Goal: Task Accomplishment & Management: Complete application form

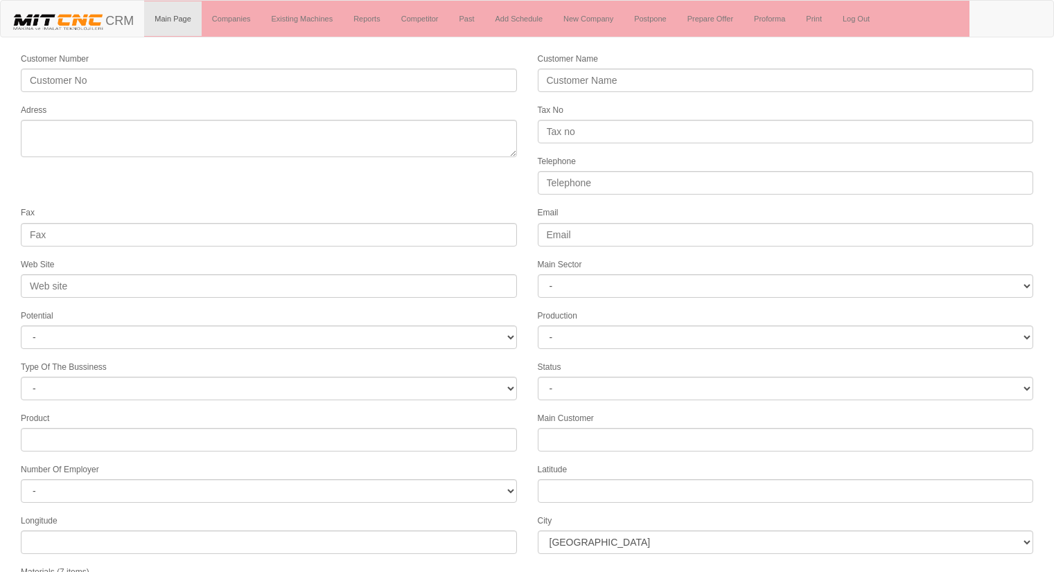
select select
click at [272, 186] on form "Customer Number Customer Name Adress Tax No Telephone Fax Email Web Site Main S…" at bounding box center [527, 388] width 1054 height 674
click at [596, 13] on link "New Company" at bounding box center [588, 18] width 71 height 35
select select
click at [232, 15] on link "Companies" at bounding box center [232, 18] width 60 height 35
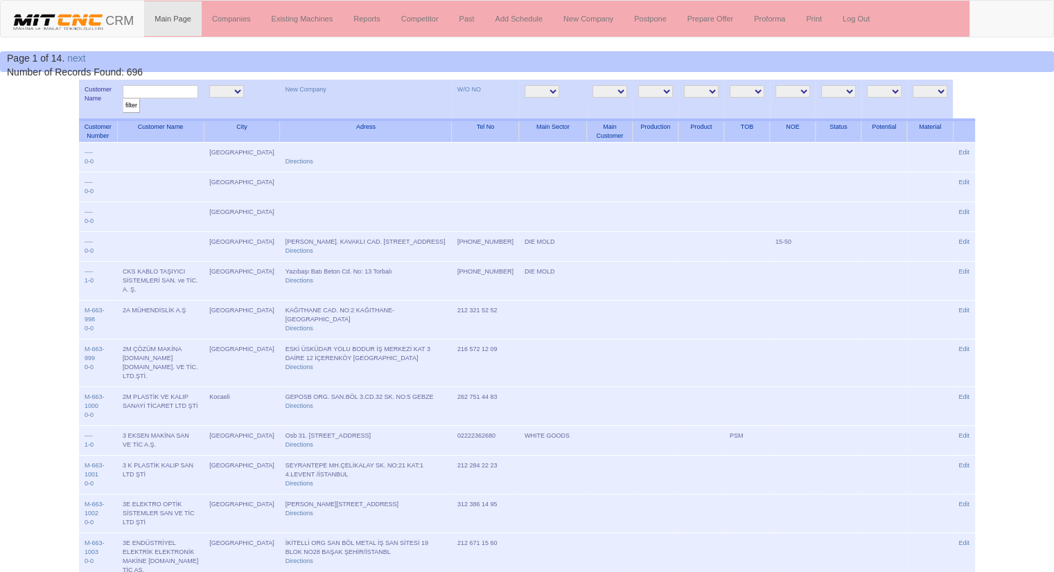
click at [186, 92] on input "text" at bounding box center [161, 91] width 76 height 13
type input "motoes"
click at [123, 98] on input "filter" at bounding box center [131, 105] width 17 height 15
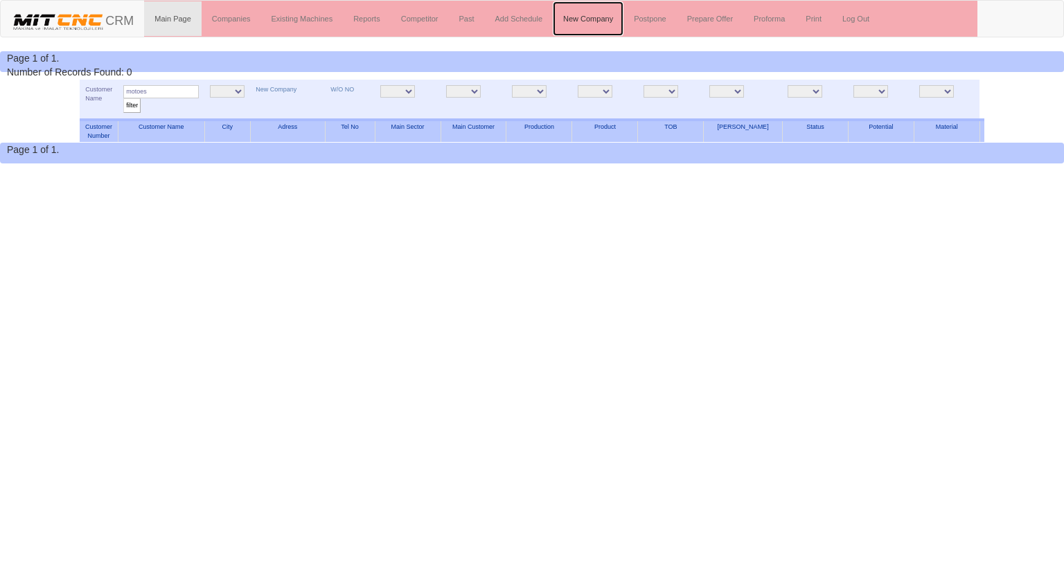
click at [583, 12] on link "New Company" at bounding box center [588, 18] width 71 height 35
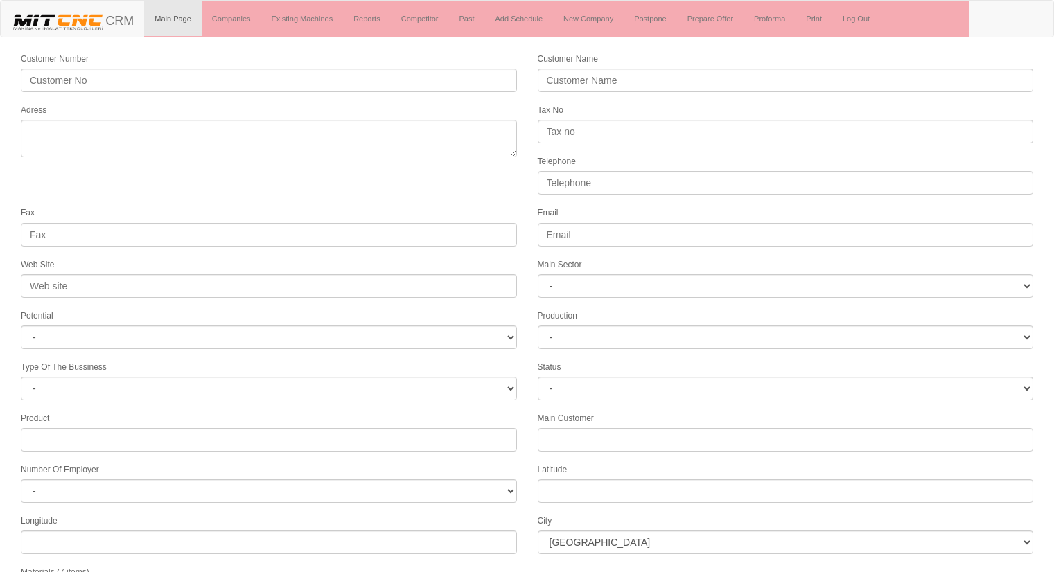
select select
click at [577, 17] on link "New Company" at bounding box center [588, 18] width 71 height 35
select select
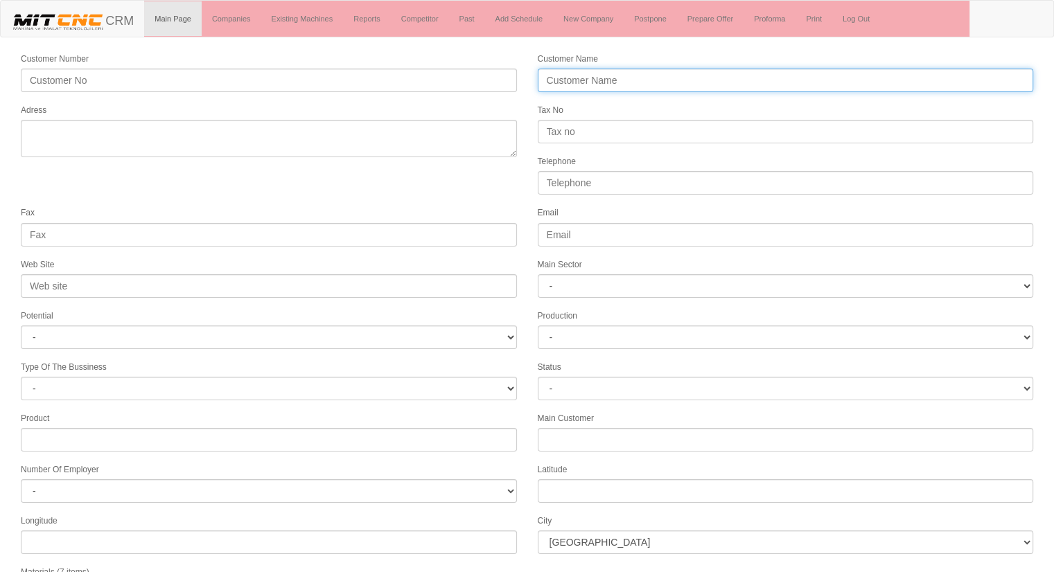
click at [586, 78] on input "Customer Name" at bounding box center [786, 81] width 496 height 24
type input "MOTOES"
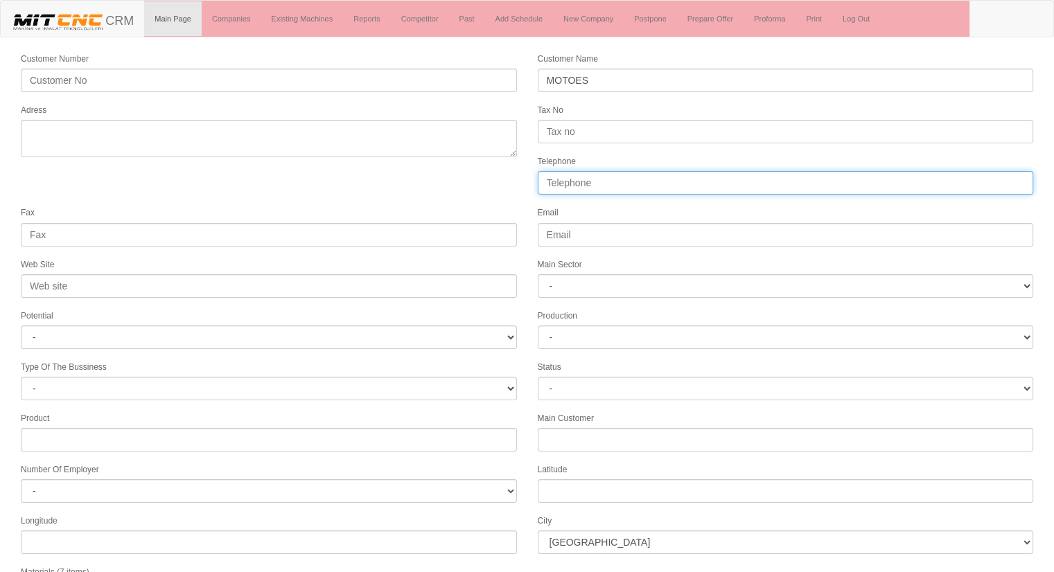
click at [601, 182] on input "Telephone" at bounding box center [786, 183] width 496 height 24
type input "05536789796"
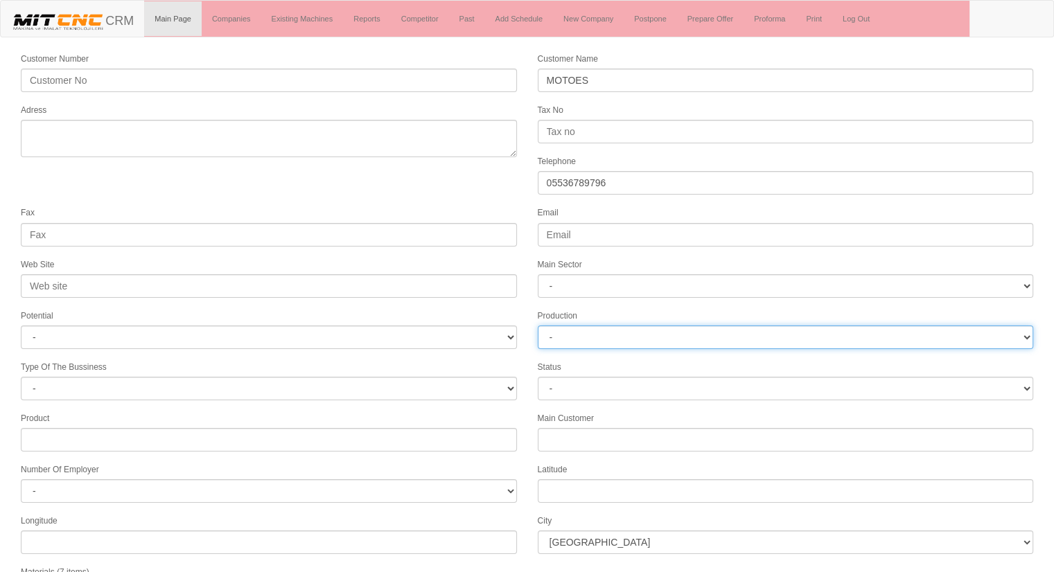
click at [568, 326] on select "-" at bounding box center [786, 338] width 496 height 24
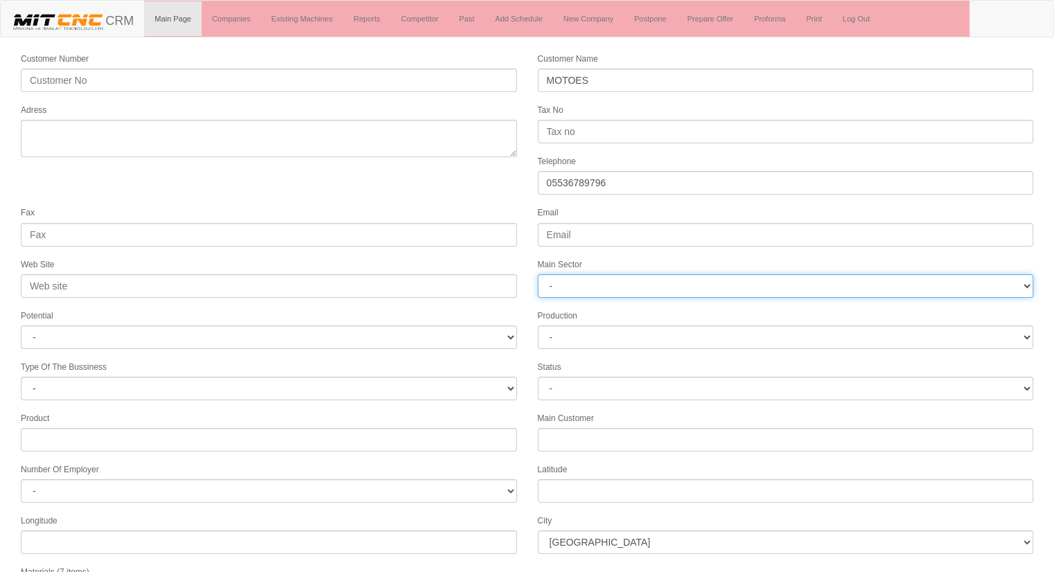
click at [569, 276] on select "- DIE MOLD MACHINERY DEFENCE ELECTRICAL COMPONENTS MEDICAL TOOL MANUFACTURING J…" at bounding box center [786, 286] width 496 height 24
click at [538, 274] on select "- DIE MOLD MACHINERY DEFENCE ELECTRICAL COMPONENTS MEDICAL TOOL MANUFACTURING J…" at bounding box center [786, 286] width 496 height 24
select select "370"
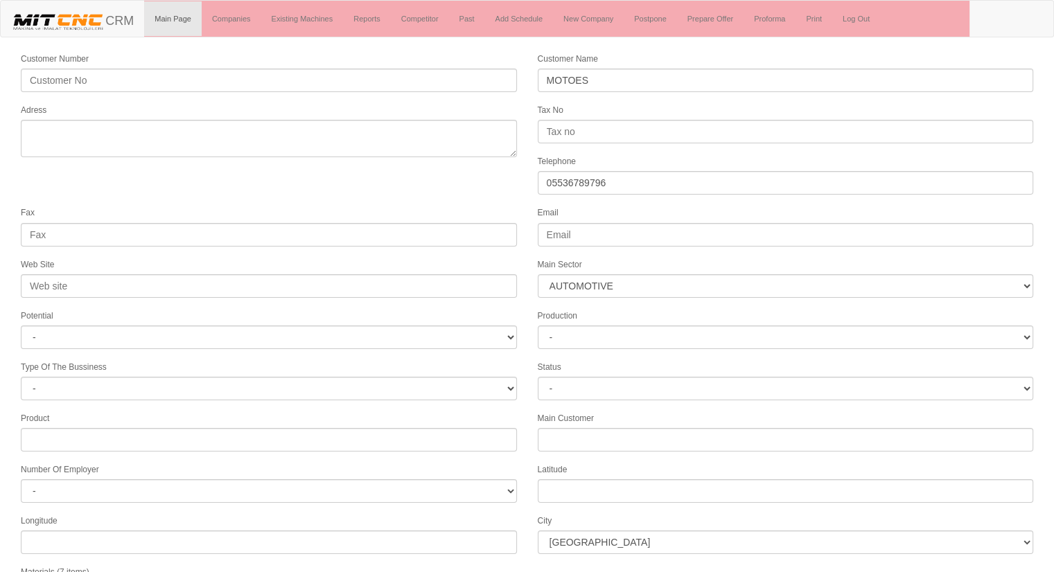
click at [565, 316] on div "Production -" at bounding box center [785, 328] width 517 height 41
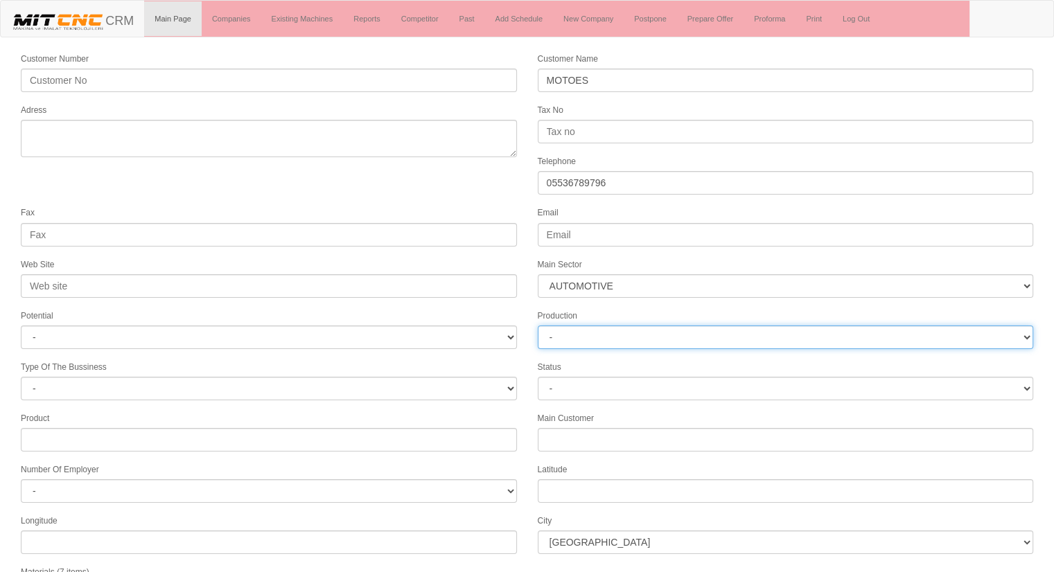
click at [563, 331] on select "-" at bounding box center [786, 338] width 496 height 24
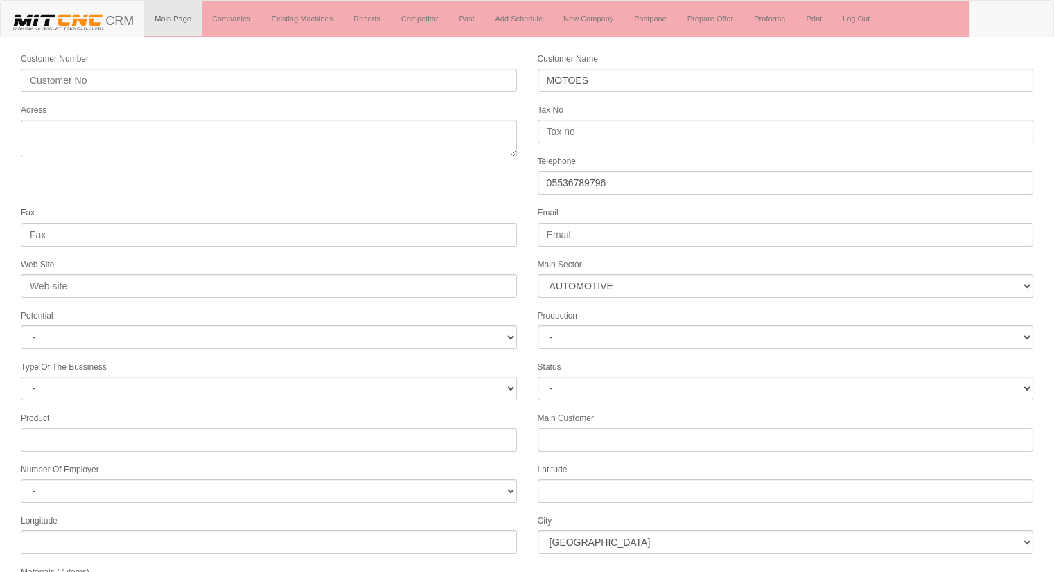
click at [582, 308] on div "Production -" at bounding box center [785, 328] width 517 height 41
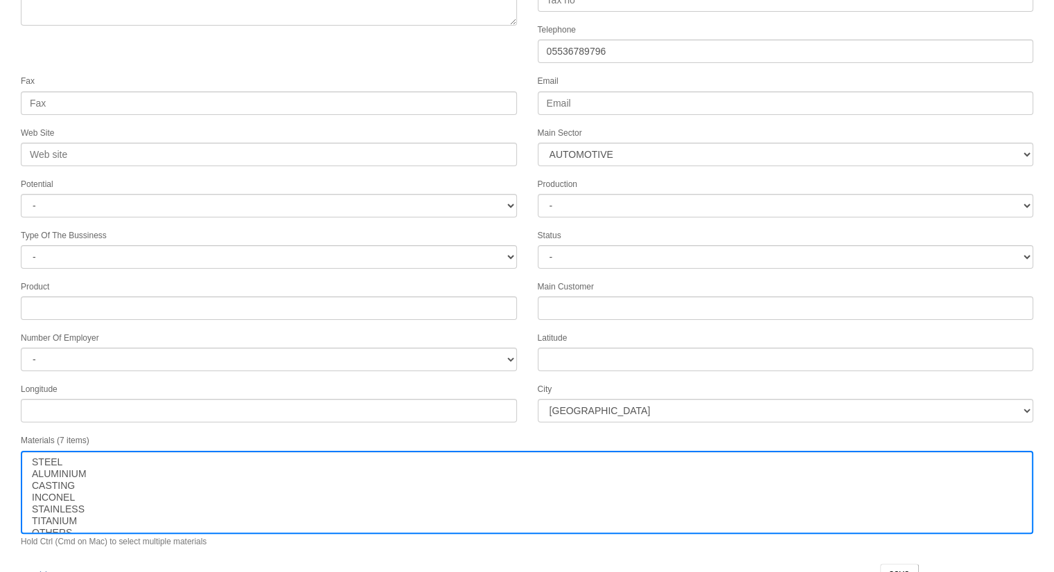
scroll to position [141, 0]
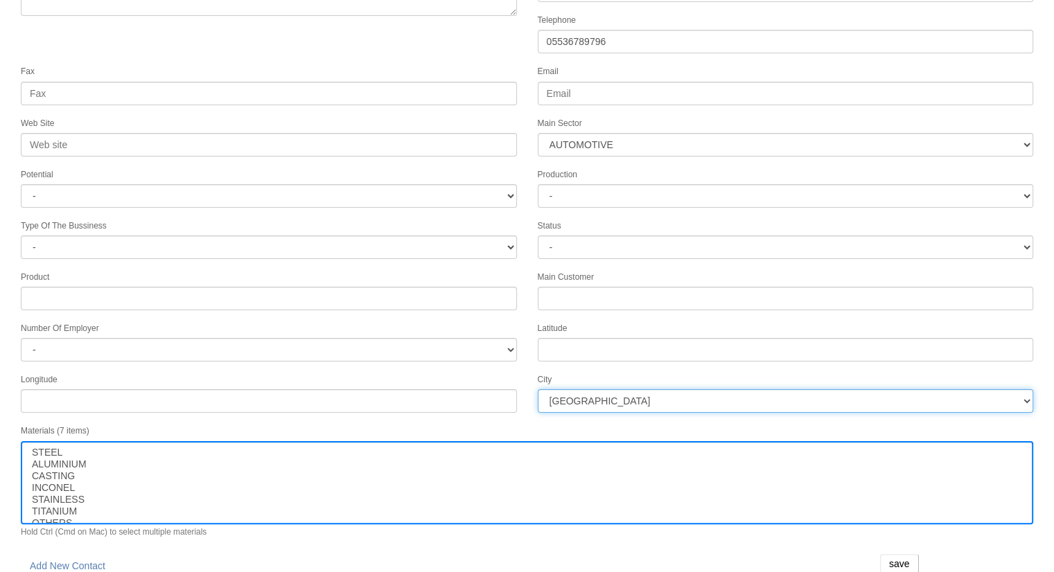
click at [586, 391] on select "İstanbul Adana Adıyaman Afyon Ağrı Amasya Ankara Antalya Artvin Aydın Balıkesir…" at bounding box center [786, 401] width 496 height 24
select select "1197"
click at [538, 389] on select "İstanbul Adana Adıyaman Afyon Ağrı Amasya Ankara Antalya Artvin Aydın Balıkesir…" at bounding box center [786, 401] width 496 height 24
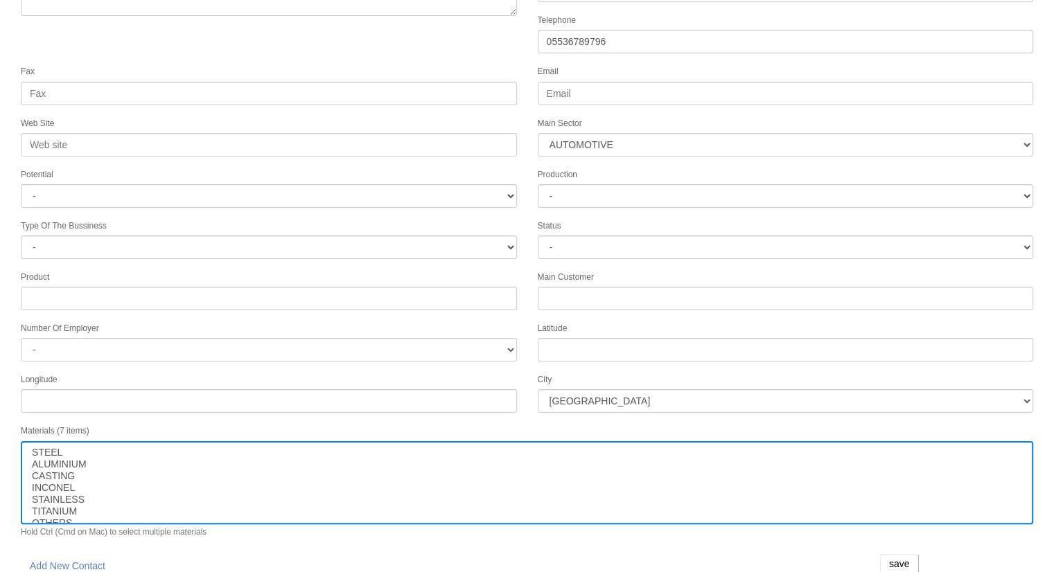
click at [295, 35] on form "Customer Number Customer Name MOTOES Adress Tax No Telephone 05536789796 Fax Em…" at bounding box center [527, 247] width 1054 height 674
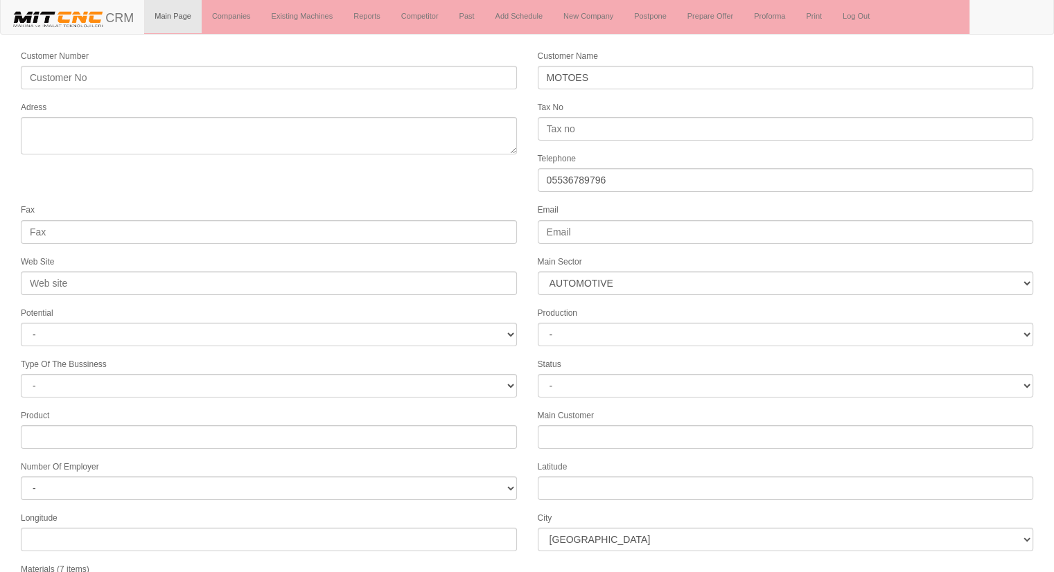
scroll to position [0, 0]
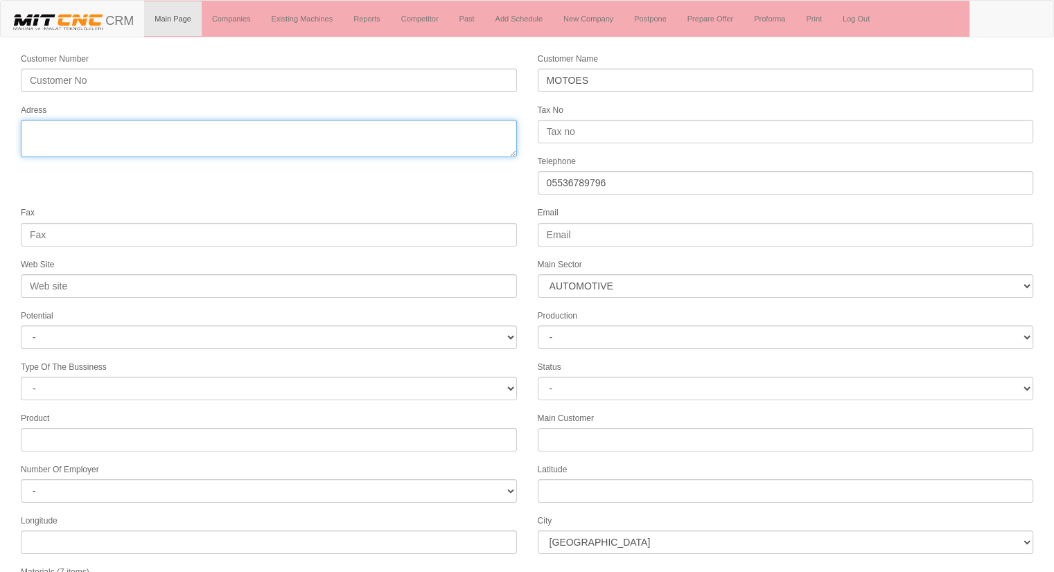
click at [67, 136] on textarea "Adress" at bounding box center [269, 138] width 496 height 37
type textarea "[GEOGRAPHIC_DATA]"
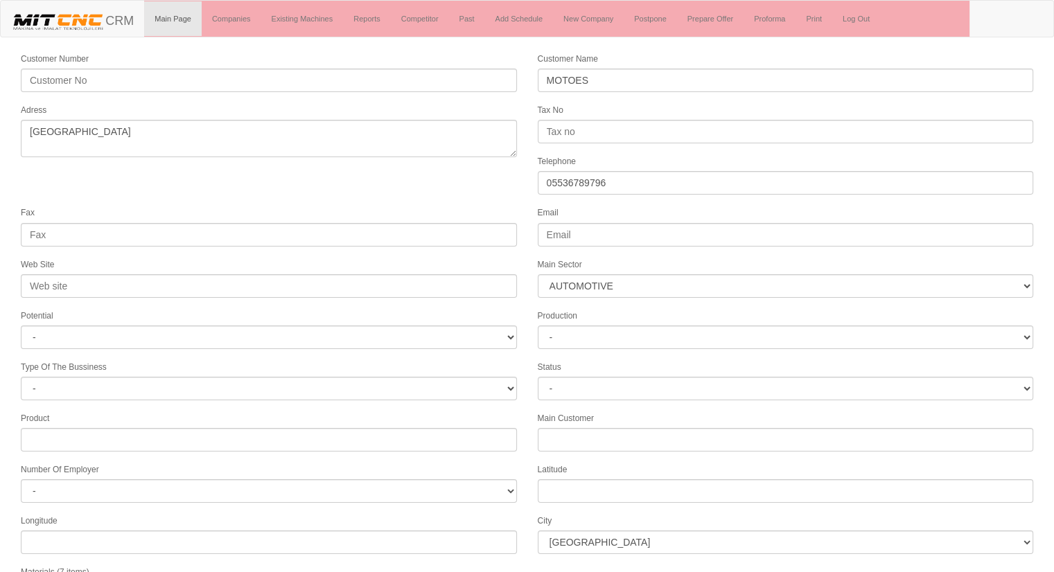
click at [403, 185] on form "Customer Number Customer Name MOTOES Adress Tax No Telephone 05536789796 Fax Em…" at bounding box center [527, 388] width 1054 height 674
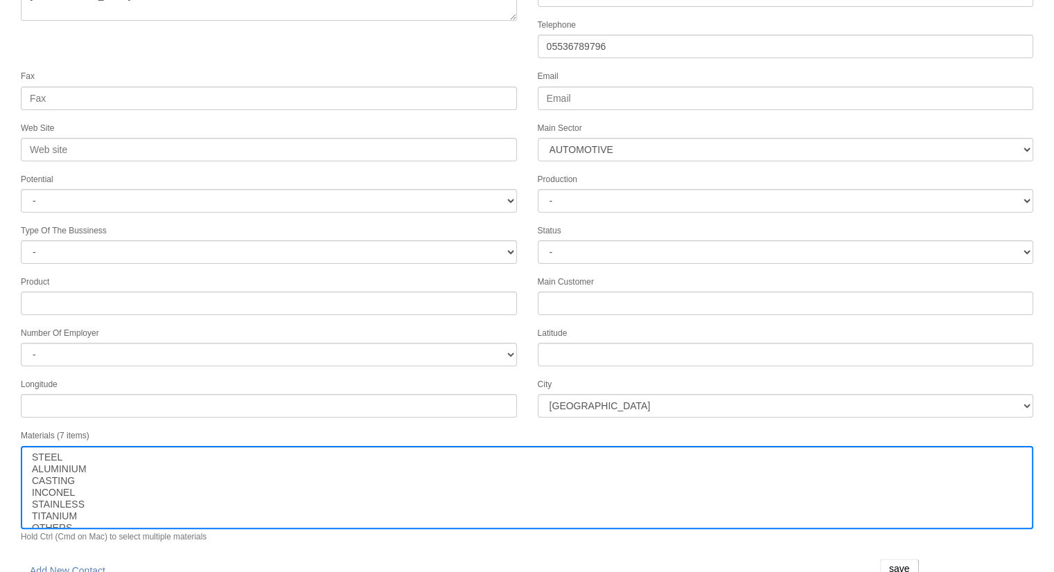
scroll to position [141, 0]
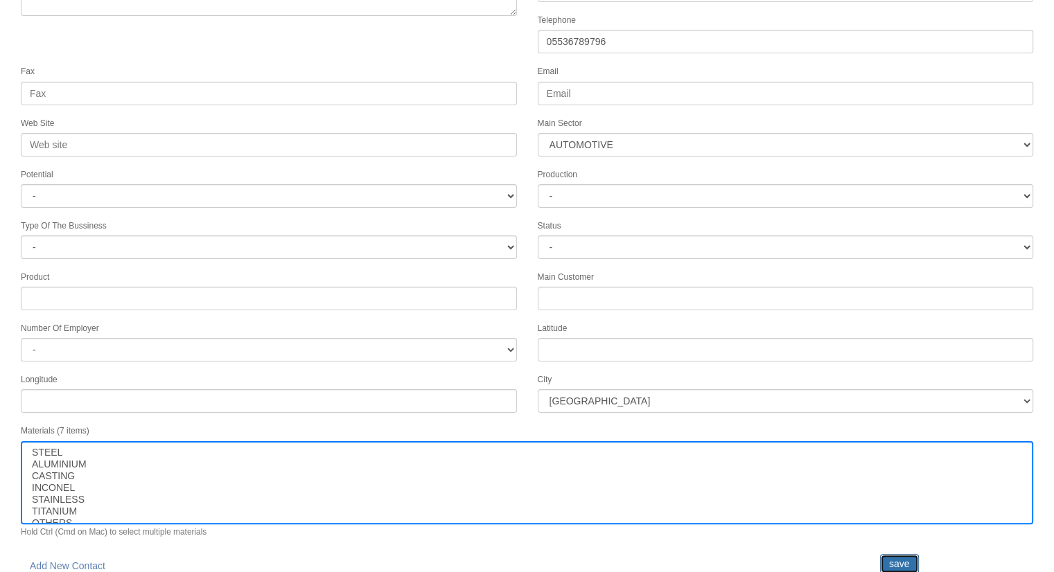
click at [904, 554] on input "save" at bounding box center [899, 563] width 39 height 19
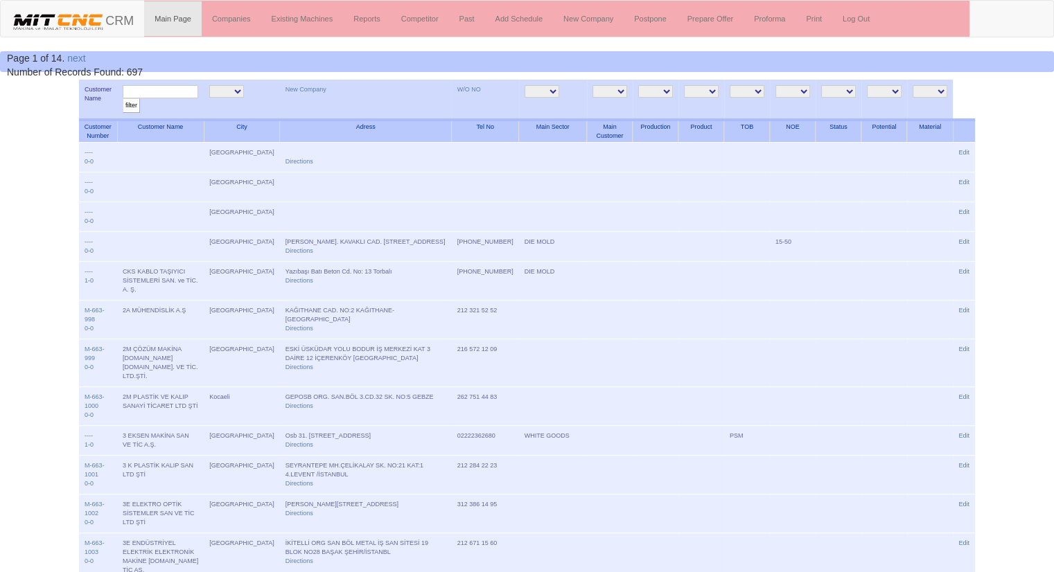
click at [190, 90] on input "text" at bounding box center [161, 91] width 76 height 13
type input "motoes"
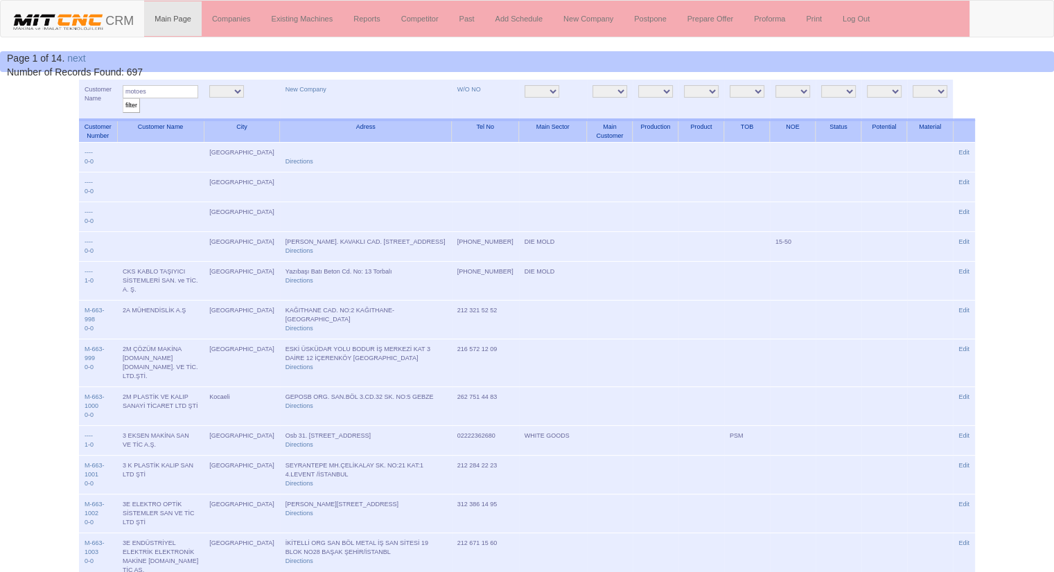
click at [123, 98] on input "filter" at bounding box center [131, 105] width 17 height 15
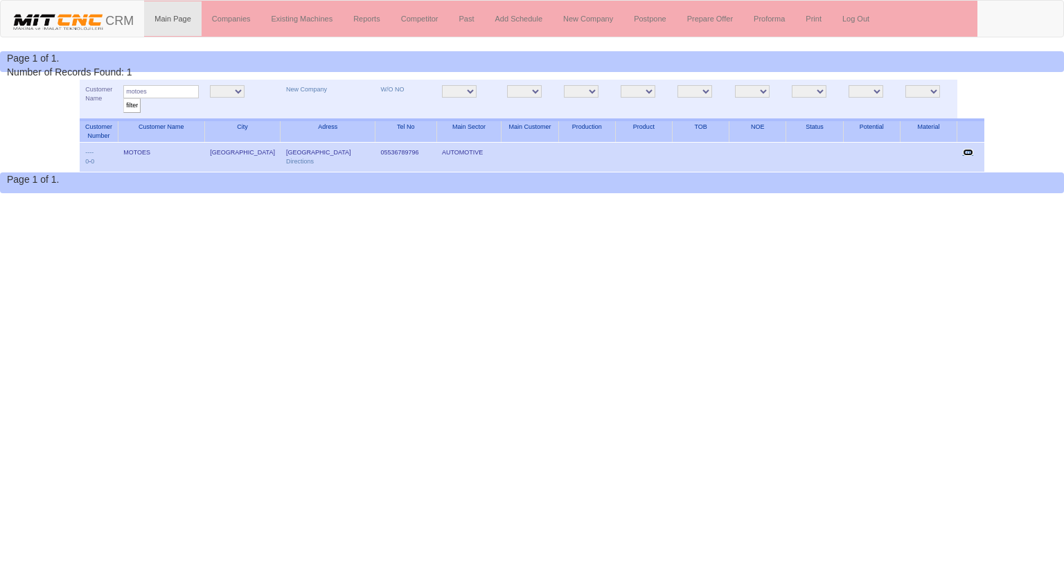
click at [971, 150] on link "Edit" at bounding box center [968, 152] width 11 height 7
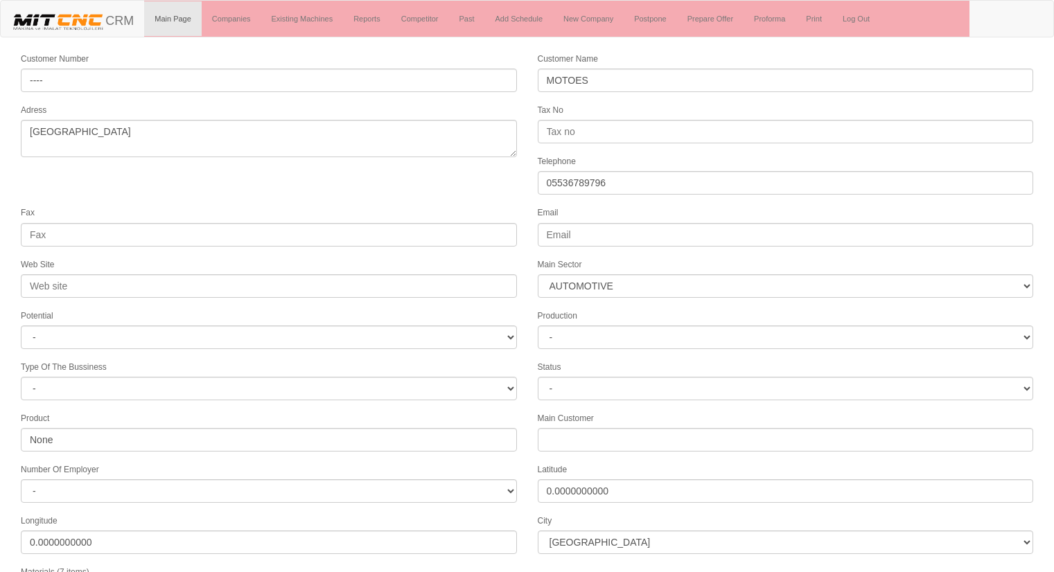
select select "370"
select select "1197"
select select
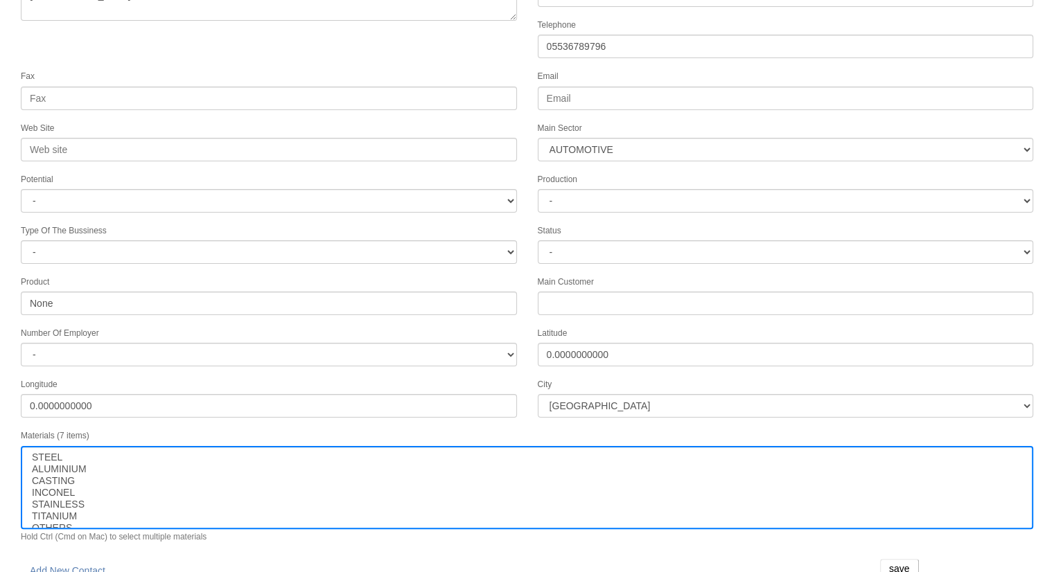
scroll to position [141, 0]
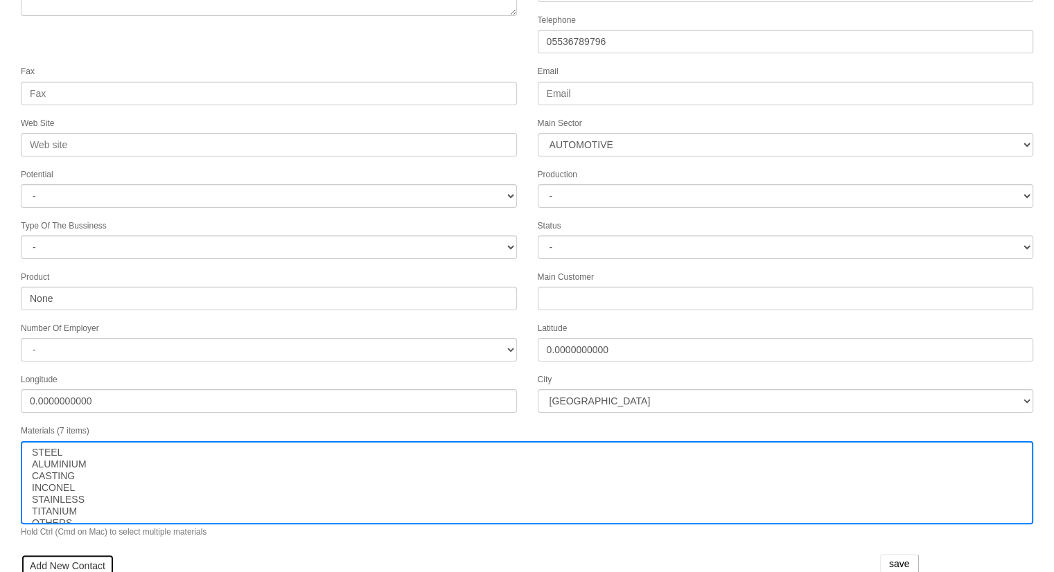
click at [61, 555] on link "Add New Contact" at bounding box center [68, 566] width 94 height 24
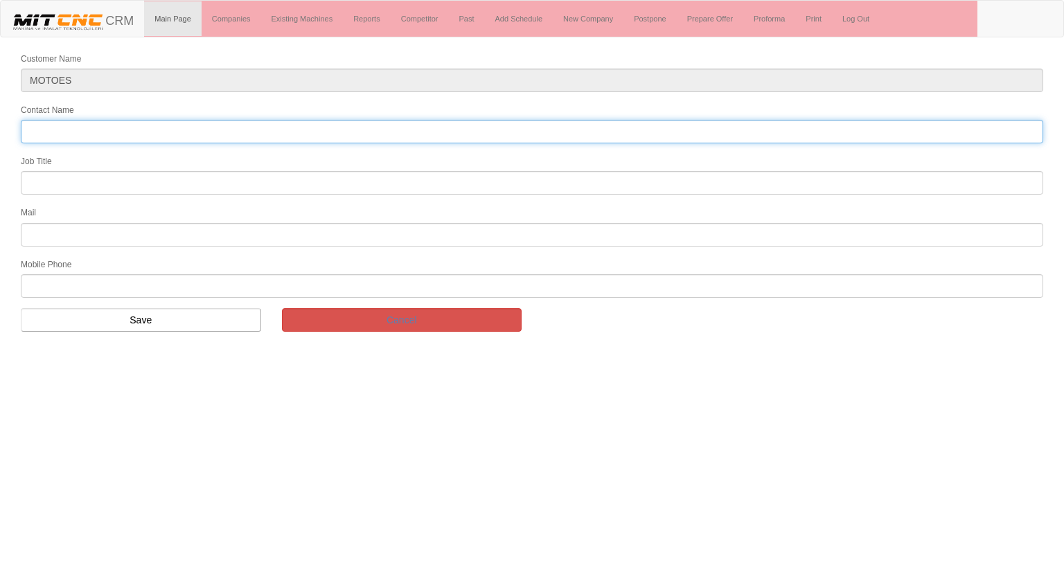
click at [215, 132] on input "Contact Name" at bounding box center [532, 132] width 1023 height 24
type input "MURAT BEY"
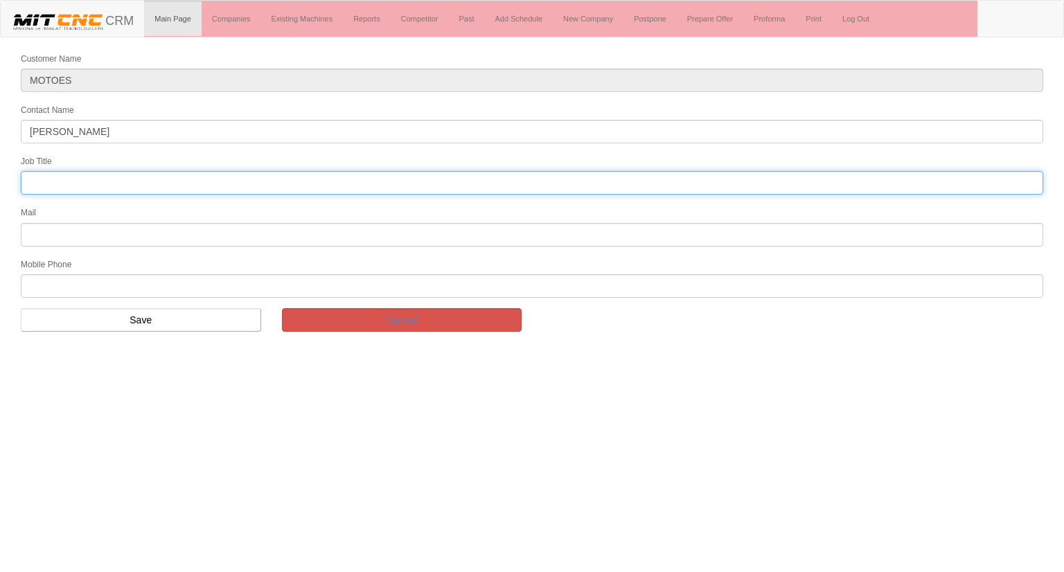
click at [125, 182] on input "text" at bounding box center [532, 183] width 1023 height 24
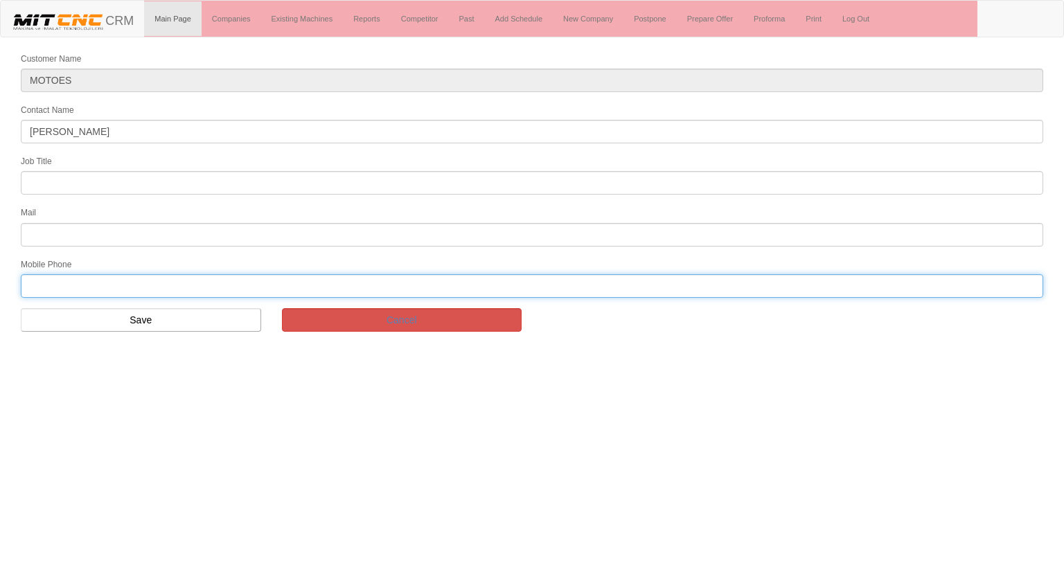
click at [52, 281] on input "text" at bounding box center [532, 286] width 1023 height 24
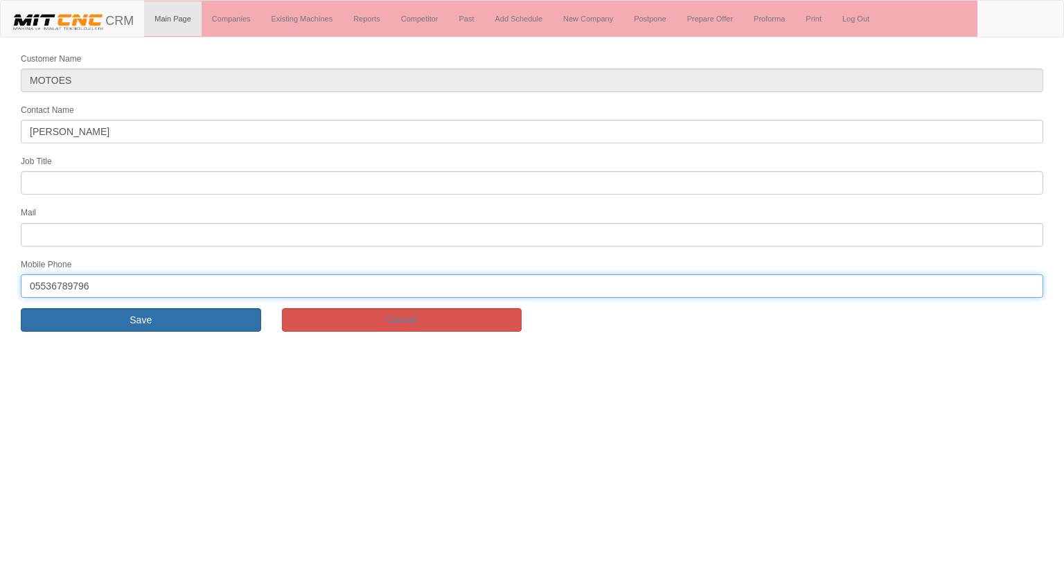
type input "05536789796"
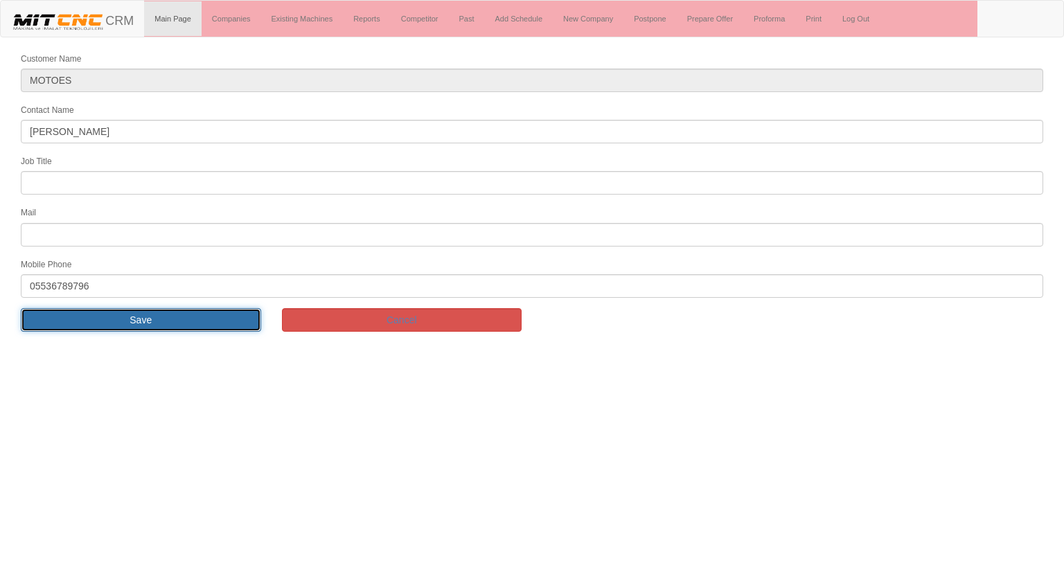
click at [187, 315] on input "Save" at bounding box center [141, 320] width 240 height 24
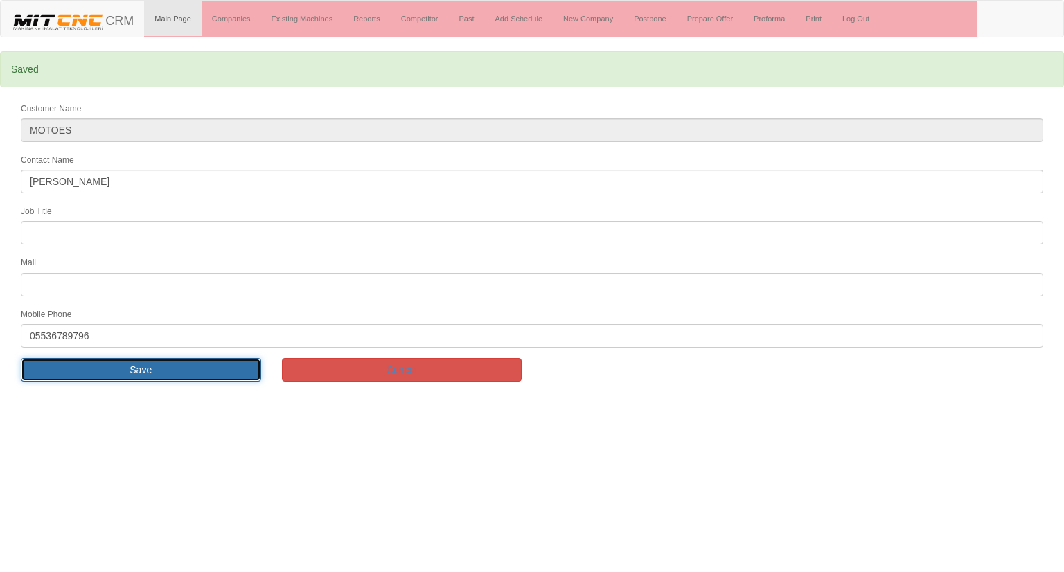
click at [168, 367] on input "Save" at bounding box center [141, 370] width 240 height 24
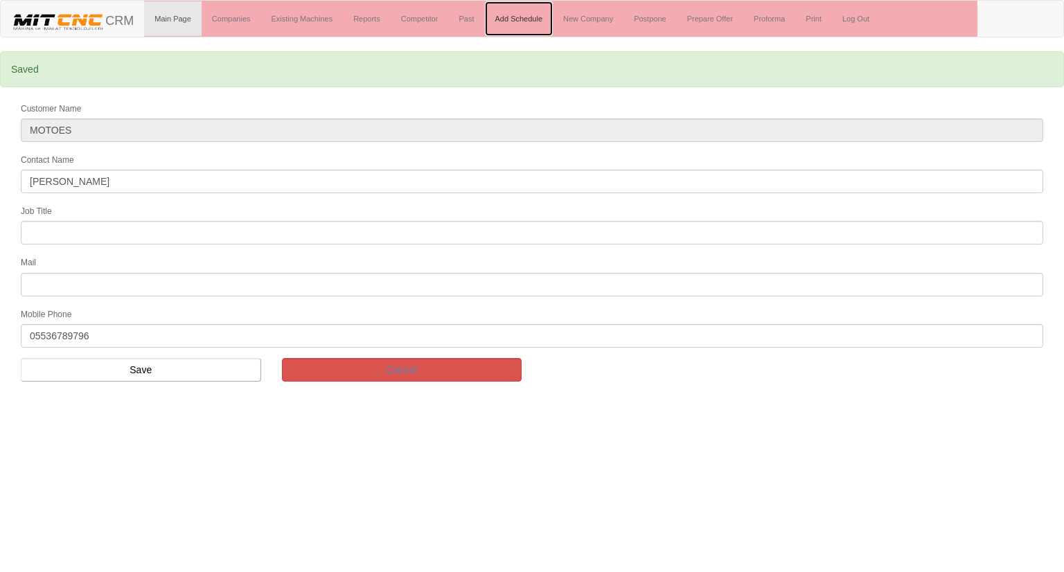
click at [526, 23] on link "Add Schedule" at bounding box center [519, 18] width 69 height 35
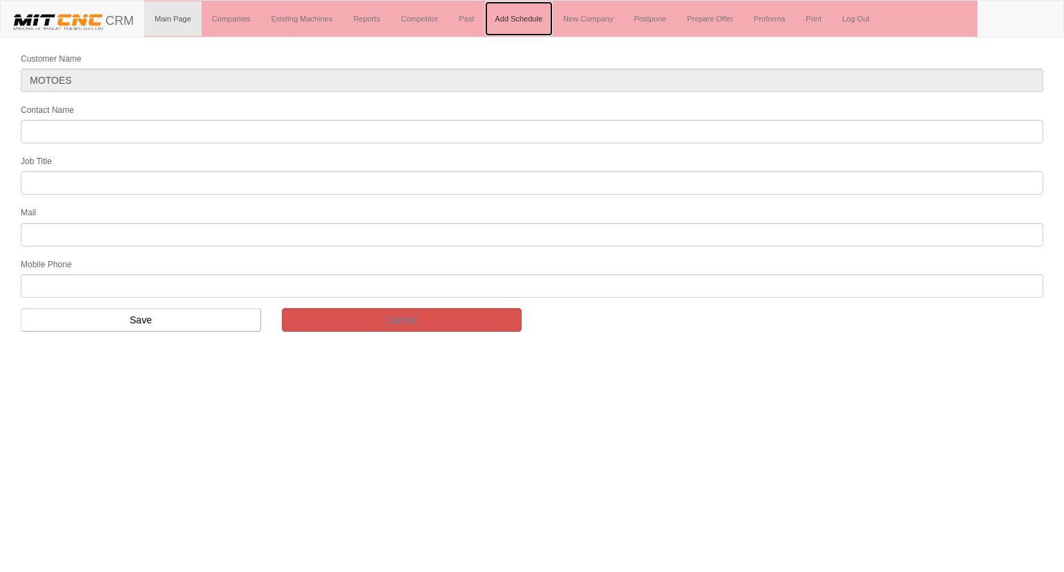
click at [525, 21] on link "Add Schedule" at bounding box center [519, 18] width 69 height 35
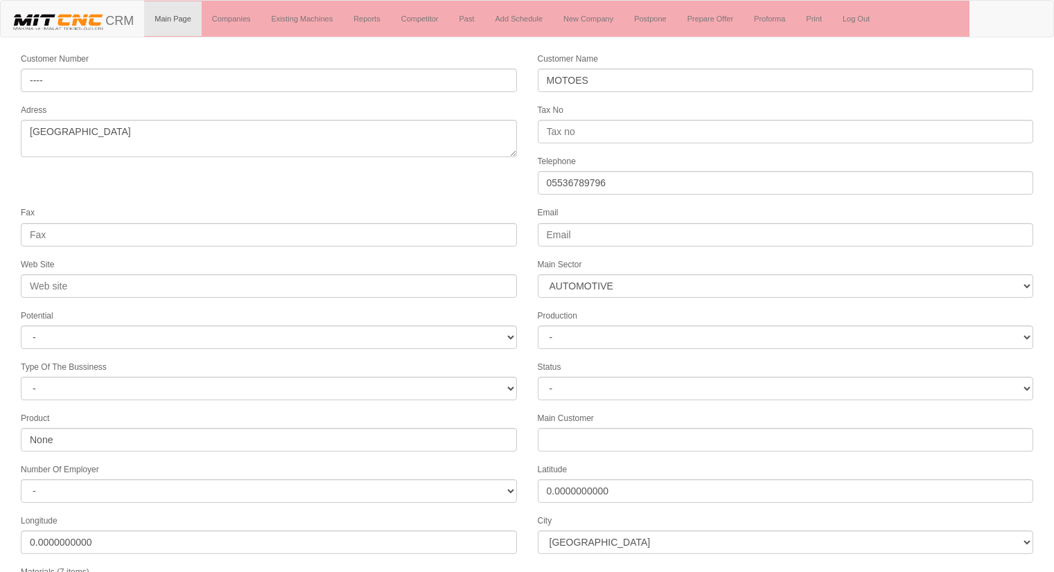
select select "370"
select select "1197"
select select
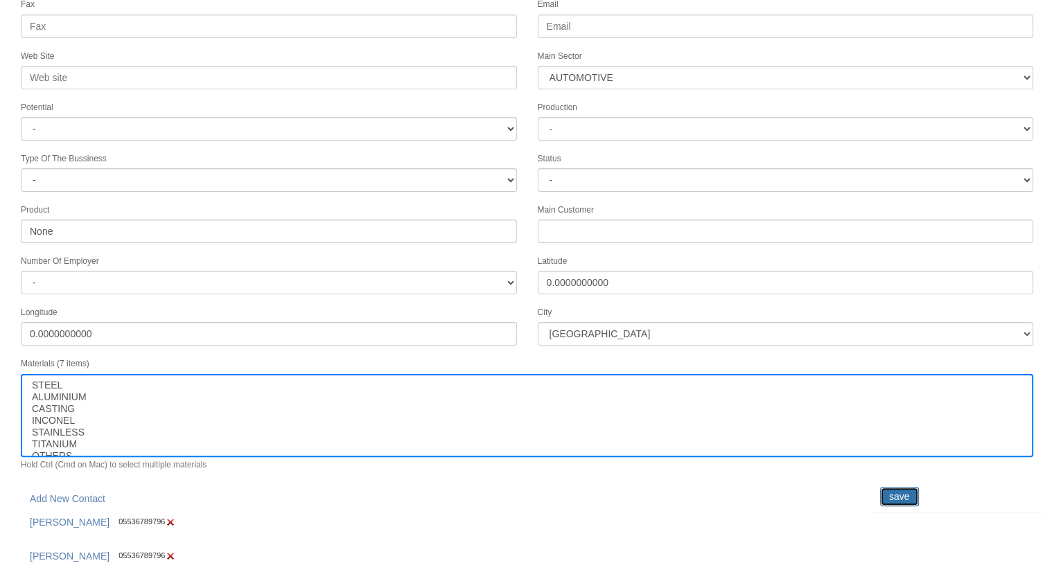
click at [906, 491] on input "save" at bounding box center [899, 496] width 39 height 19
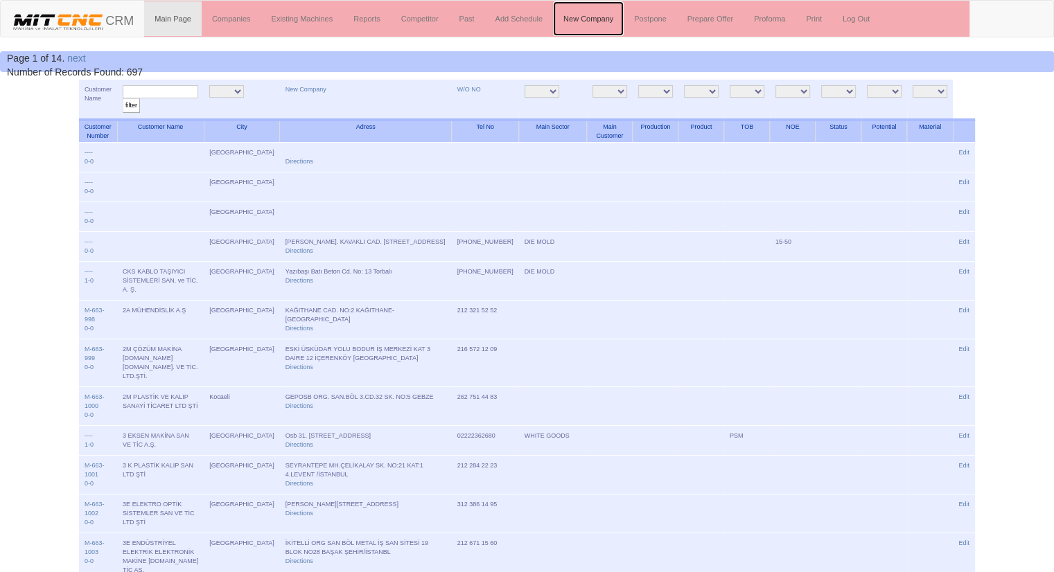
click at [574, 18] on link "New Company" at bounding box center [588, 18] width 71 height 35
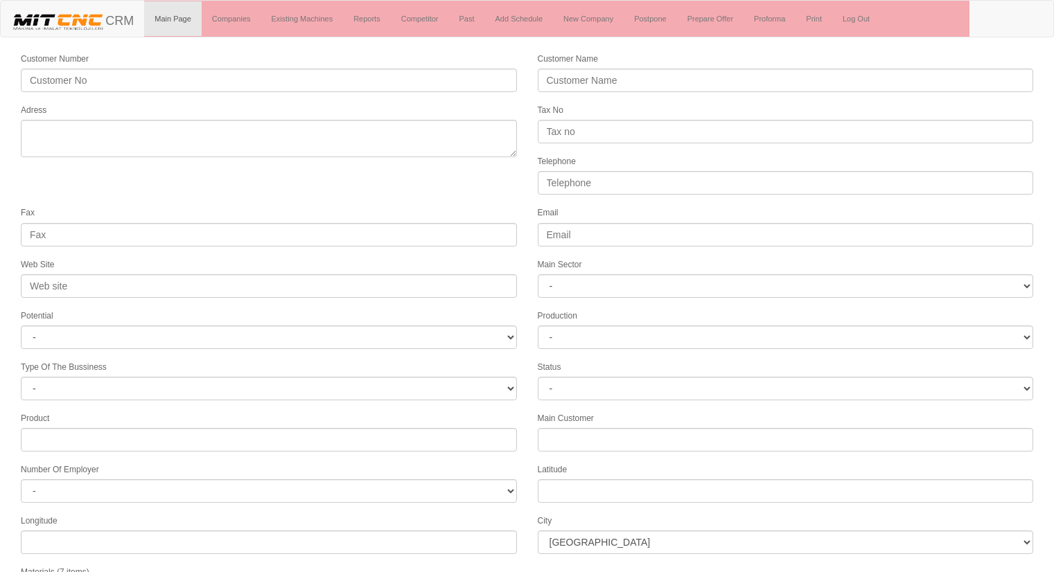
select select
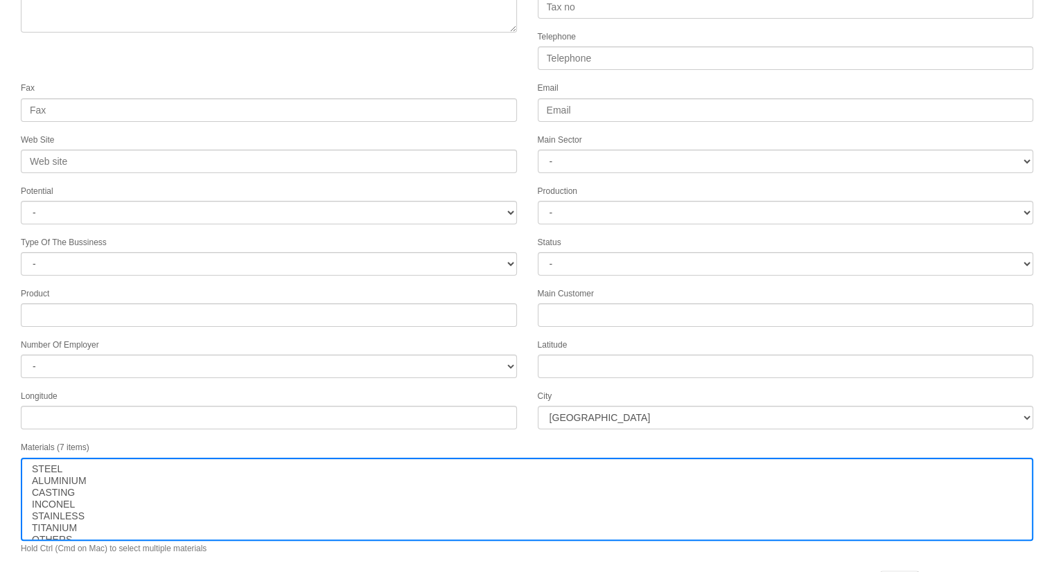
scroll to position [141, 0]
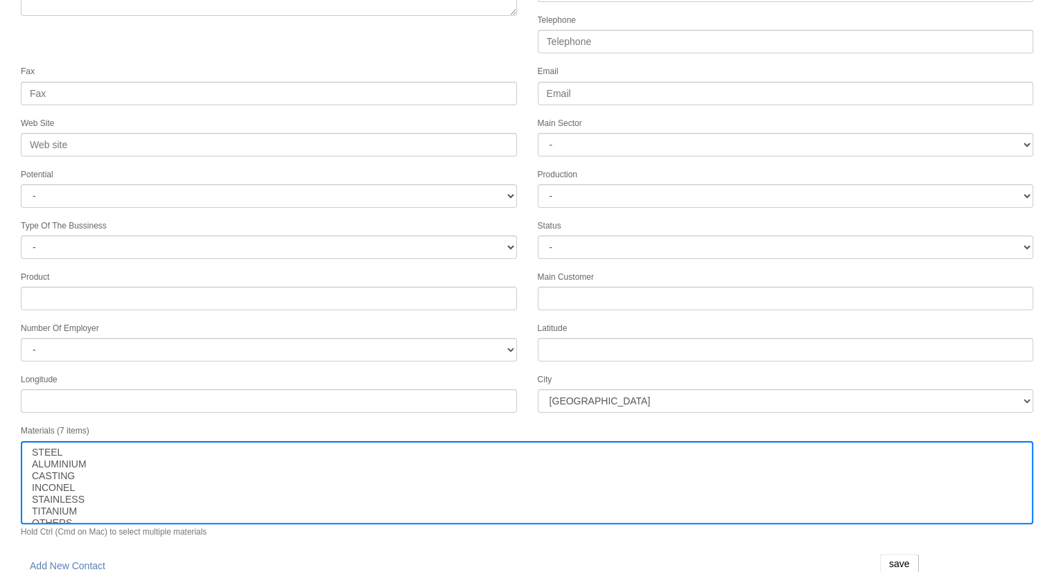
click at [450, 67] on div "Fax" at bounding box center [268, 84] width 517 height 41
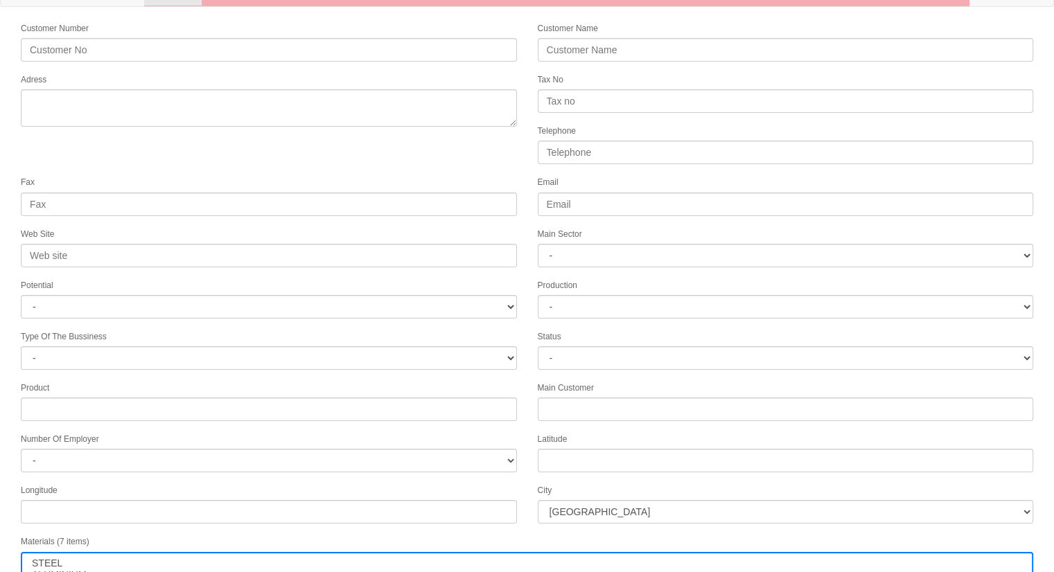
scroll to position [3, 0]
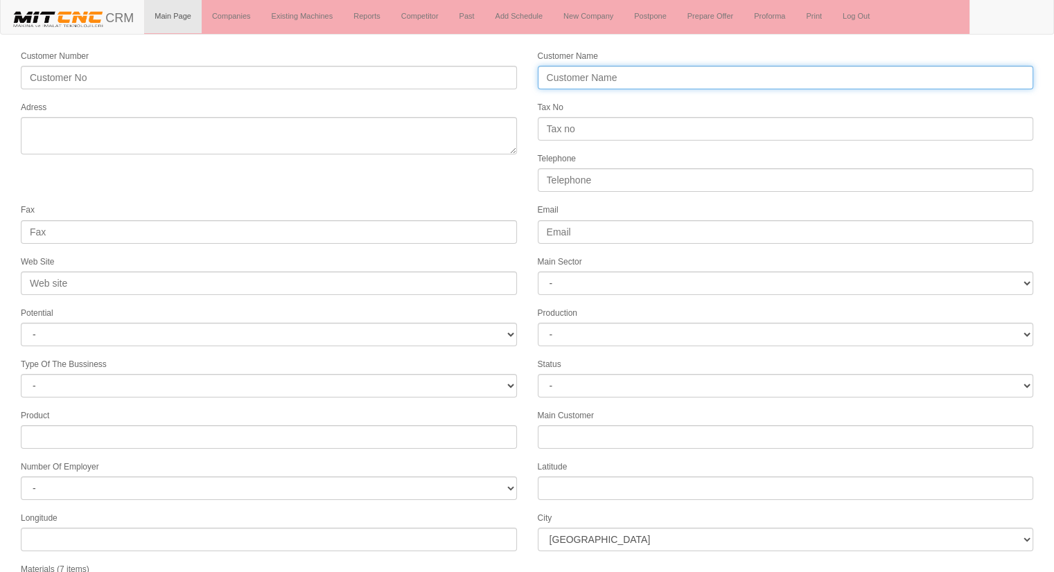
click at [609, 78] on input "Customer Name" at bounding box center [786, 78] width 496 height 24
type input "KAPLANLILAR OTOMOTİV"
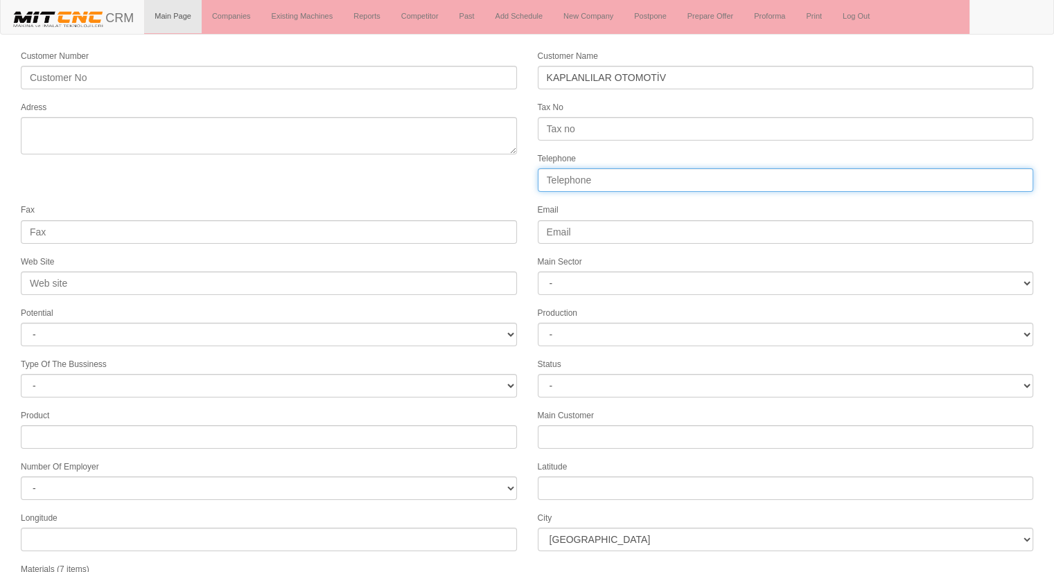
click at [588, 174] on input "Telephone" at bounding box center [786, 180] width 496 height 24
type input "05556651480"
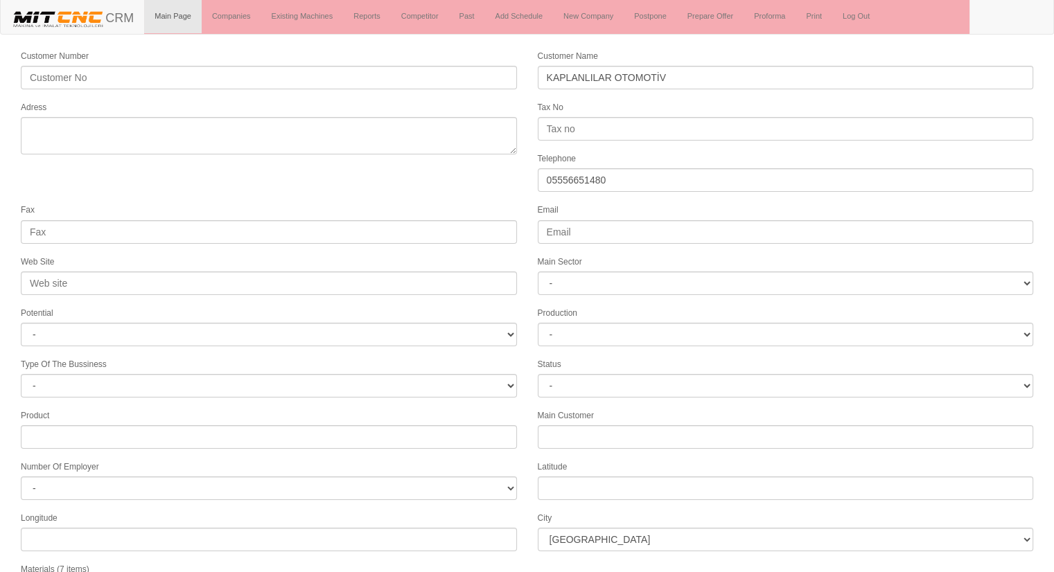
click at [459, 186] on form "Customer Number Customer Name KAPLANLILAR OTOMOTİV Adress Tax No Telephone 0555…" at bounding box center [527, 386] width 1054 height 674
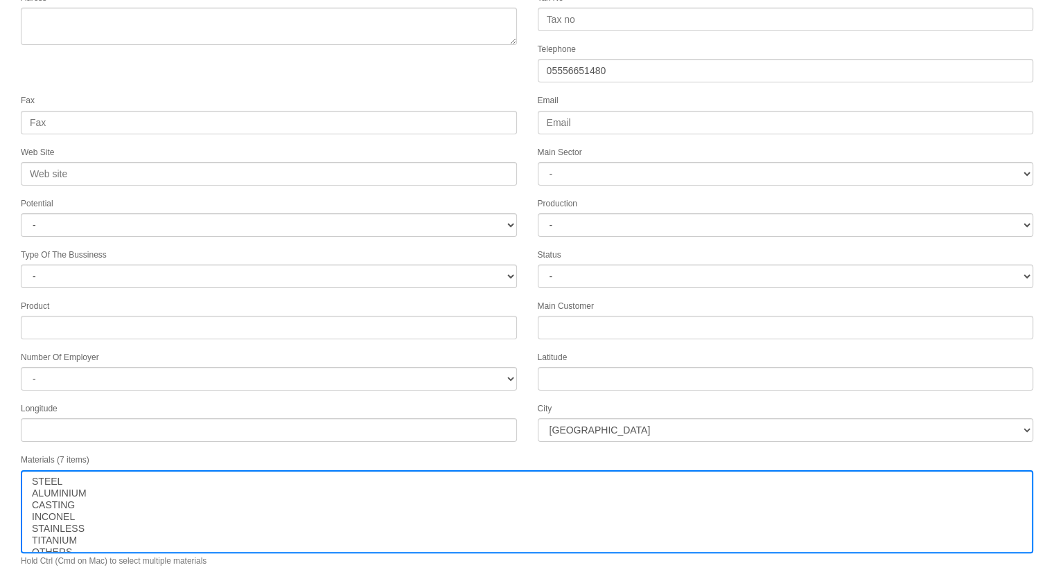
scroll to position [114, 0]
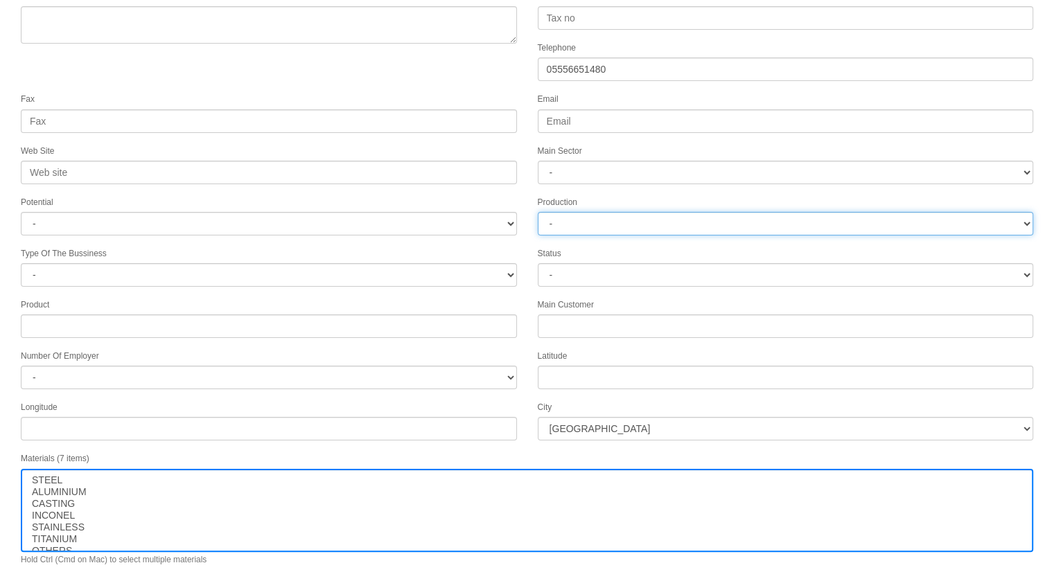
click at [557, 219] on select "-" at bounding box center [786, 224] width 496 height 24
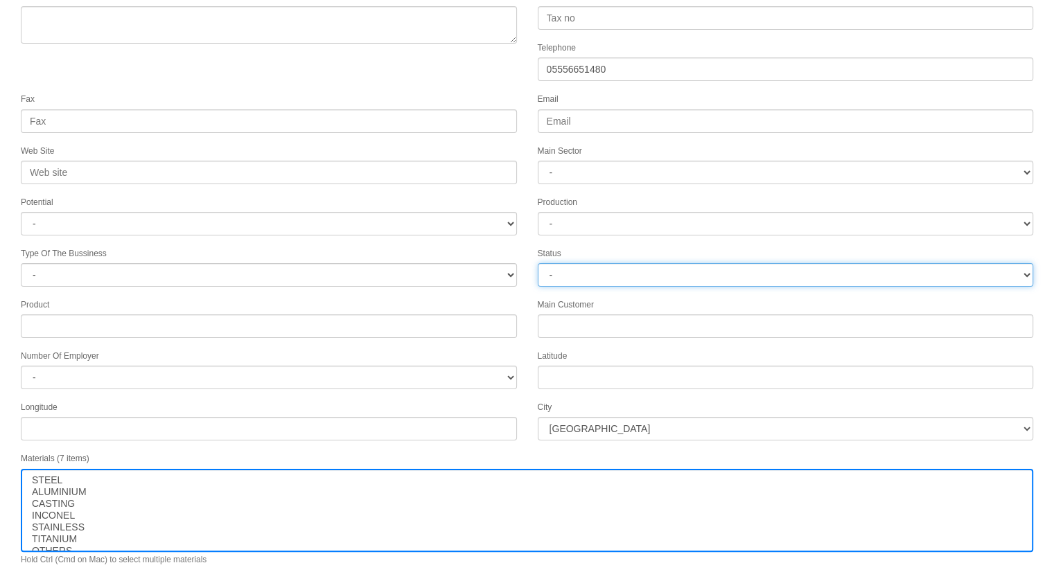
click at [567, 268] on select "- Active Inactive Potential Unreachable" at bounding box center [786, 275] width 496 height 24
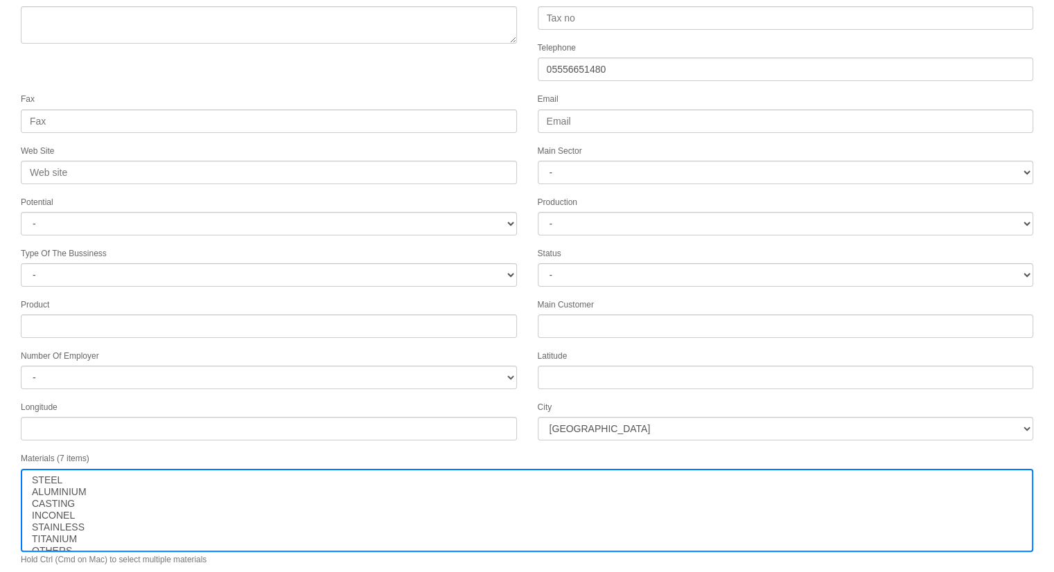
click at [528, 376] on div "Latitude" at bounding box center [785, 369] width 517 height 41
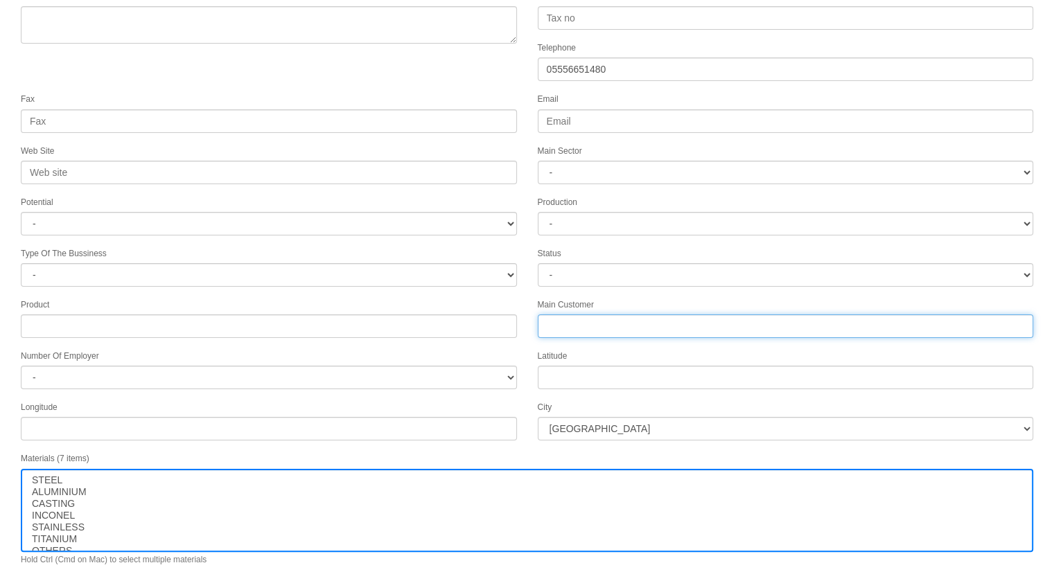
click at [577, 315] on input "Number Of Employer" at bounding box center [786, 327] width 496 height 24
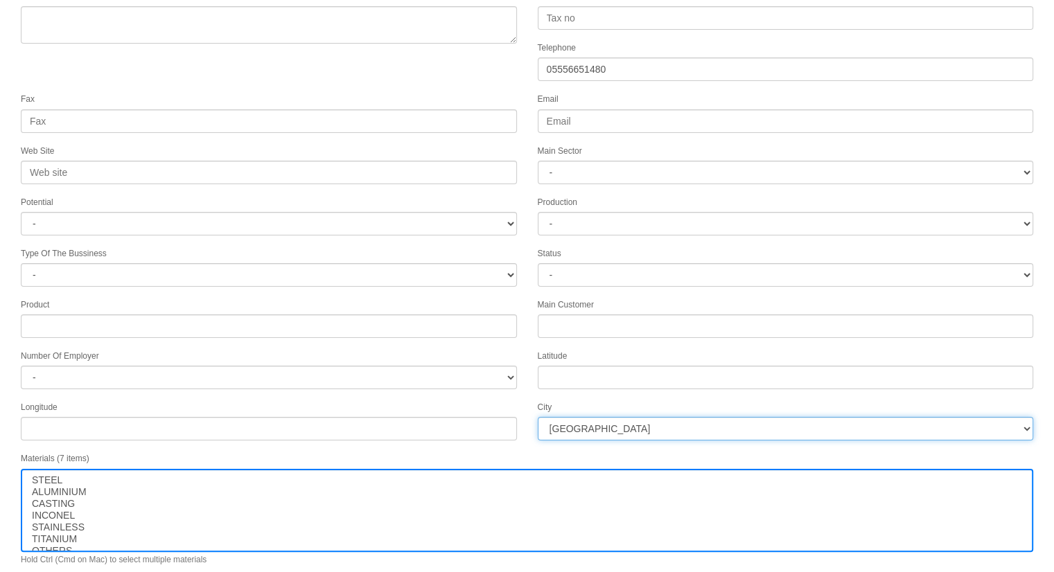
click at [573, 418] on select "İstanbul Adana Adıyaman Afyon Ağrı Amasya Ankara Antalya Artvin Aydın Balıkesir…" at bounding box center [786, 429] width 496 height 24
select select "1232"
click at [538, 417] on select "İstanbul Adana Adıyaman Afyon Ağrı Amasya Ankara Antalya Artvin Aydın Balıkesir…" at bounding box center [786, 429] width 496 height 24
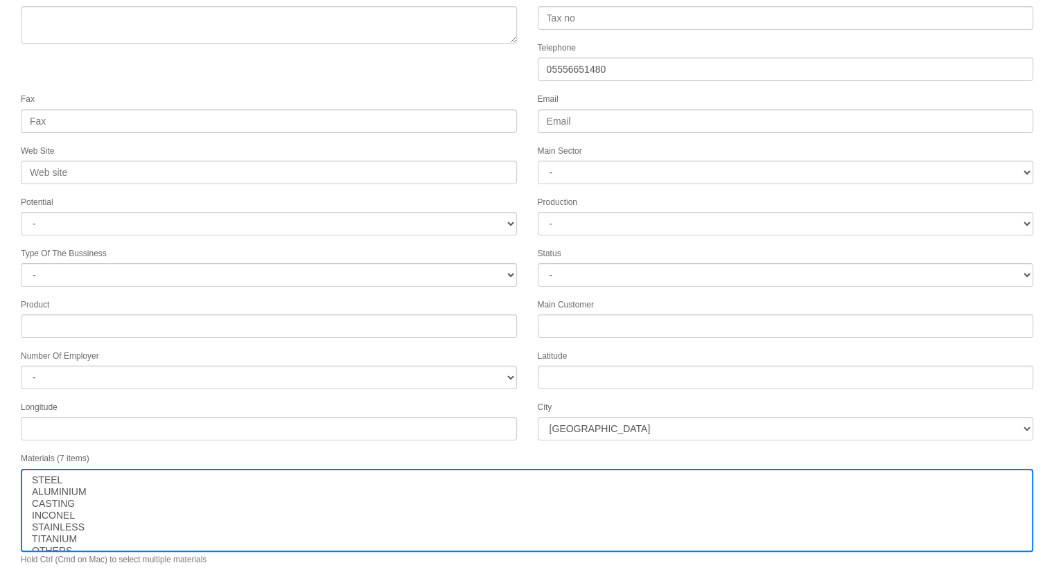
click at [353, 76] on form "Customer Number Customer Name KAPLANLILAR OTOMOTİV Adress Tax No Telephone 0555…" at bounding box center [527, 275] width 1054 height 674
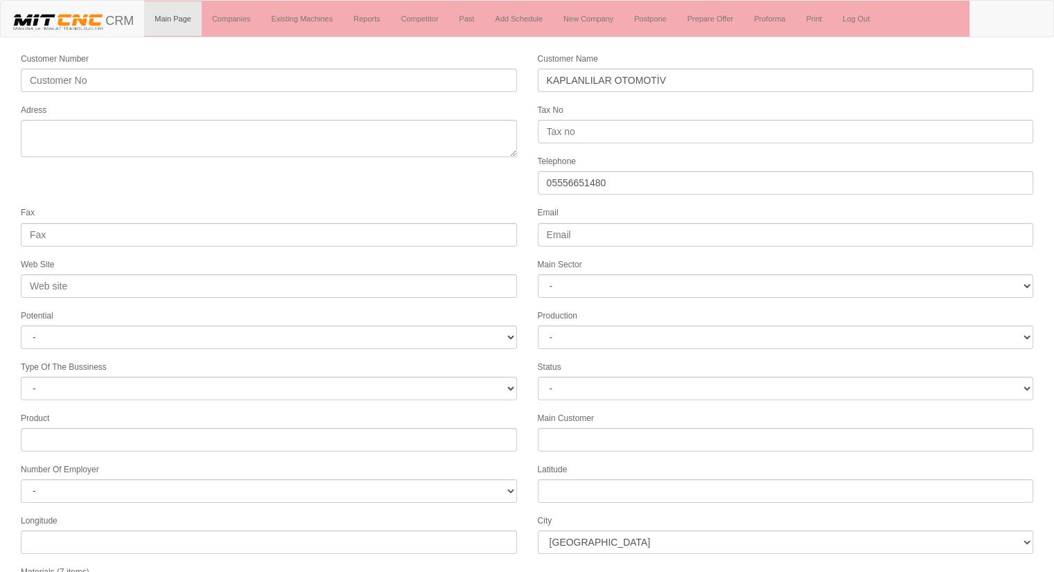
scroll to position [0, 0]
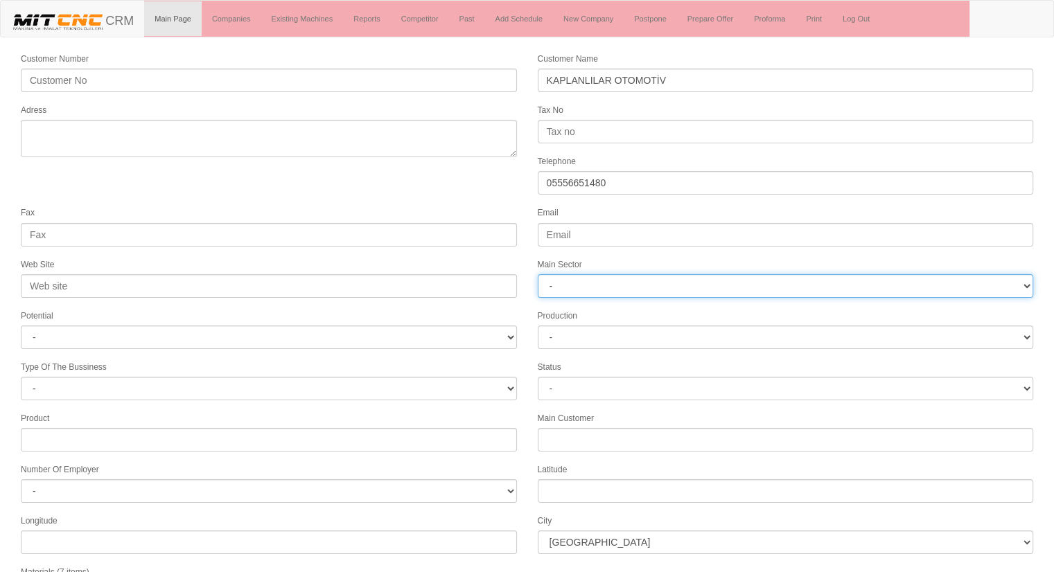
click at [597, 279] on select "- DIE MOLD MACHINERY DEFENCE ELECTRICAL COMPONENTS MEDICAL TOOL MANUFACTURING J…" at bounding box center [786, 286] width 496 height 24
click at [595, 279] on select "- DIE MOLD MACHINERY DEFENCE ELECTRICAL COMPONENTS MEDICAL TOOL MANUFACTURING J…" at bounding box center [786, 286] width 496 height 24
select select "370"
click at [538, 274] on select "- DIE MOLD MACHINERY DEFENCE ELECTRICAL COMPONENTS MEDICAL TOOL MANUFACTURING J…" at bounding box center [786, 286] width 496 height 24
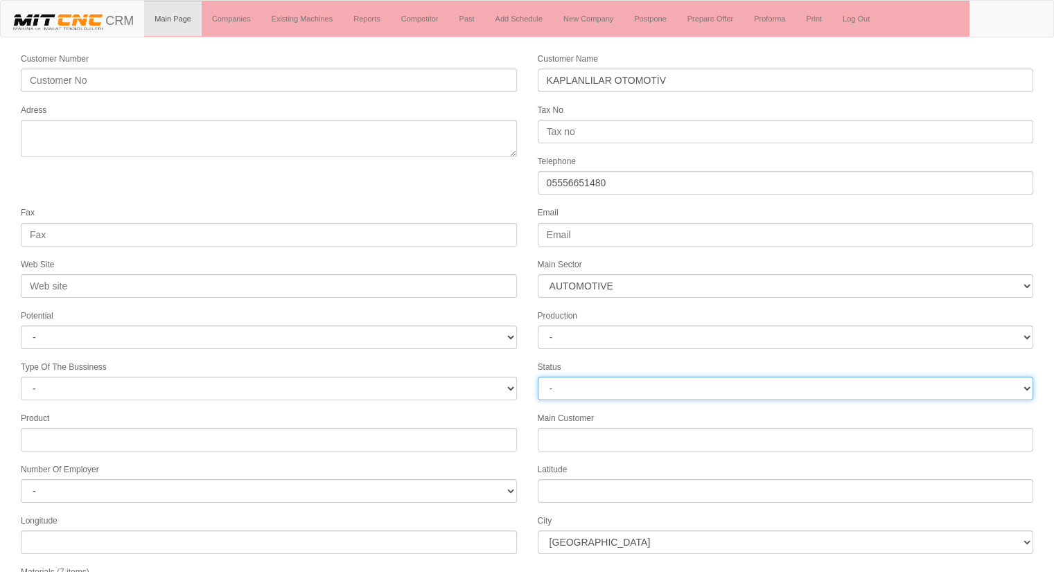
click at [599, 383] on select "- Active Inactive Potential Unreachable" at bounding box center [786, 389] width 496 height 24
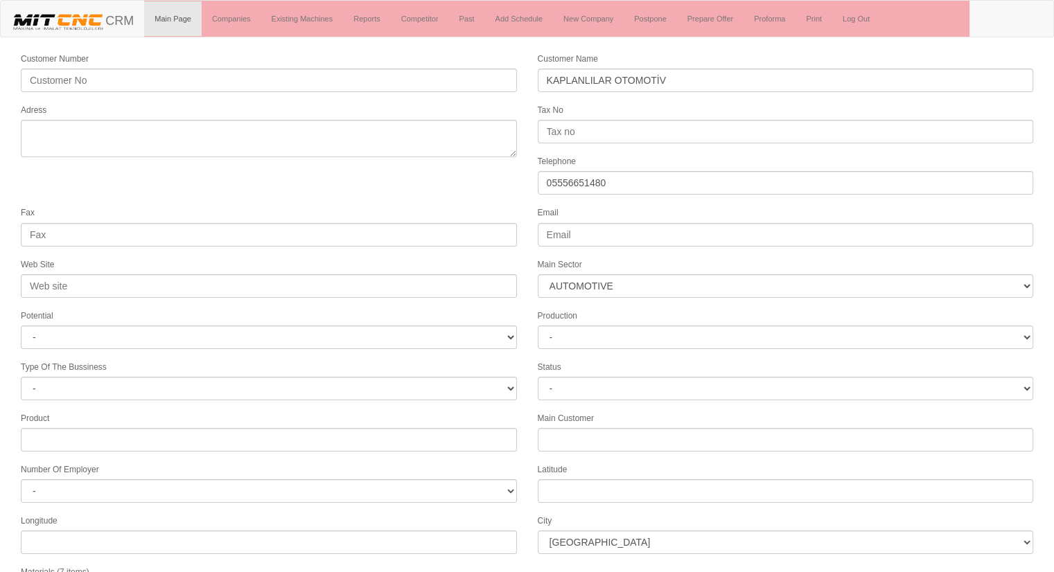
click at [601, 316] on div "Production -" at bounding box center [785, 328] width 517 height 41
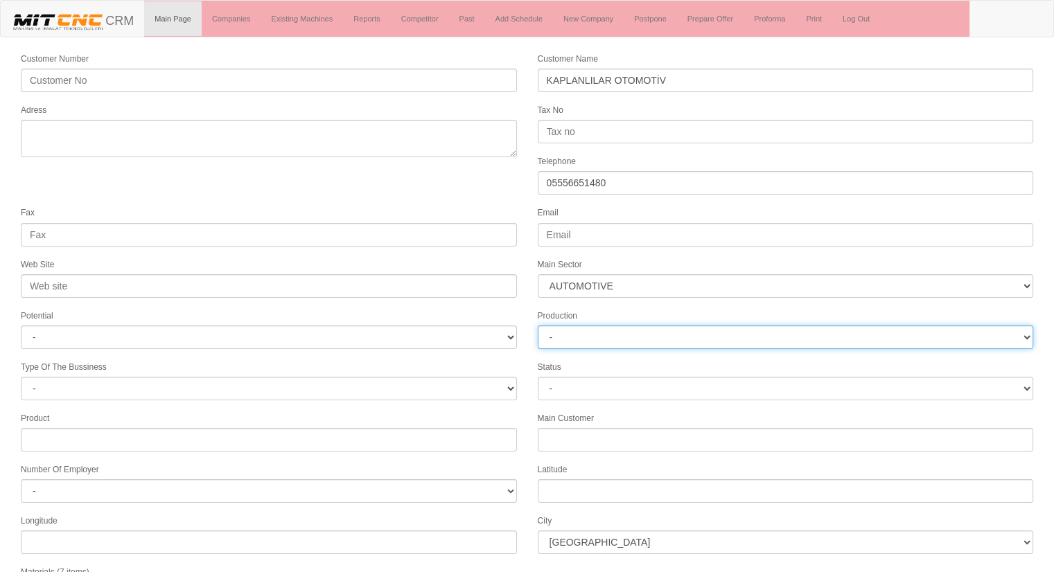
click at [601, 331] on select "-" at bounding box center [786, 338] width 496 height 24
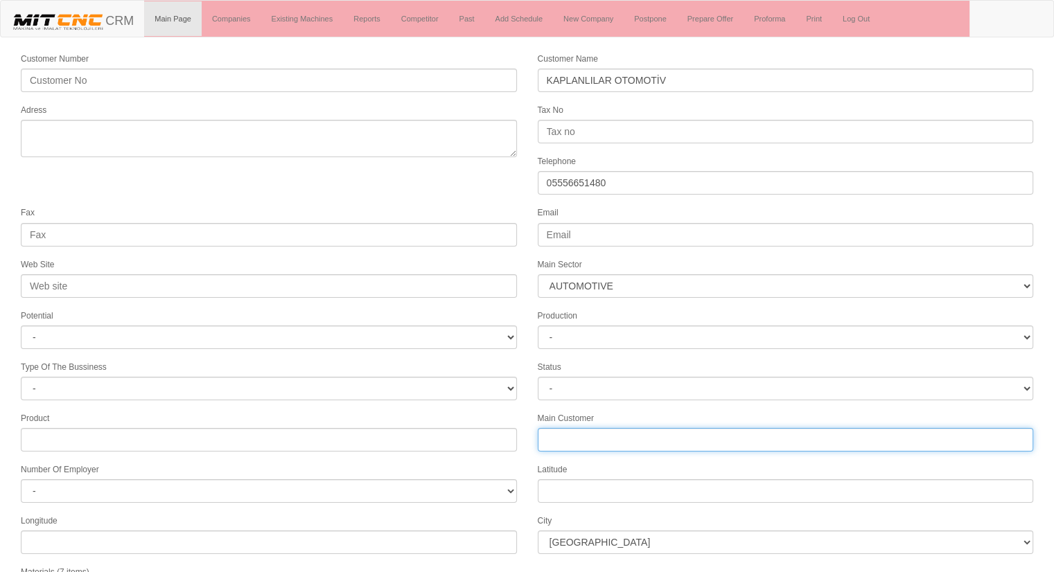
click at [591, 428] on input "Number Of Employer" at bounding box center [786, 440] width 496 height 24
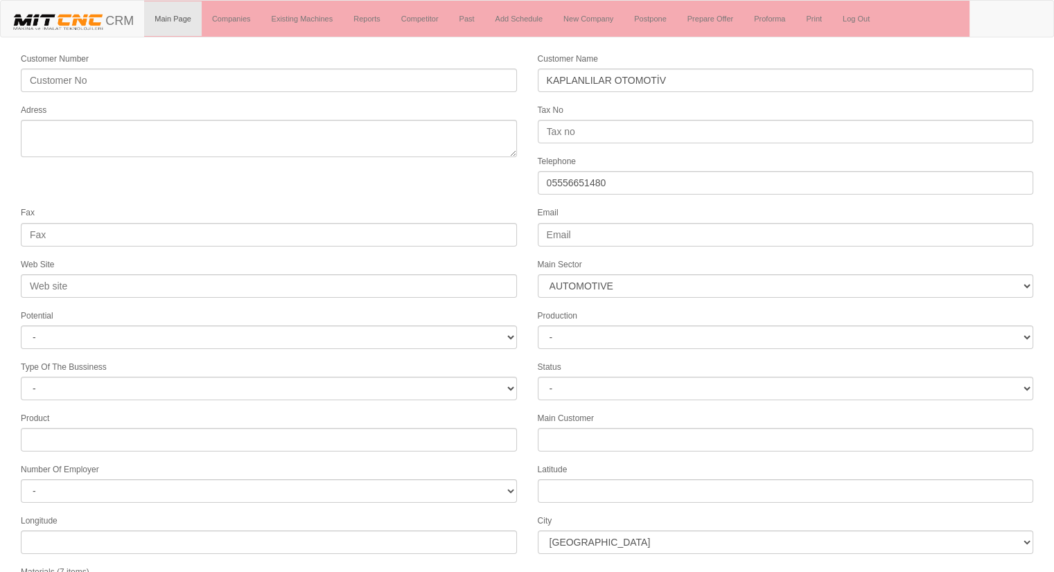
drag, startPoint x: 251, startPoint y: 170, endPoint x: 259, endPoint y: 152, distance: 19.8
click at [259, 152] on form "Customer Number Customer Name KAPLANLILAR OTOMOTİV Adress Tax No Telephone 0555…" at bounding box center [527, 388] width 1054 height 674
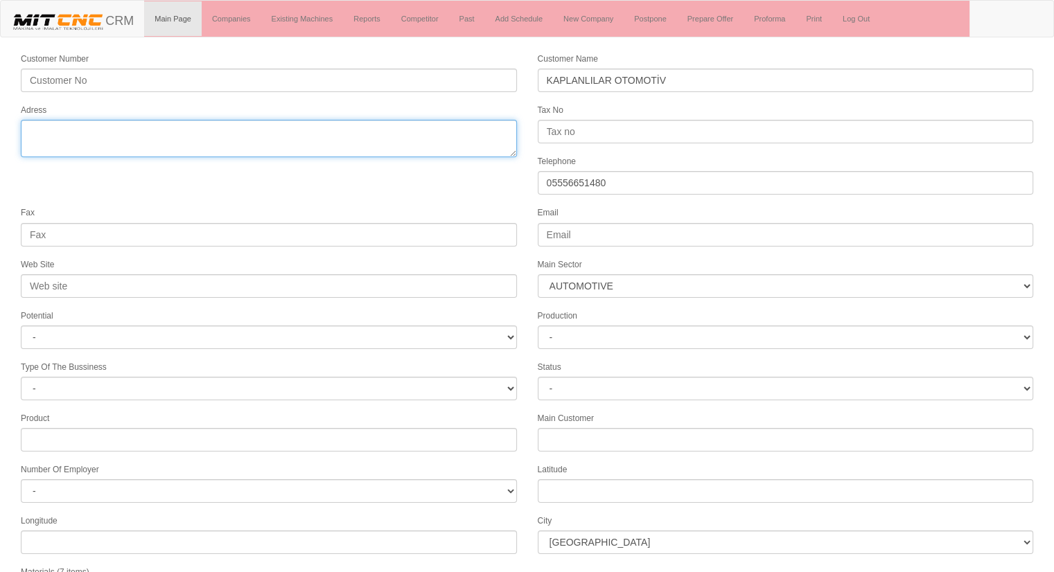
click at [259, 152] on textarea "Adress" at bounding box center [269, 138] width 496 height 37
type textarea "KONYA"
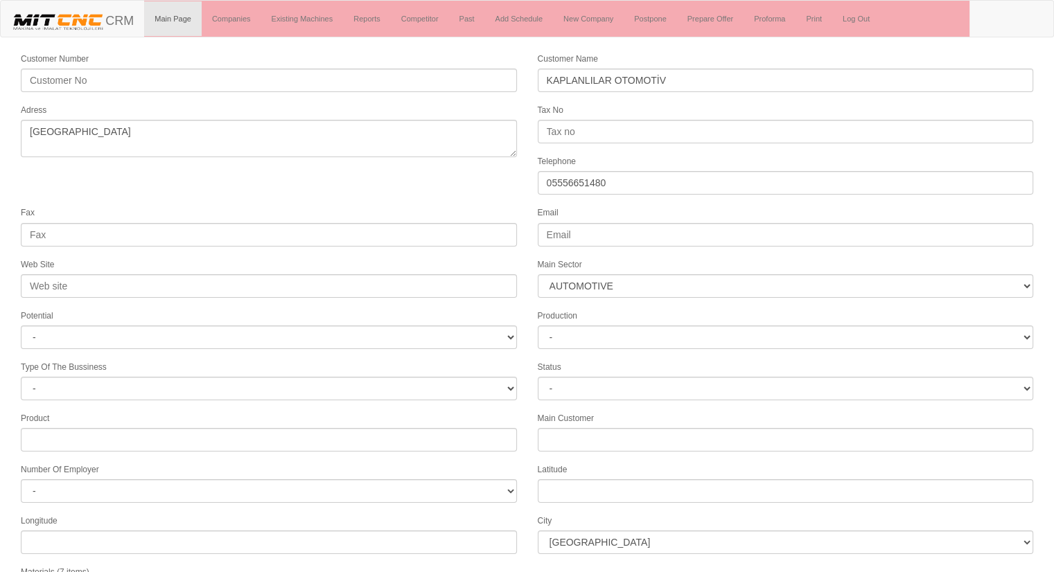
click at [246, 156] on form "Customer Number Customer Name KAPLANLILAR OTOMOTİV Adress Tax No Telephone 0555…" at bounding box center [527, 388] width 1054 height 674
click at [257, 173] on form "Customer Number Customer Name KAPLANLILAR OTOMOTİV Adress Tax No Telephone 0555…" at bounding box center [527, 388] width 1054 height 674
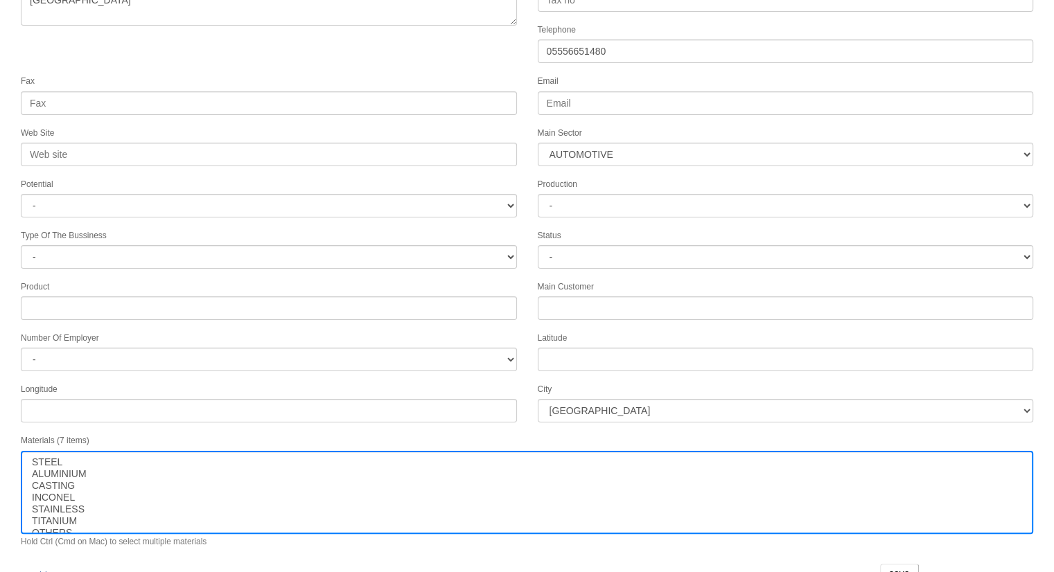
scroll to position [141, 0]
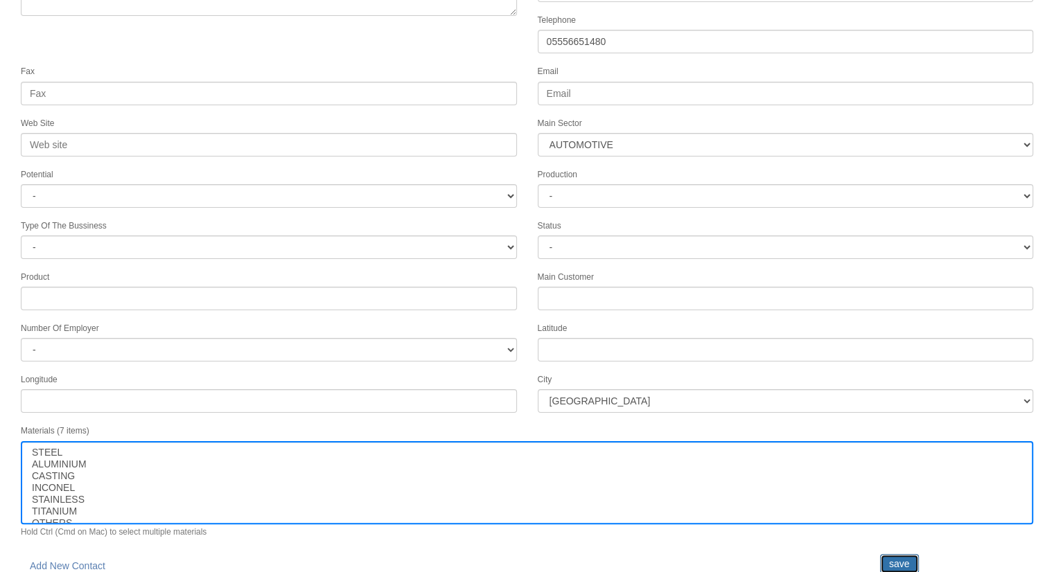
click at [899, 554] on input "save" at bounding box center [899, 563] width 39 height 19
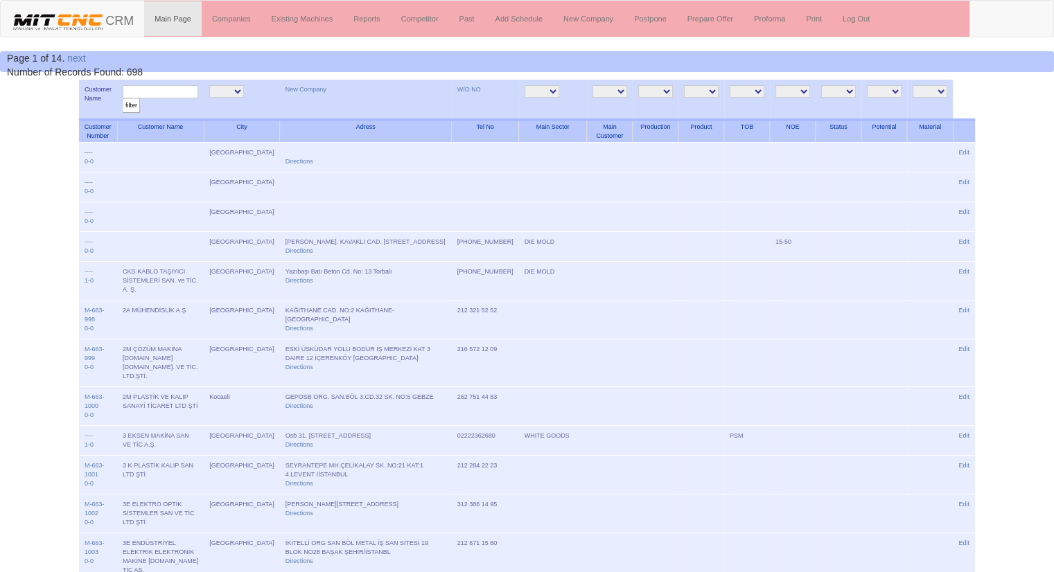
click at [167, 91] on input "text" at bounding box center [161, 91] width 76 height 13
type input "[DEMOGRAPHIC_DATA]"
click at [123, 98] on input "filter" at bounding box center [131, 105] width 17 height 15
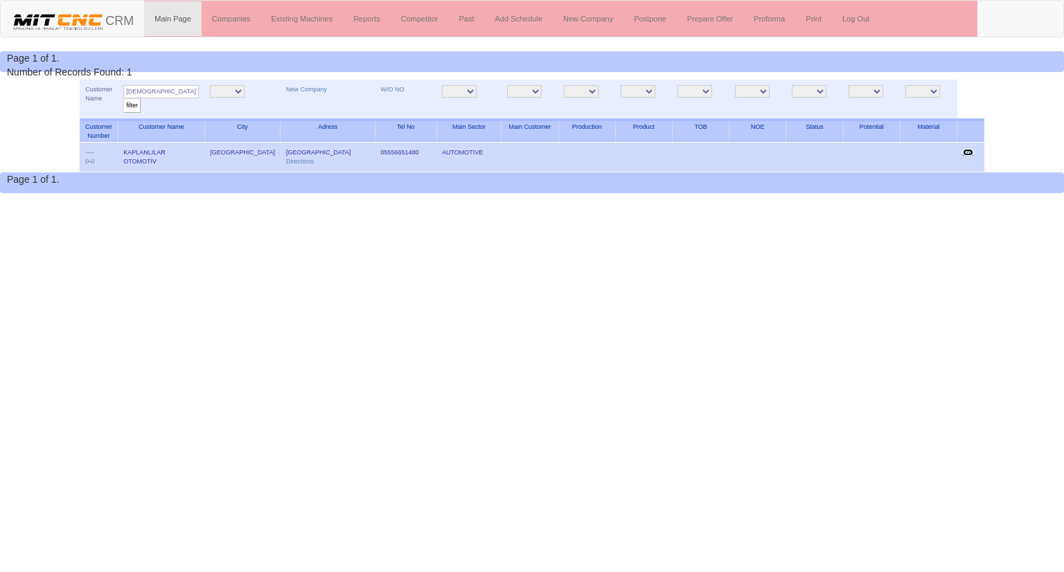
click at [967, 154] on link "Edit" at bounding box center [968, 152] width 11 height 7
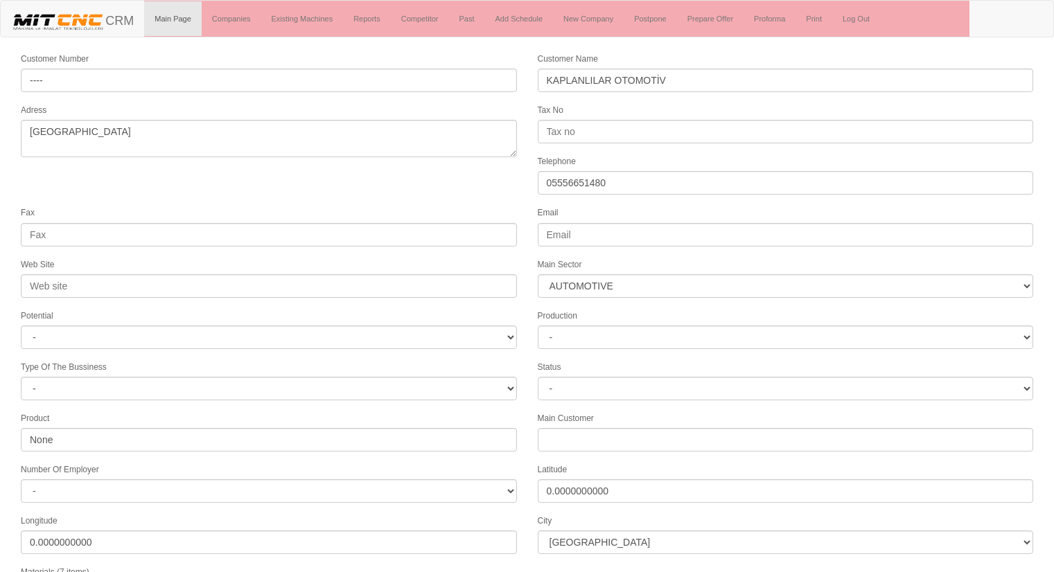
select select "370"
select select "1232"
select select
click at [414, 170] on form "Customer Number ---- Customer Name KAPLANLILAR OTOMOTİV Adress KONYA Tax No Tel…" at bounding box center [527, 388] width 1054 height 674
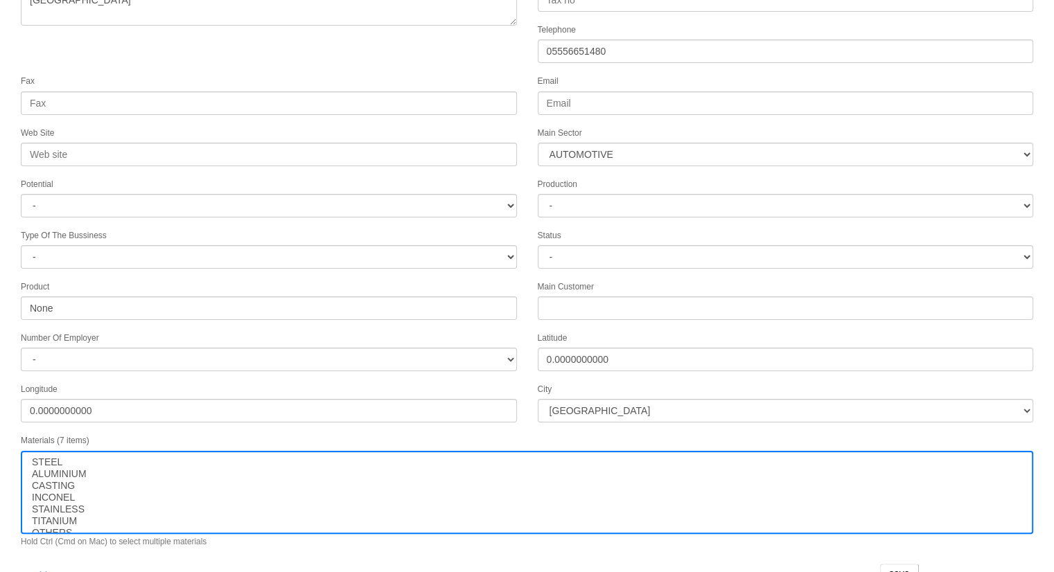
scroll to position [141, 0]
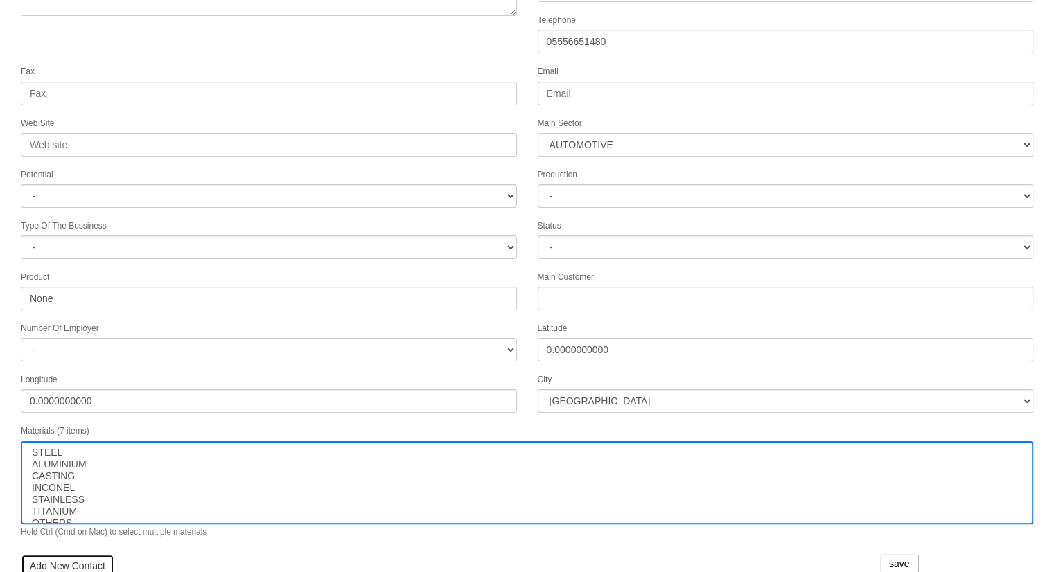
click at [56, 554] on link "Add New Contact" at bounding box center [68, 566] width 94 height 24
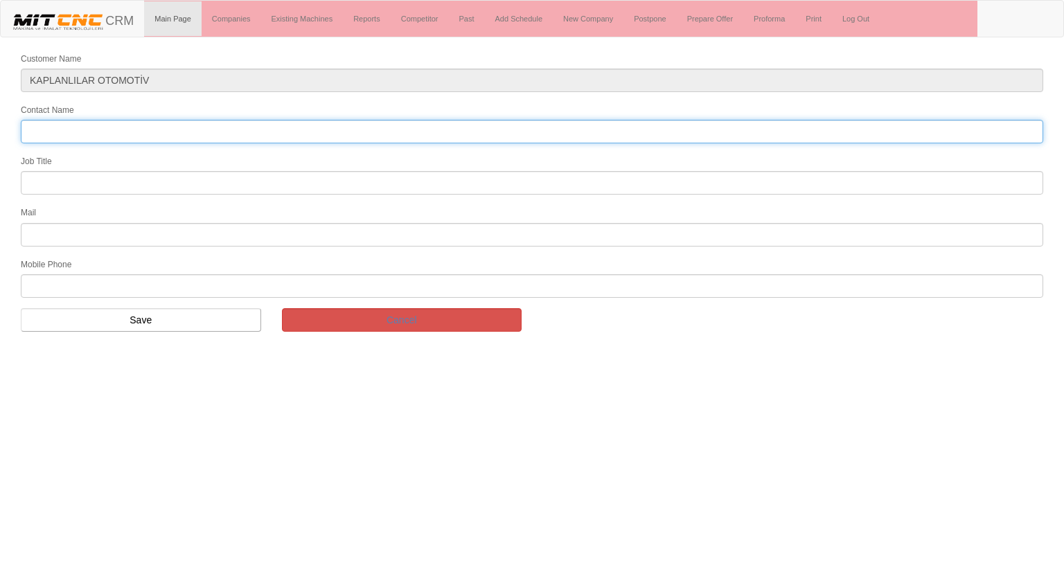
click at [131, 132] on input "Contact Name" at bounding box center [532, 132] width 1023 height 24
type input "[PERSON_NAME]"
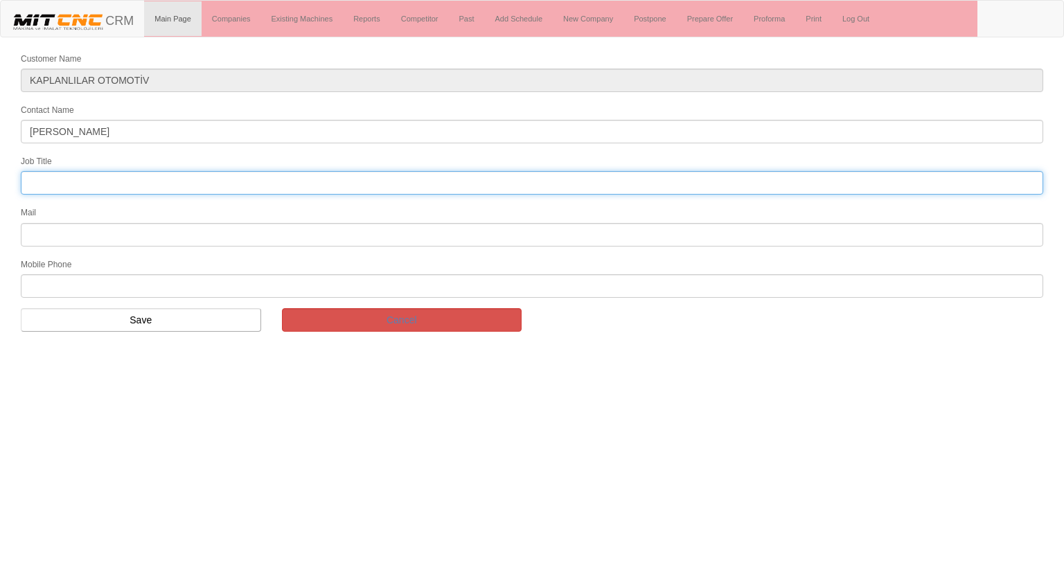
click at [78, 173] on input "text" at bounding box center [532, 183] width 1023 height 24
type input "Bölge Satış Temsilcisi"
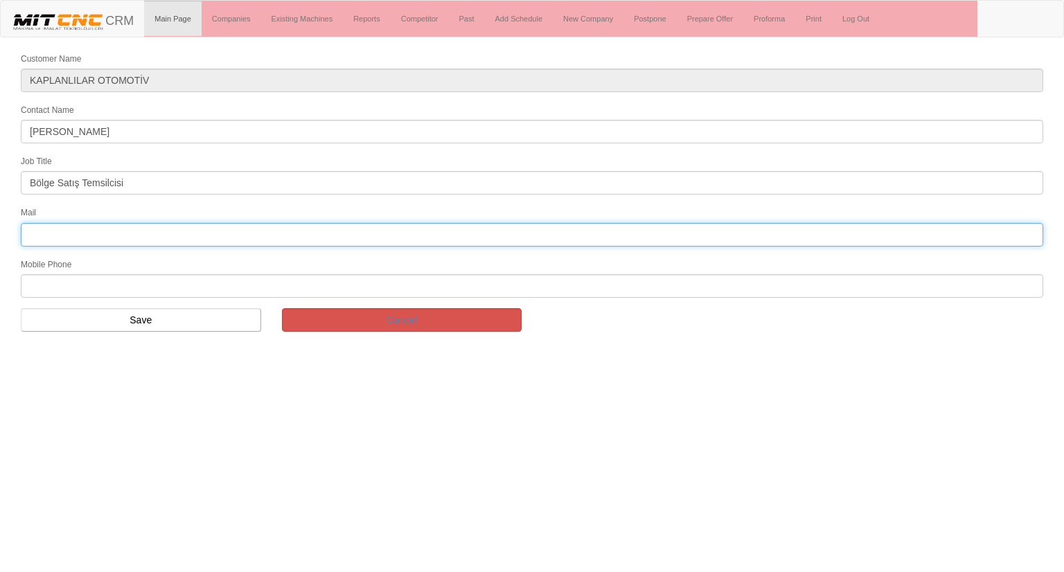
click at [116, 231] on input "text" at bounding box center [532, 235] width 1023 height 24
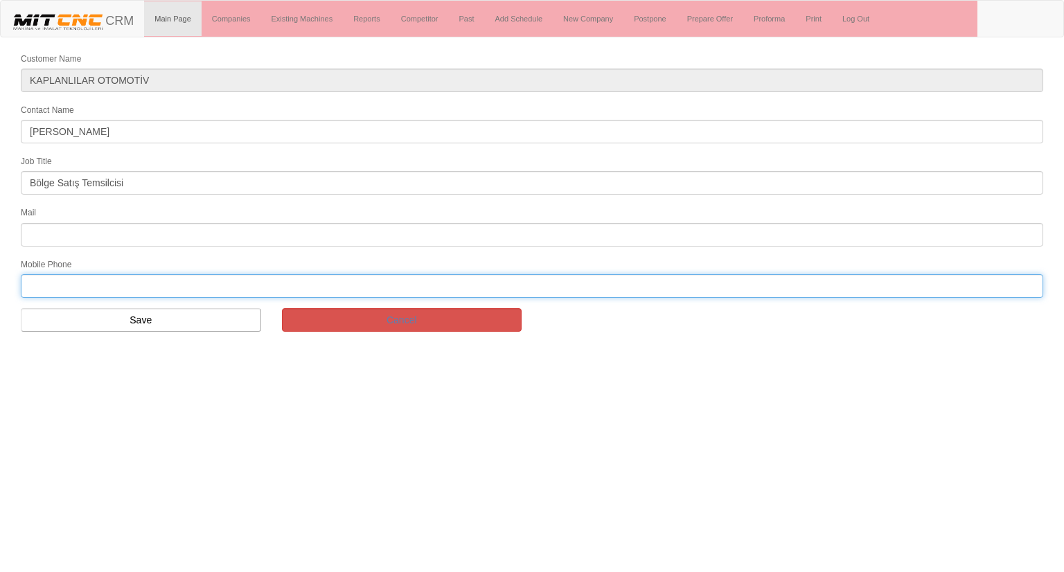
click at [48, 280] on input "text" at bounding box center [532, 286] width 1023 height 24
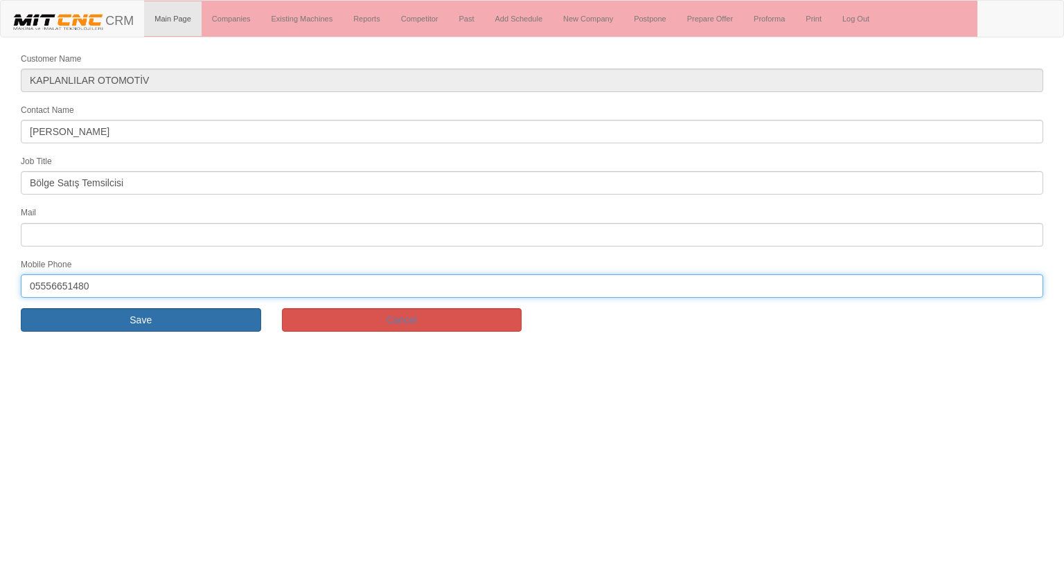
type input "05556651480"
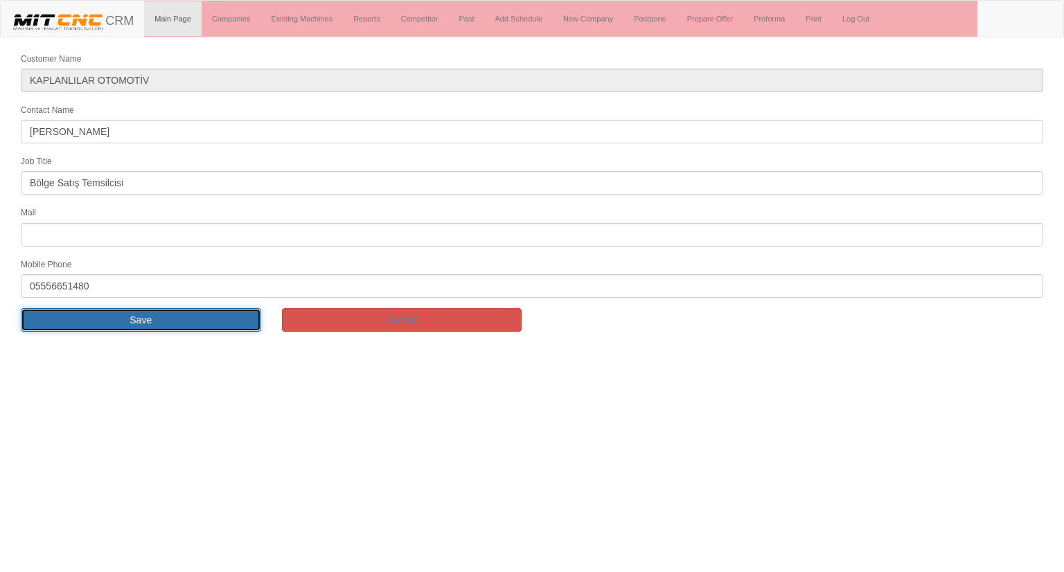
click at [42, 308] on input "Save" at bounding box center [141, 320] width 240 height 24
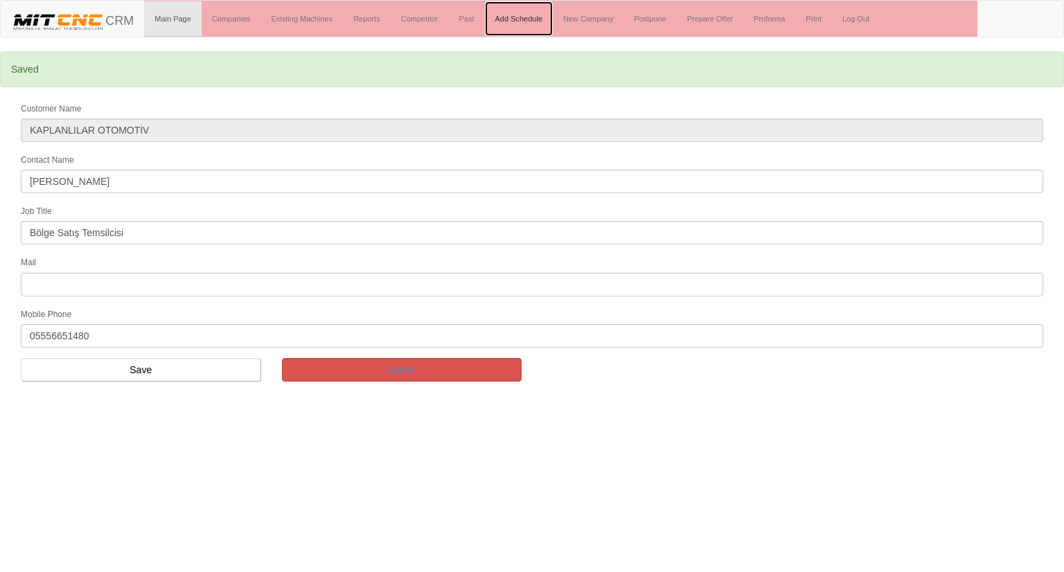
click at [513, 20] on link "Add Schedule" at bounding box center [519, 18] width 69 height 35
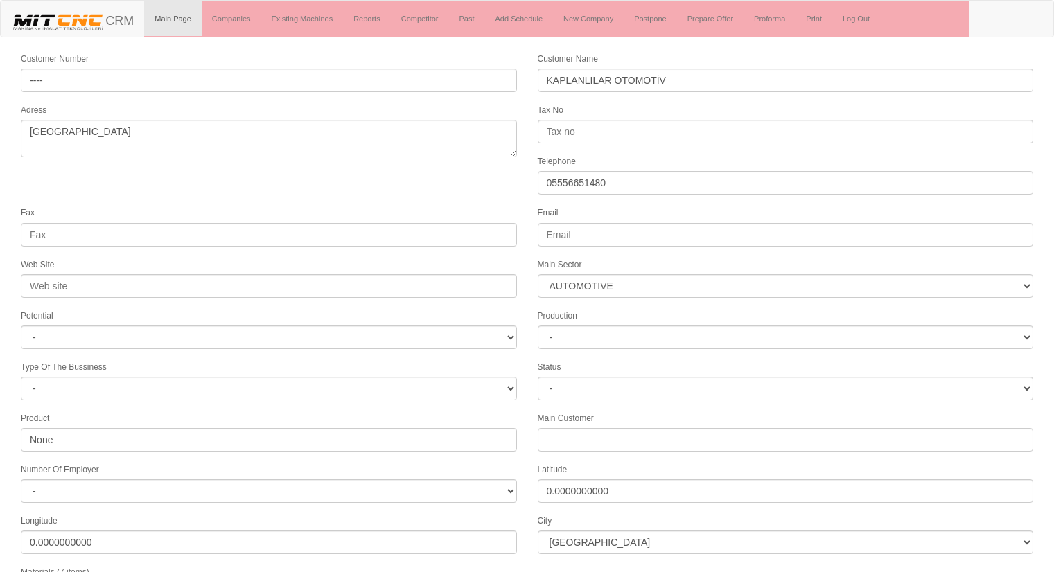
select select "370"
select select "1232"
select select
click at [308, 180] on form "Customer Number ---- Customer Name KAPLANLILAR OTOMOTİV Adress [GEOGRAPHIC_DATA…" at bounding box center [527, 405] width 1054 height 708
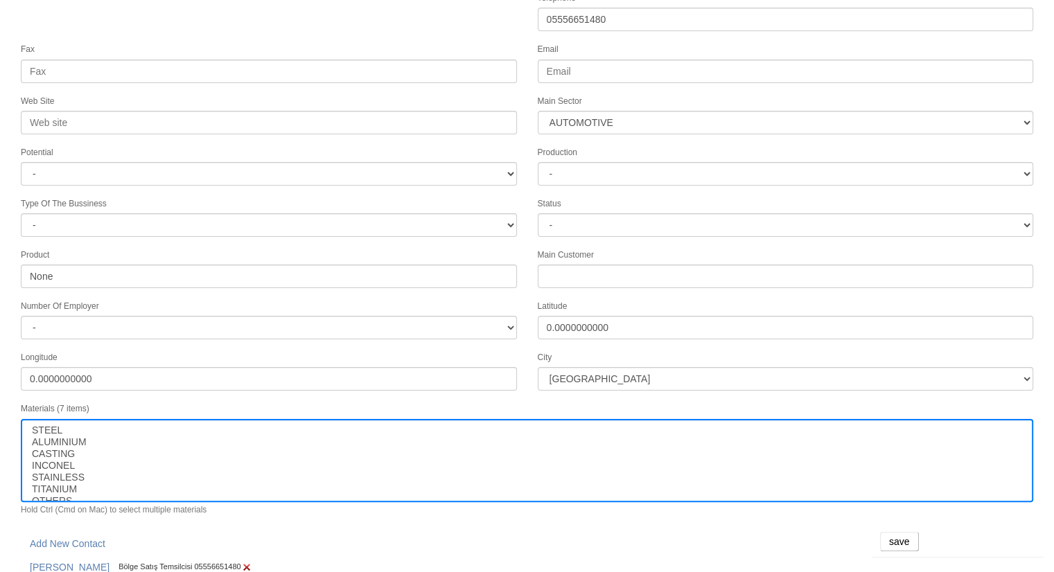
scroll to position [175, 0]
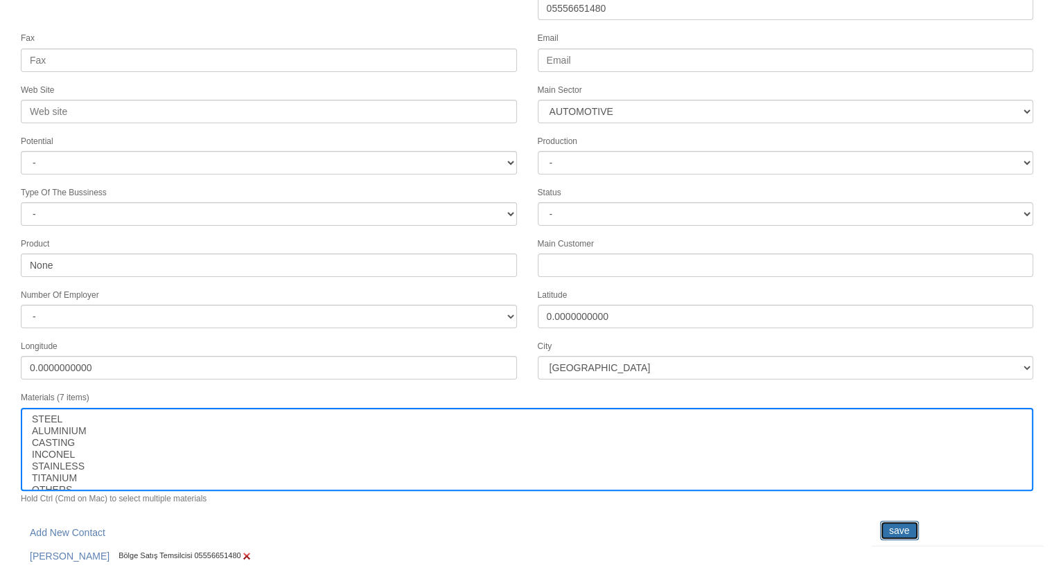
click at [892, 521] on input "save" at bounding box center [899, 530] width 39 height 19
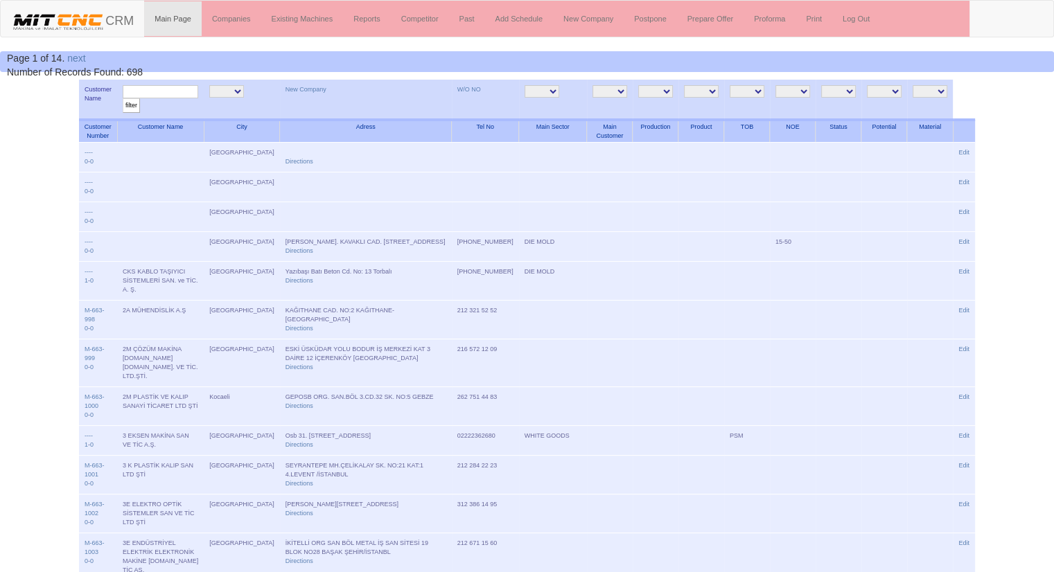
click at [184, 91] on input "text" at bounding box center [161, 91] width 76 height 13
type input "TORK DOOR"
click at [123, 98] on input "filter" at bounding box center [131, 105] width 17 height 15
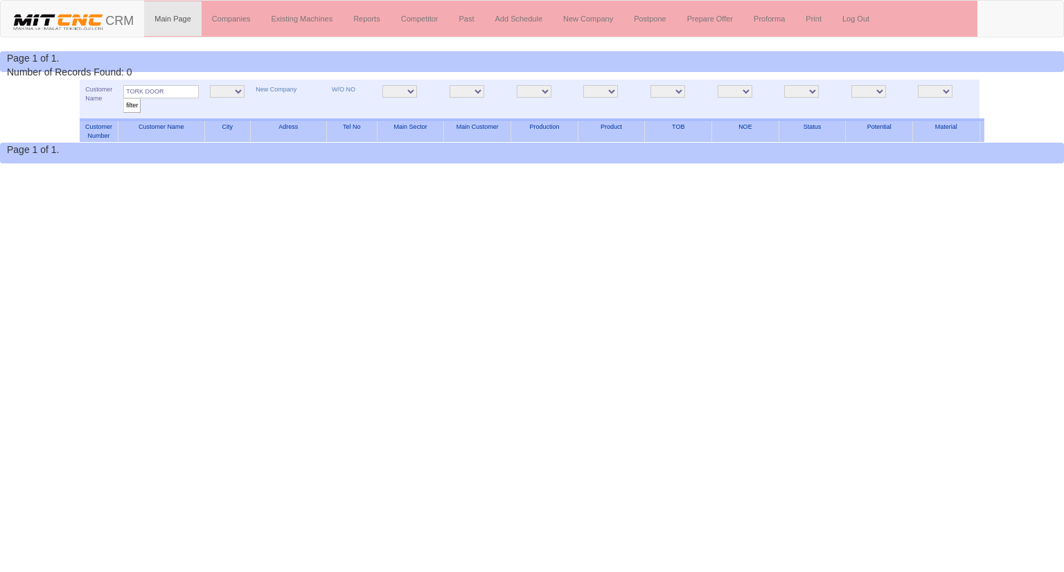
click at [184, 91] on input "TORK DOOR" at bounding box center [161, 91] width 76 height 13
type input "TORK"
click at [201, 164] on html "Toggle navigation CRM Main Page Companies Existing Machines Reports Competitor …" at bounding box center [532, 82] width 1064 height 164
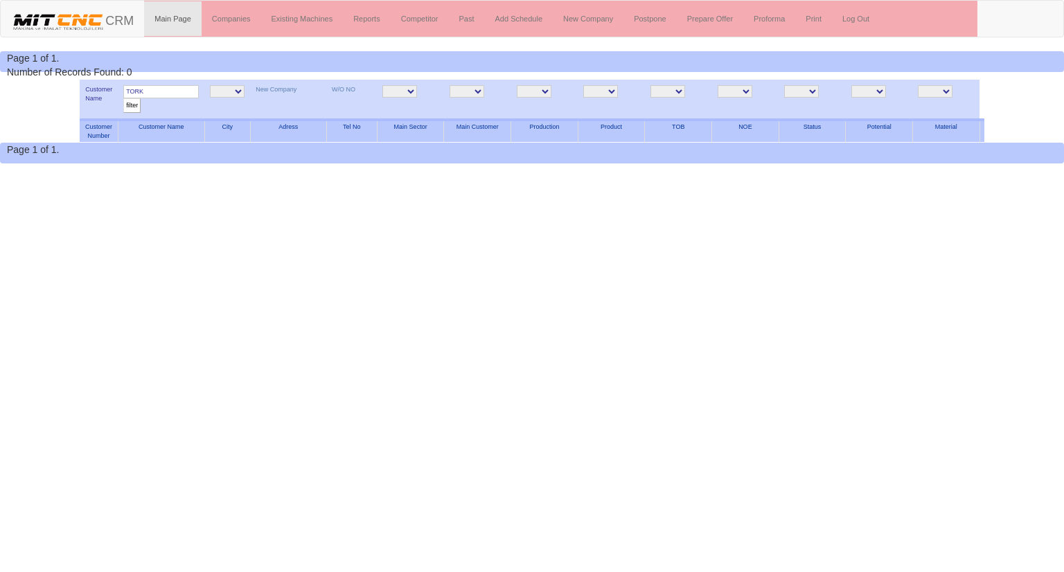
click at [137, 109] on input "filter" at bounding box center [131, 105] width 17 height 15
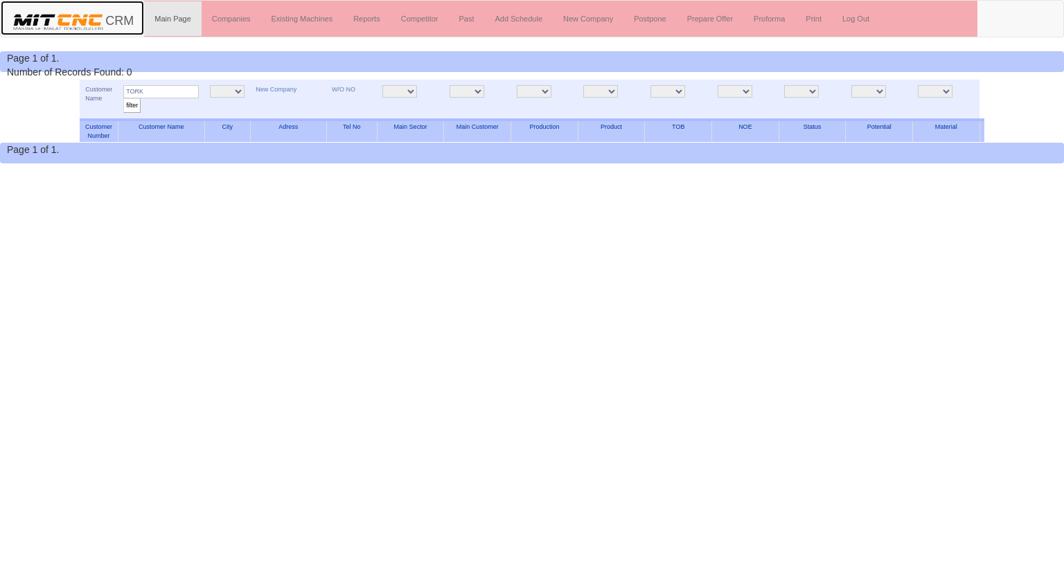
click at [60, 23] on img at bounding box center [58, 21] width 94 height 21
click at [586, 19] on link "New Company" at bounding box center [588, 18] width 71 height 35
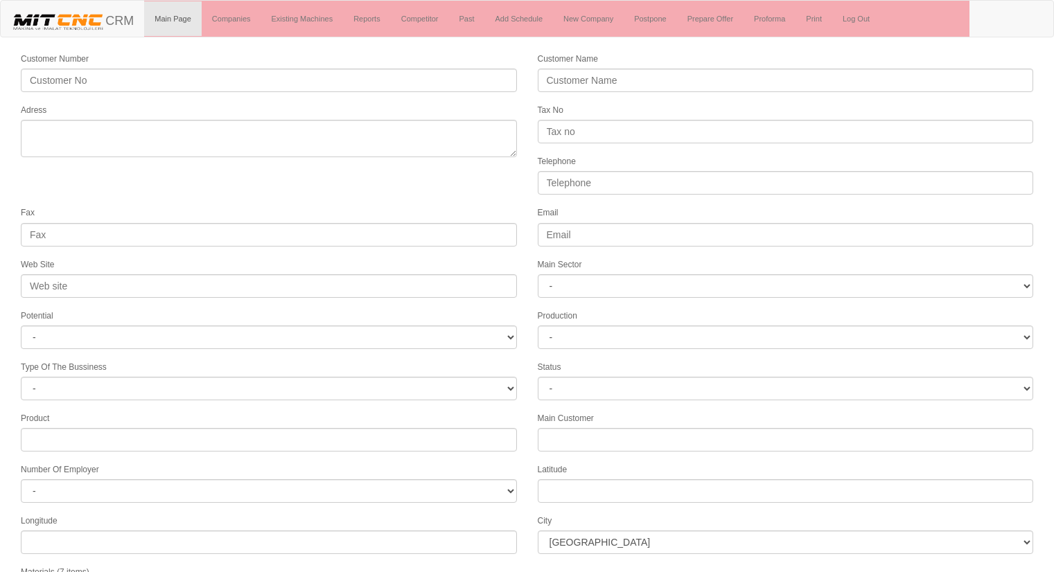
select select
click at [237, 10] on link "Companies" at bounding box center [232, 18] width 60 height 35
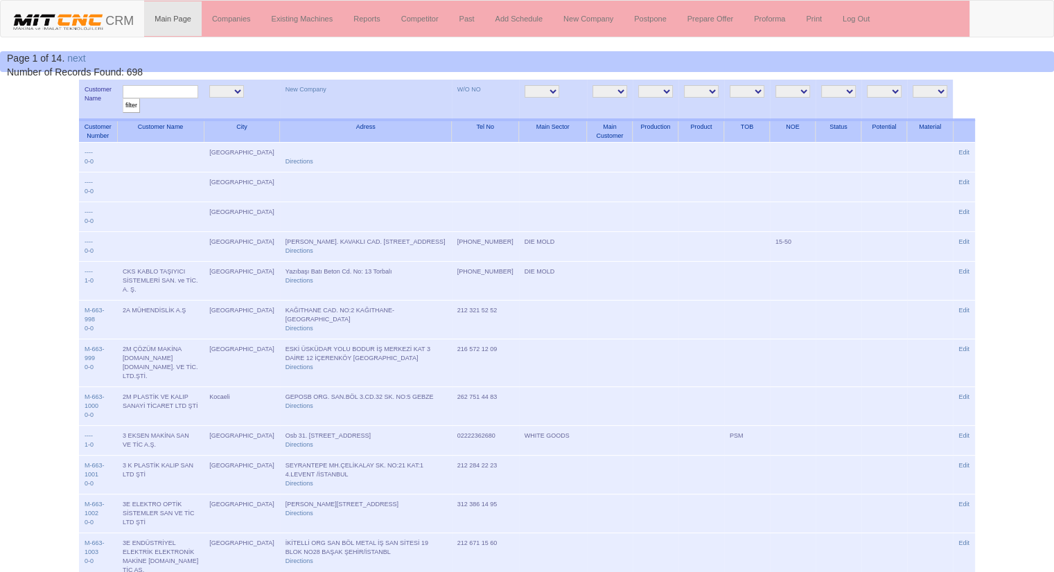
click at [163, 90] on input "text" at bounding box center [161, 91] width 76 height 13
type input "TORK DOOR"
click at [123, 98] on input "filter" at bounding box center [131, 105] width 17 height 15
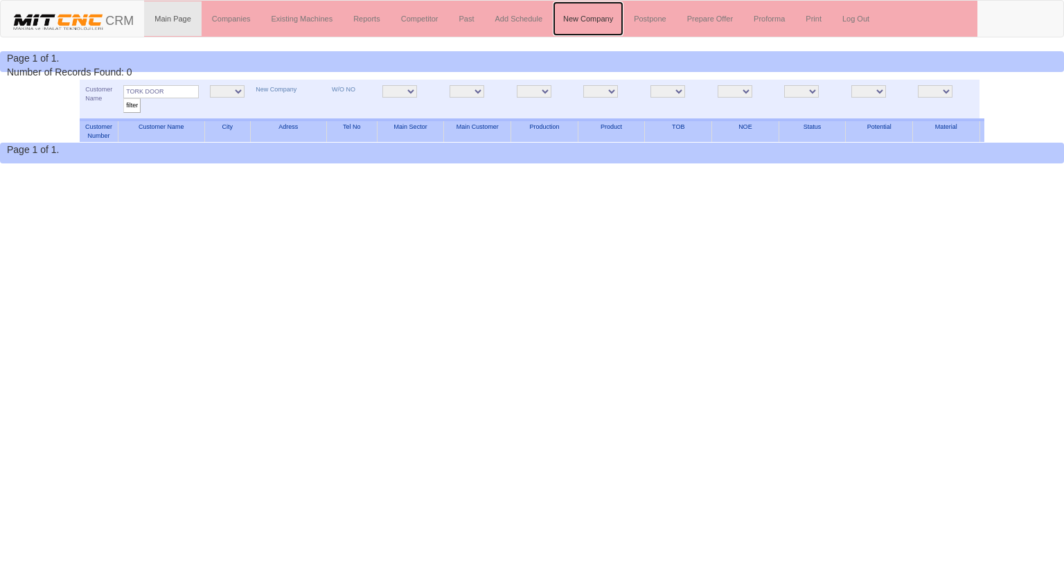
click at [579, 17] on link "New Company" at bounding box center [588, 18] width 71 height 35
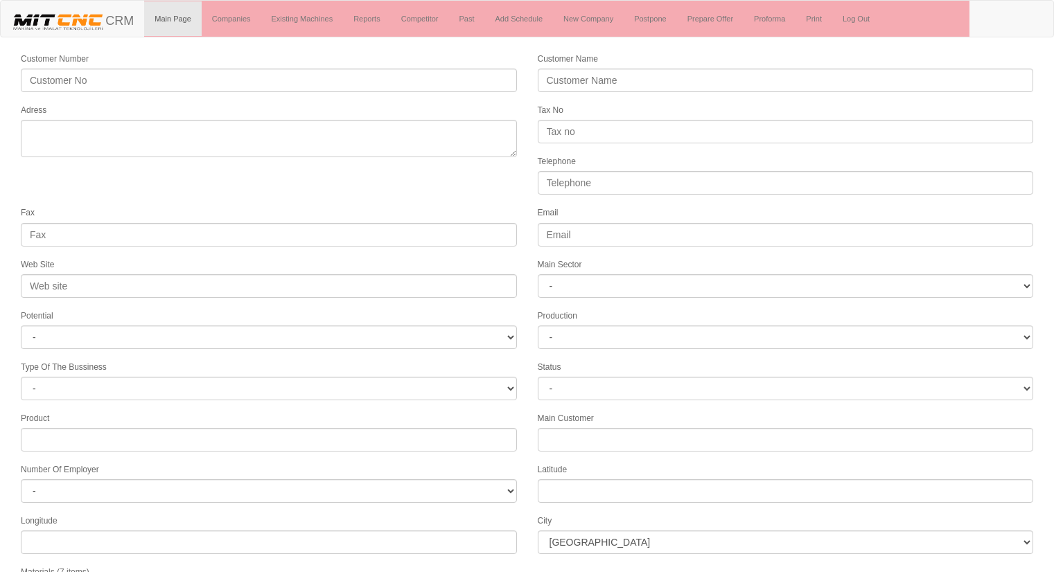
select select
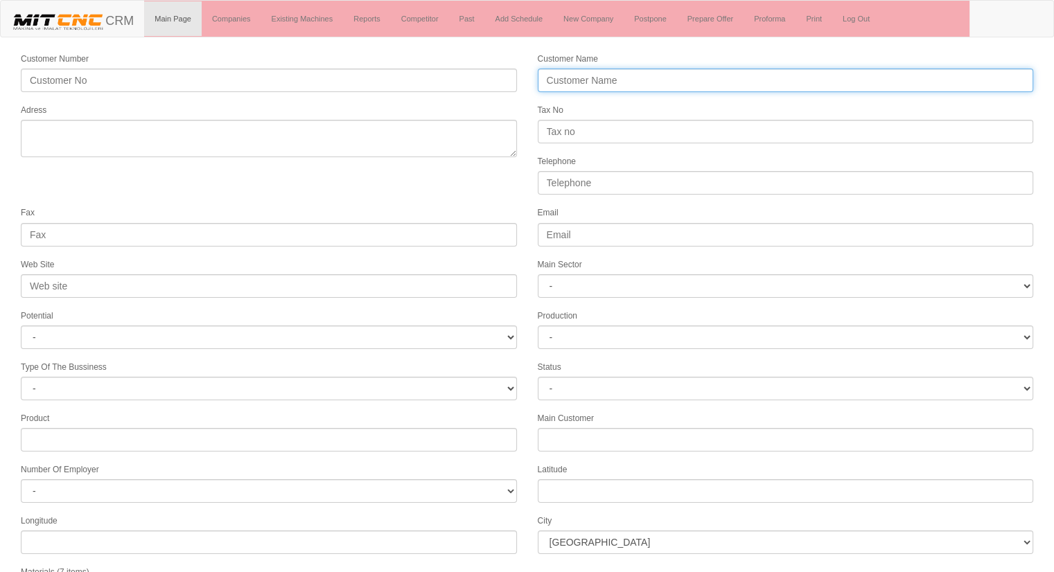
click at [593, 71] on input "Customer Name" at bounding box center [786, 81] width 496 height 24
type input "TORK DOOR"
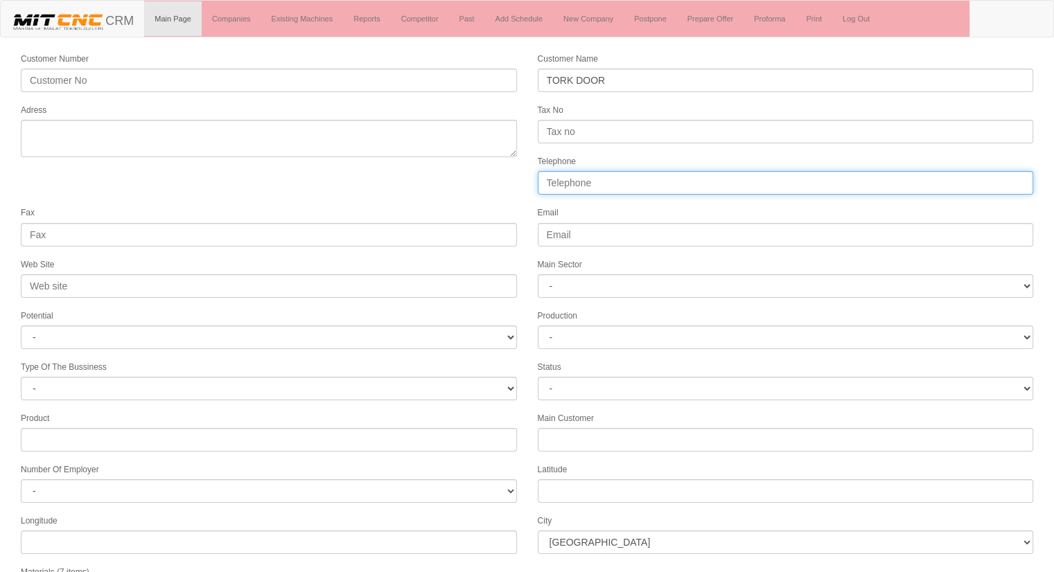
click at [668, 173] on input "Telephone" at bounding box center [786, 183] width 496 height 24
type input "05427707406"
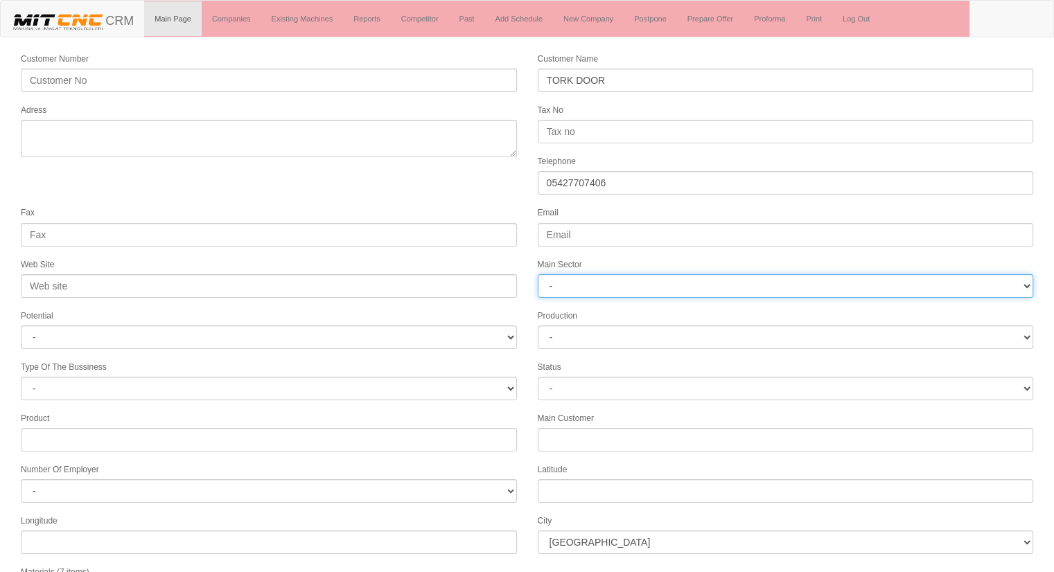
click at [588, 283] on select "- DIE MOLD MACHINERY DEFENCE ELECTRICAL COMPONENTS MEDICAL TOOL MANUFACTURING J…" at bounding box center [786, 286] width 496 height 24
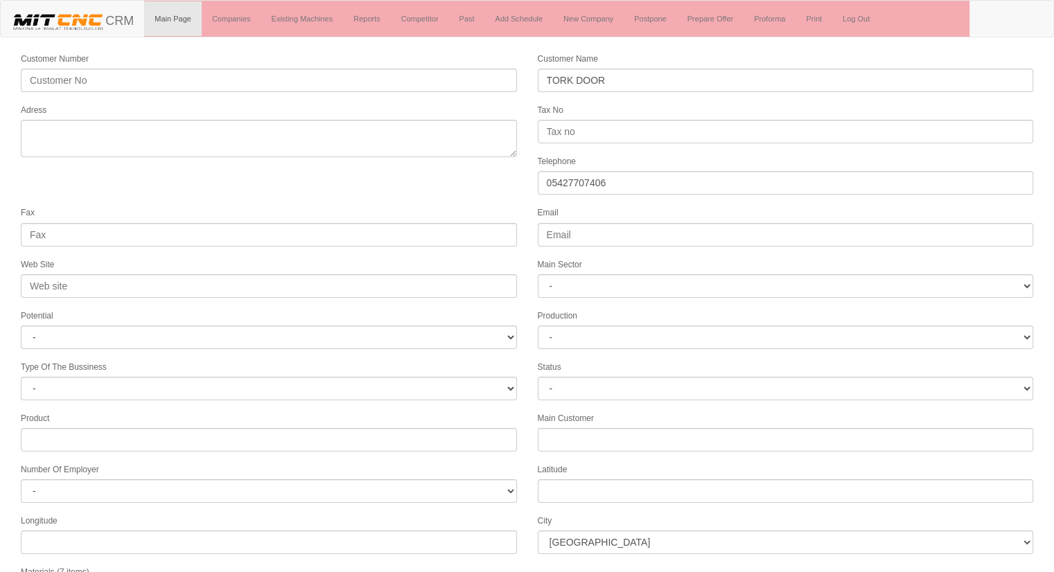
click at [457, 181] on form "Customer Number Customer Name TORK DOOR Adress Tax No Telephone 05427707406 Fax…" at bounding box center [527, 388] width 1054 height 674
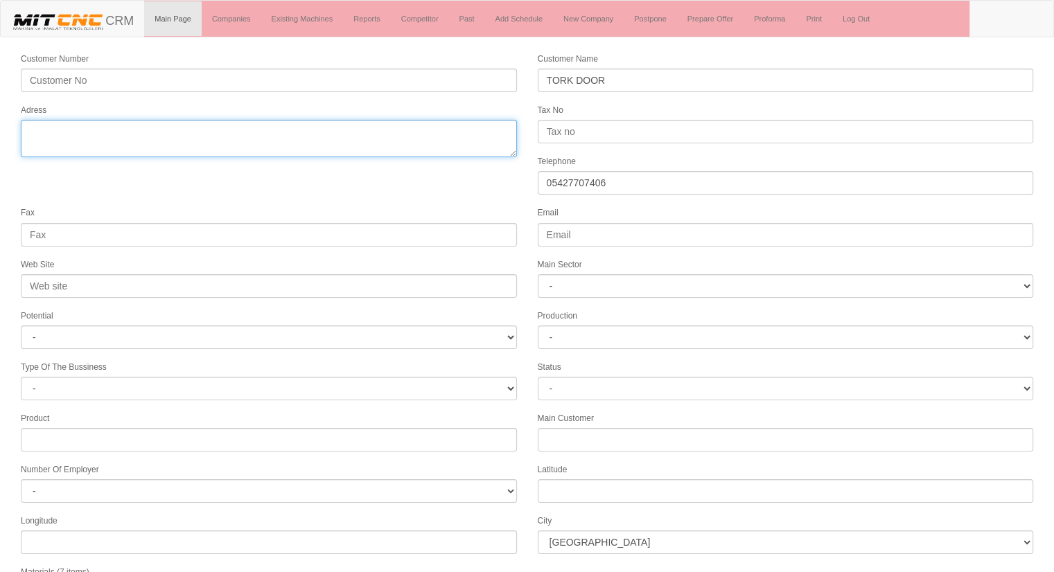
click at [327, 147] on textarea "Adress" at bounding box center [269, 138] width 496 height 37
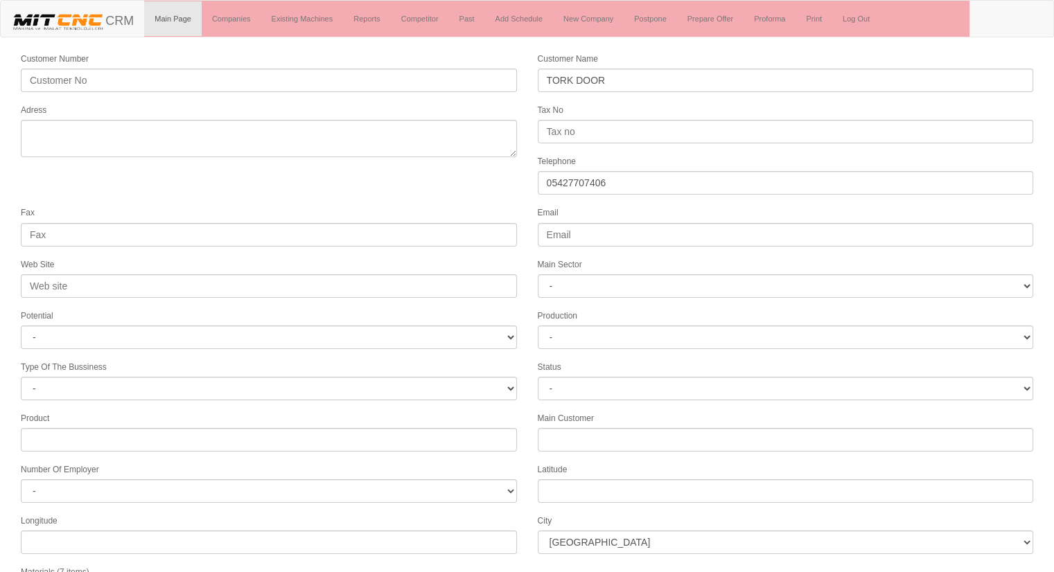
click at [444, 170] on form "Customer Number Customer Name TORK DOOR Adress Tax No Telephone 05427707406 Fax…" at bounding box center [527, 388] width 1054 height 674
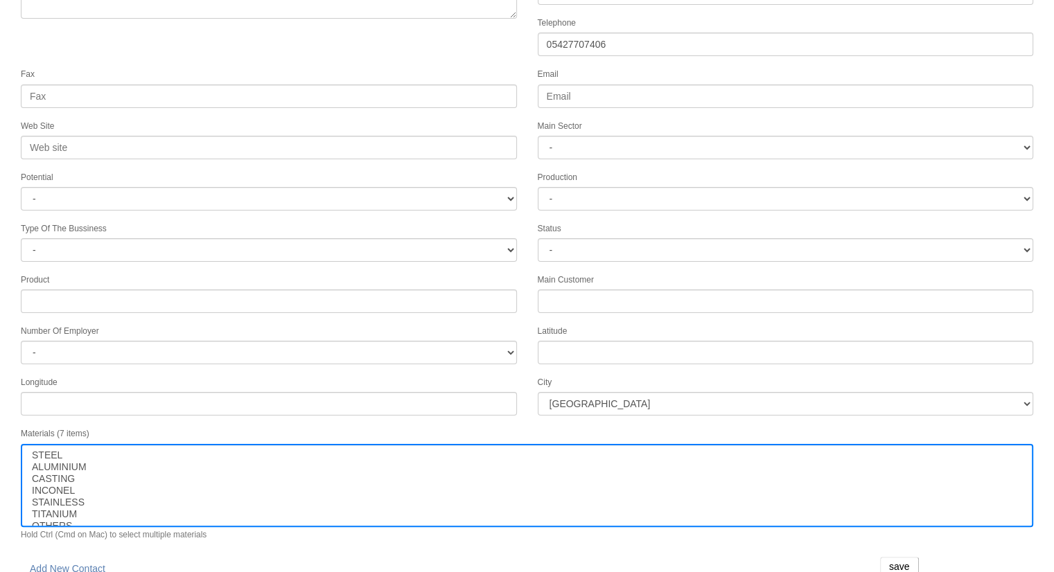
scroll to position [141, 0]
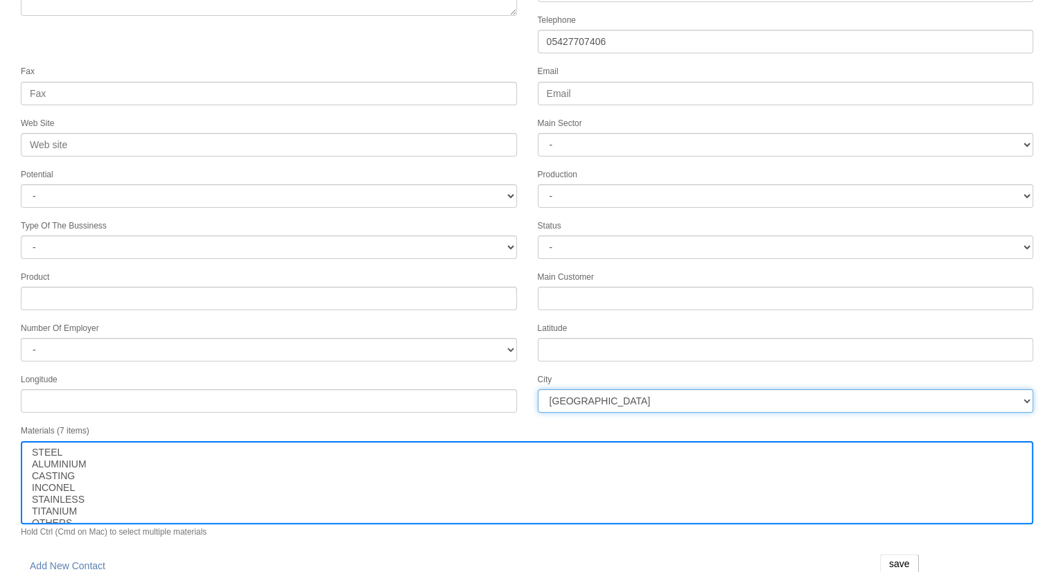
click at [685, 391] on select "İstanbul Adana Adıyaman Afyon Ağrı Amasya Ankara Antalya Artvin Aydın Balıkesir…" at bounding box center [786, 401] width 496 height 24
click at [651, 401] on select "İstanbul Adana Adıyaman Afyon Ağrı Amasya Ankara Antalya Artvin Aydın Balıkesir…" at bounding box center [786, 401] width 496 height 24
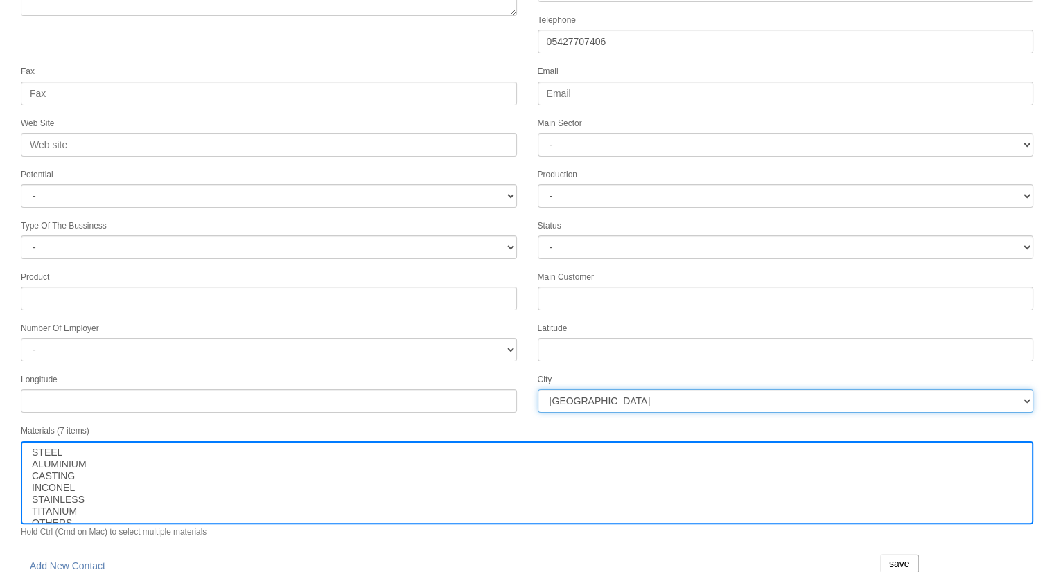
select select "1232"
click at [665, 391] on select "İstanbul Adana Adıyaman Afyon Ağrı Amasya Ankara Antalya Artvin Aydın Balıkesir…" at bounding box center [786, 401] width 496 height 24
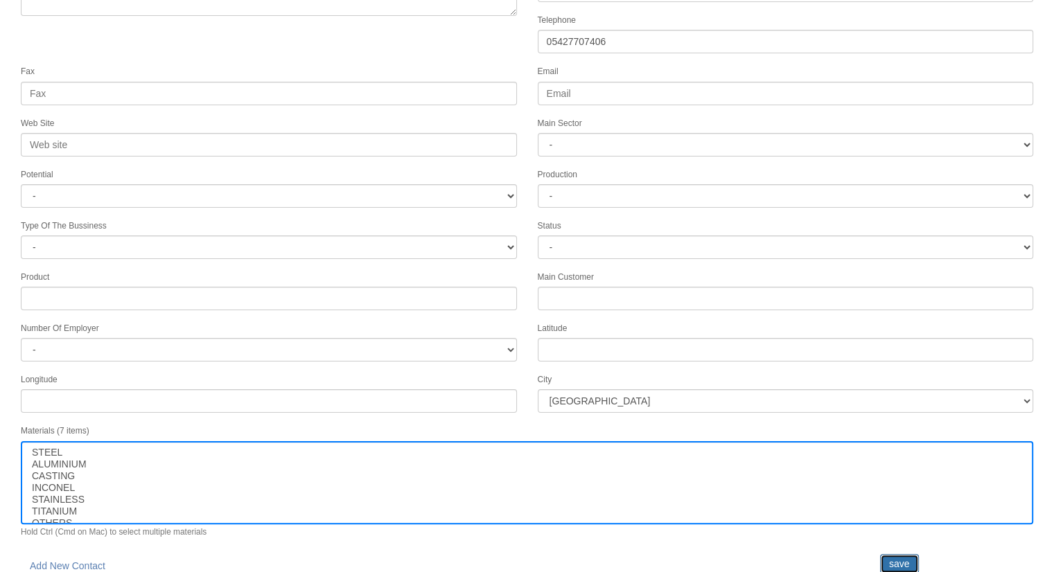
click at [891, 554] on input "save" at bounding box center [899, 563] width 39 height 19
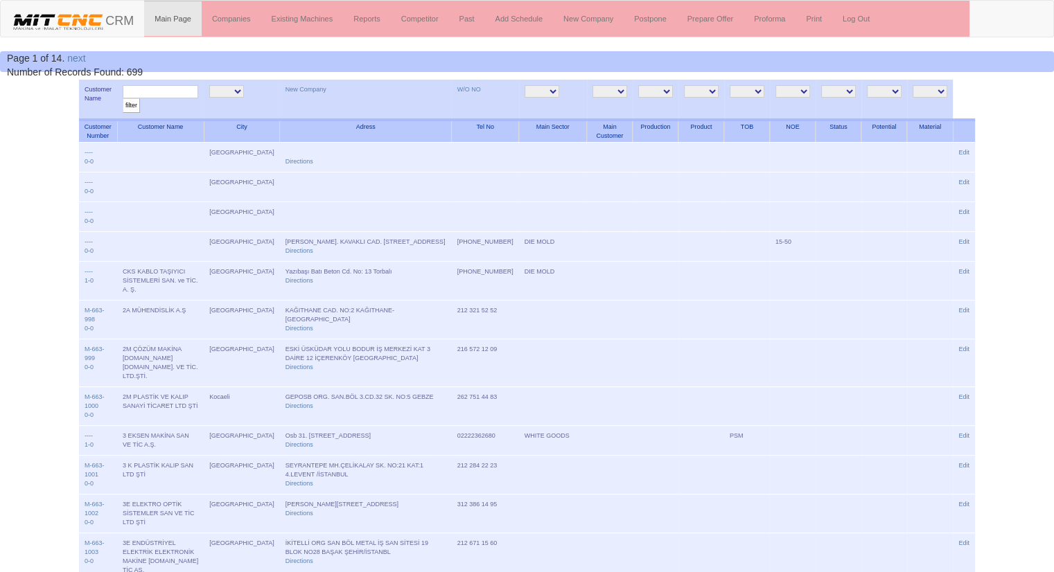
click at [164, 87] on input "text" at bounding box center [161, 91] width 76 height 13
type input "TORK"
click at [123, 98] on input "filter" at bounding box center [131, 105] width 17 height 15
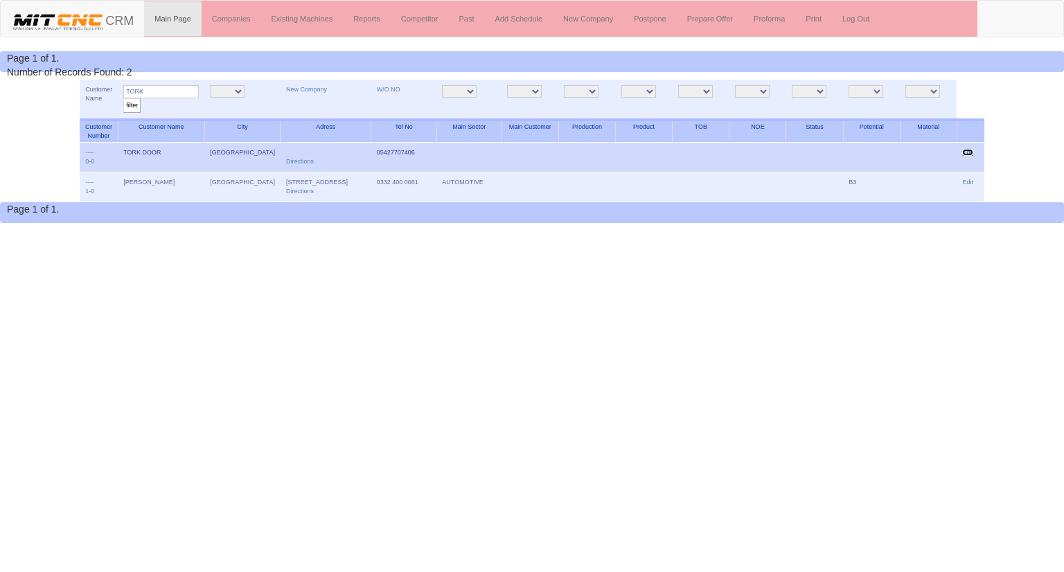
click at [974, 150] on link "Edit" at bounding box center [967, 152] width 11 height 7
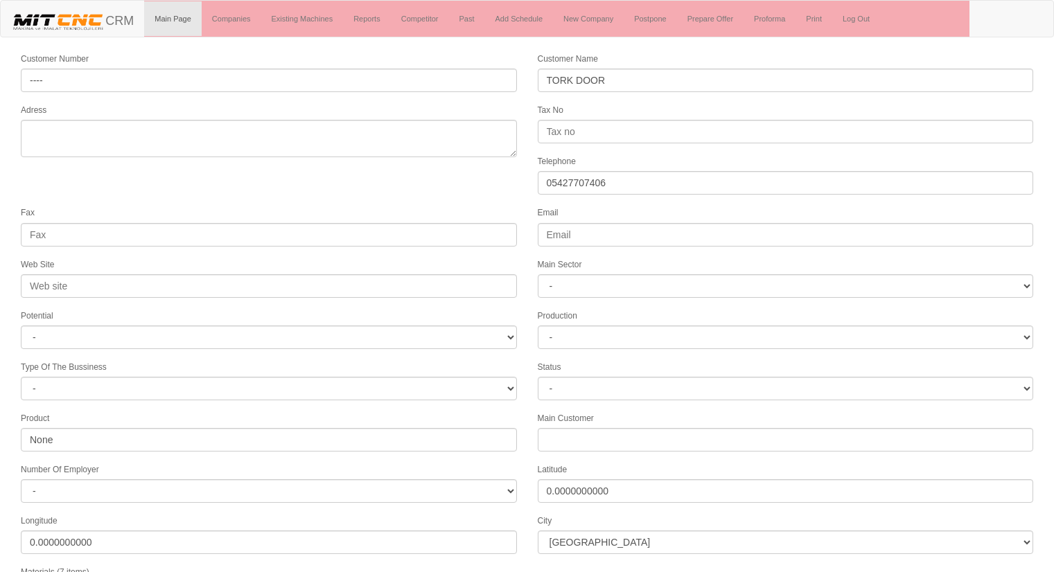
select select "1232"
select select
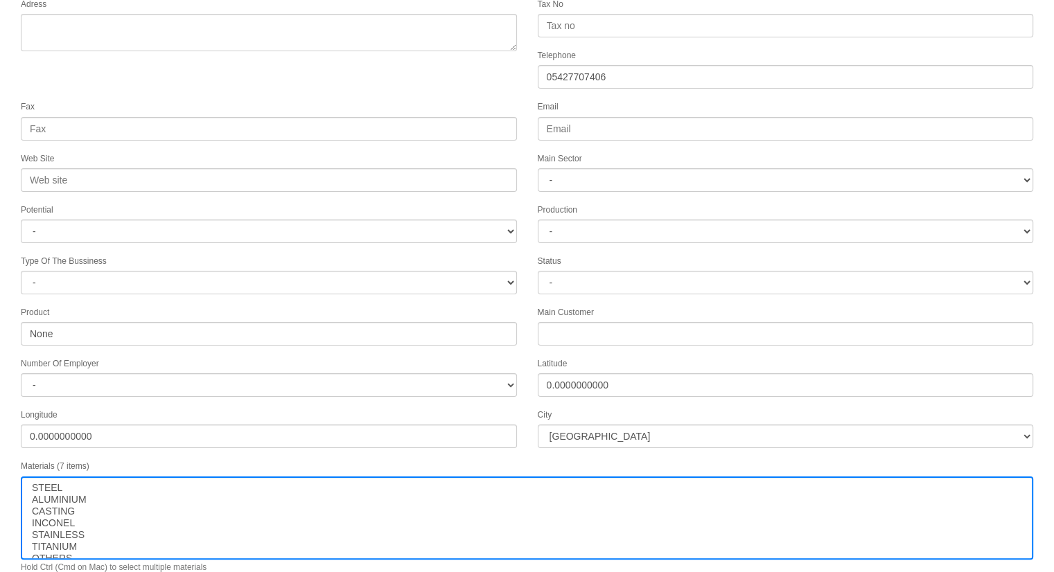
scroll to position [141, 0]
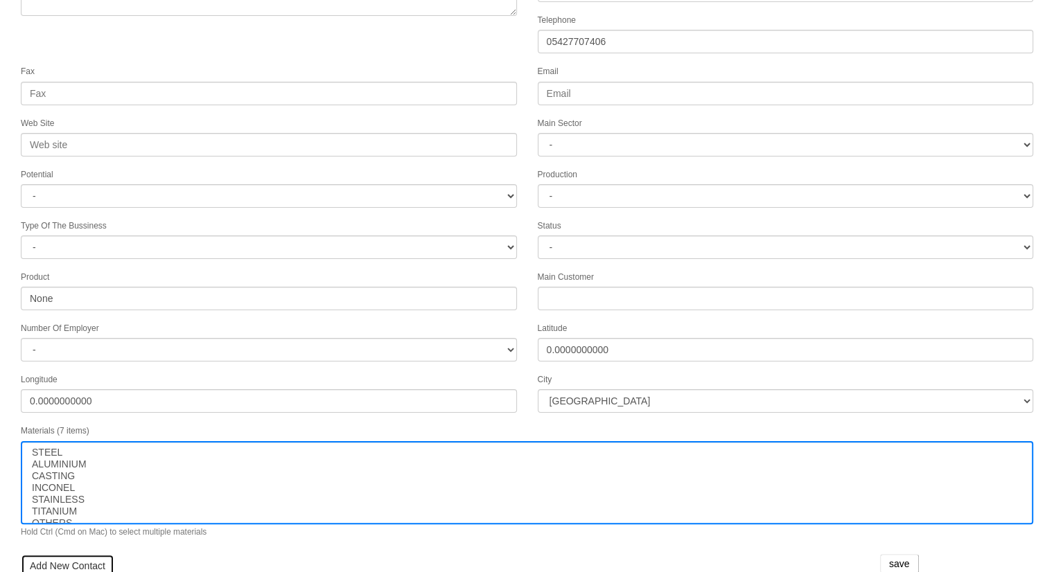
click at [70, 554] on link "Add New Contact" at bounding box center [68, 566] width 94 height 24
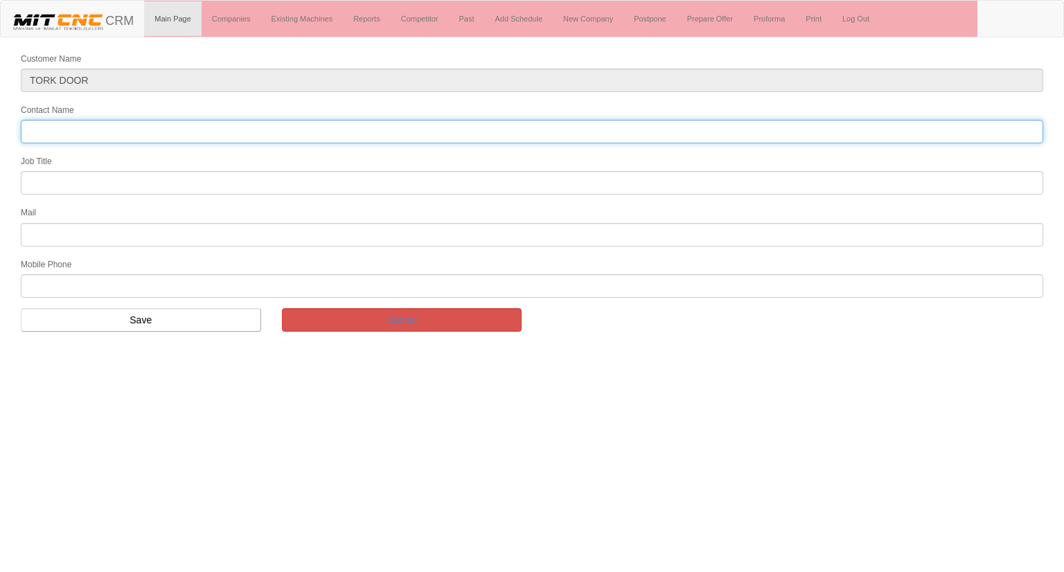
click at [159, 131] on input "Contact Name" at bounding box center [532, 132] width 1023 height 24
type input "YASİN BAĞIRAN"
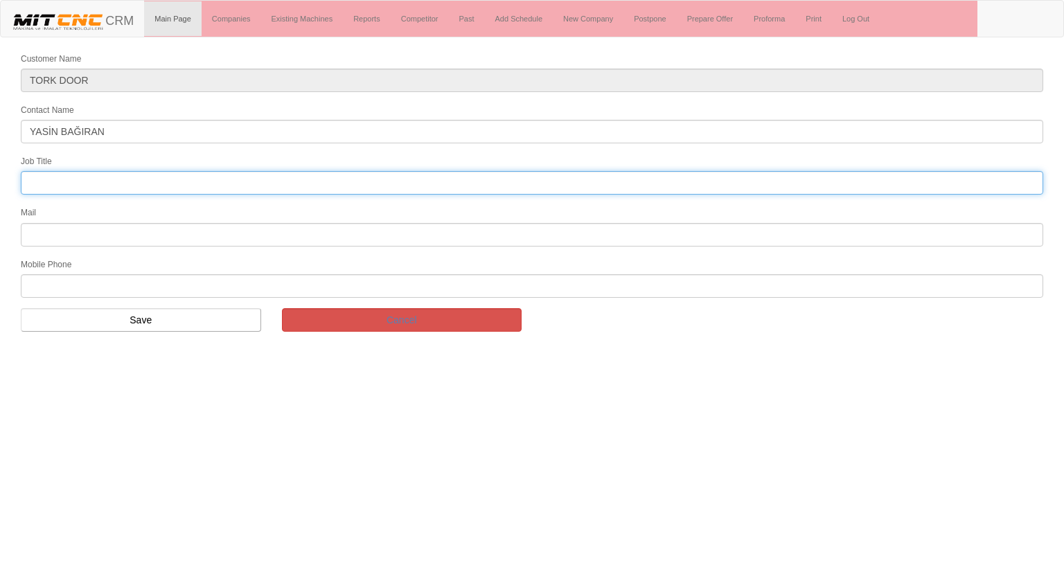
click at [80, 186] on input "text" at bounding box center [532, 183] width 1023 height 24
type input "Bölge Satış Temsilcisi"
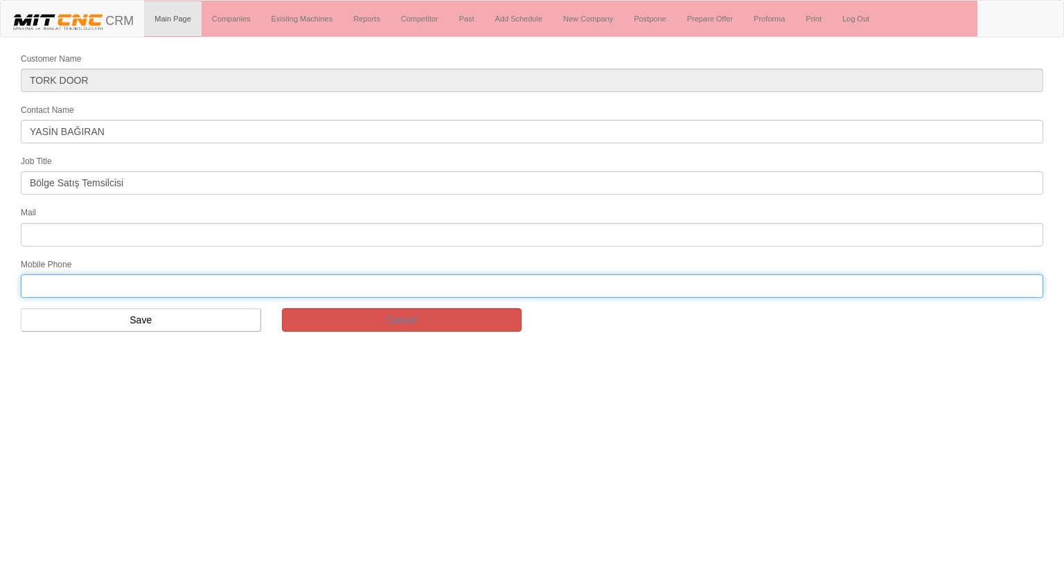
click at [108, 281] on input "text" at bounding box center [532, 286] width 1023 height 24
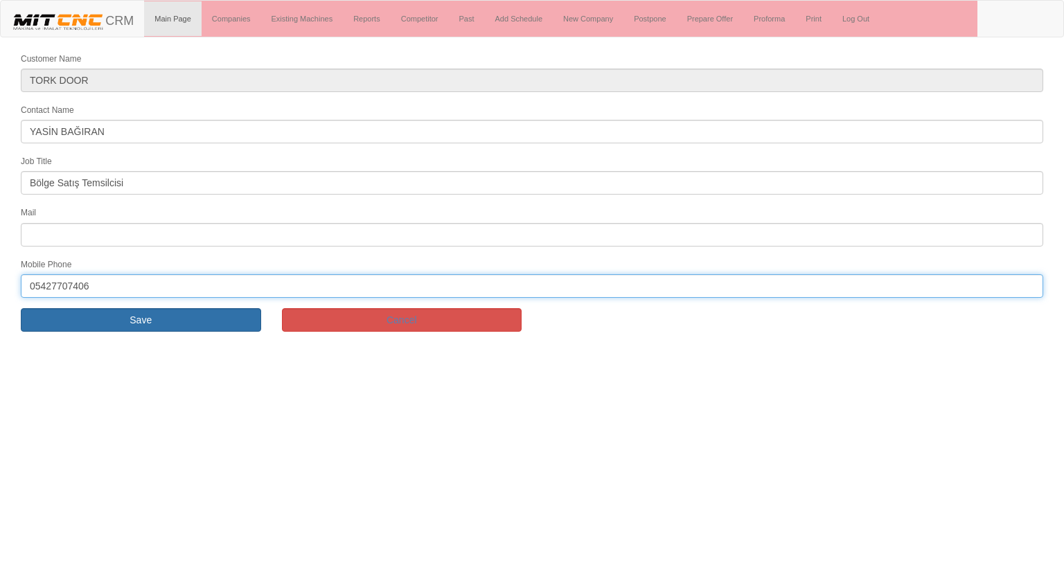
type input "05427707406"
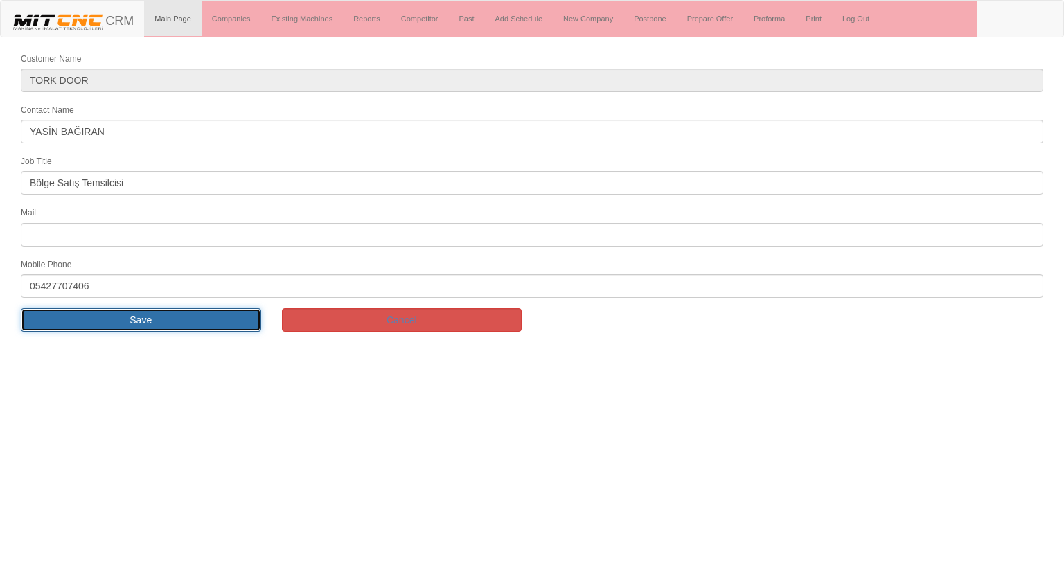
click at [111, 312] on input "Save" at bounding box center [141, 320] width 240 height 24
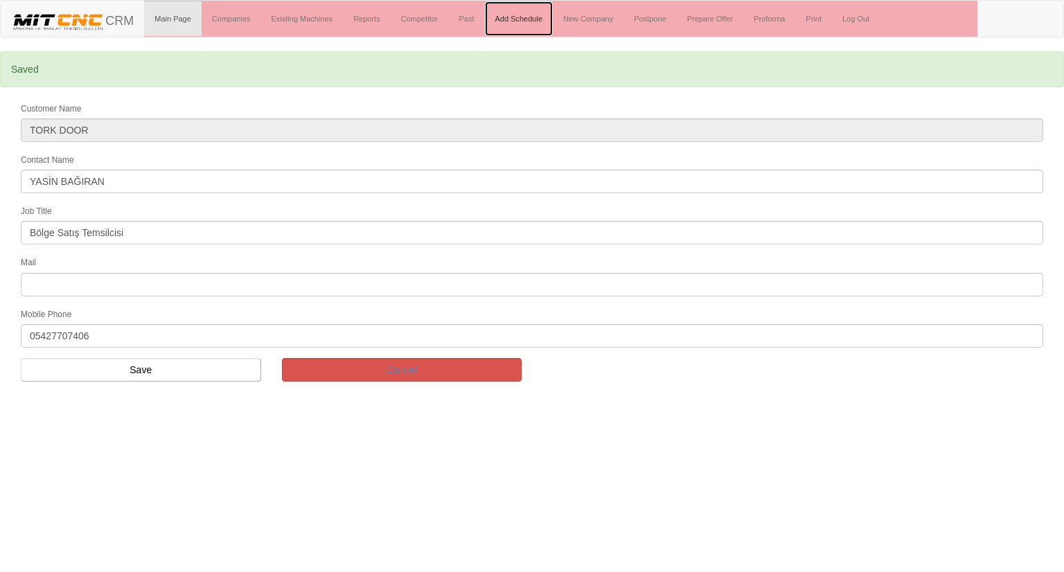
click at [516, 17] on link "Add Schedule" at bounding box center [519, 18] width 69 height 35
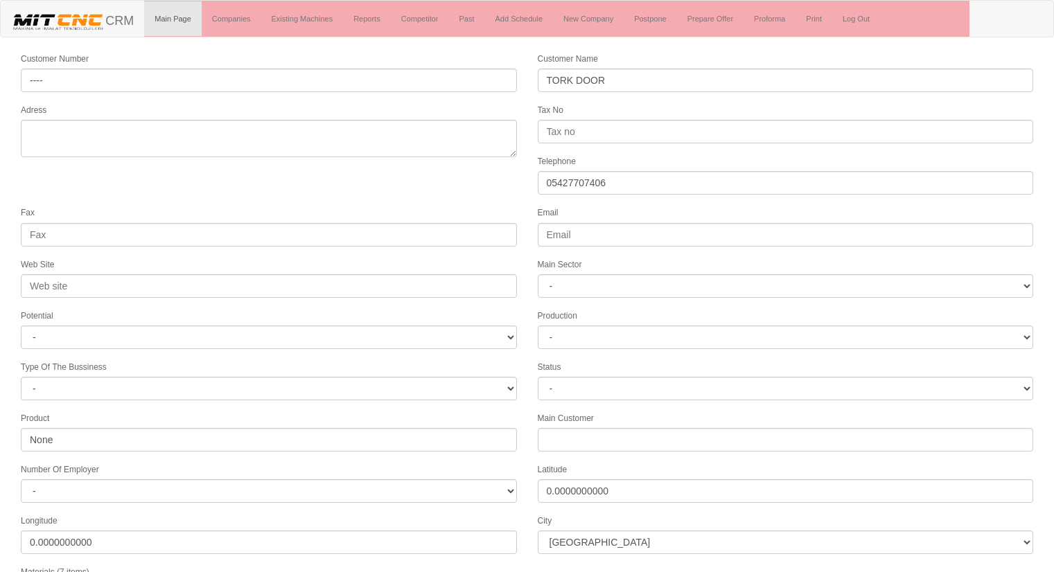
select select "1232"
select select
click at [401, 196] on form "Customer Number ---- Customer Name TORK DOOR Adress Tax No Telephone 0542770740…" at bounding box center [527, 405] width 1054 height 708
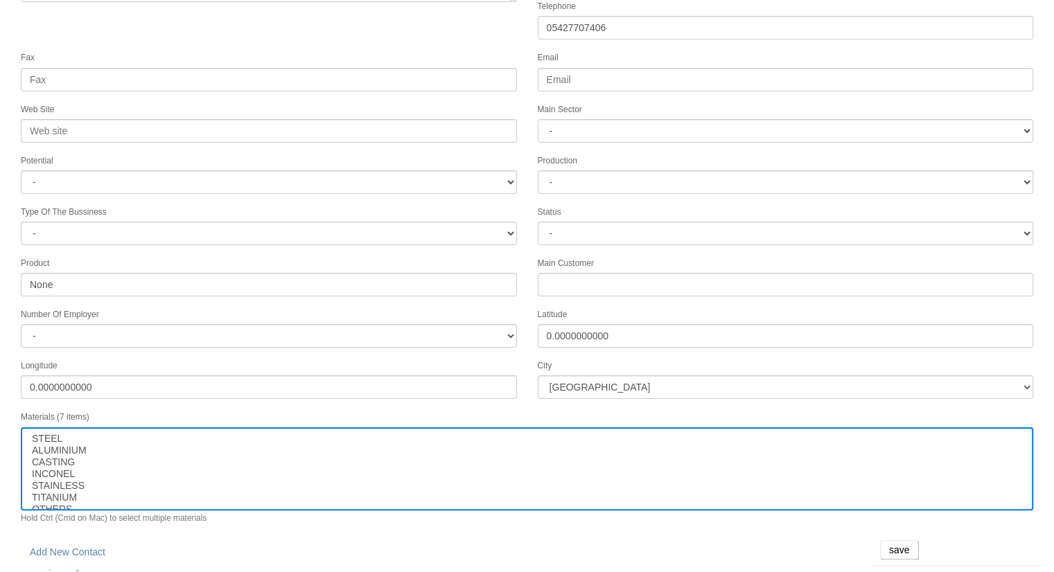
scroll to position [175, 0]
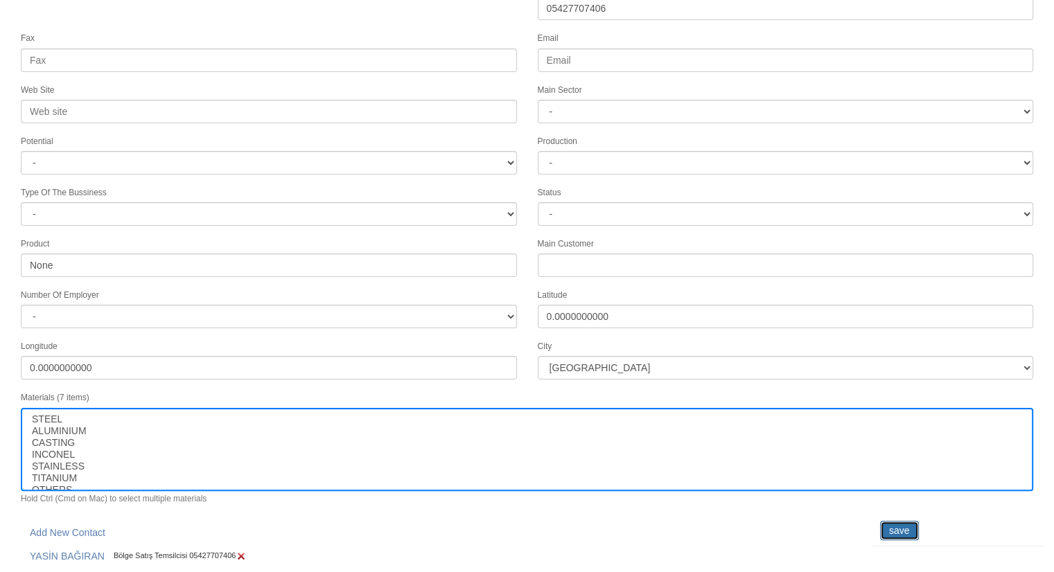
click at [898, 521] on input "save" at bounding box center [899, 530] width 39 height 19
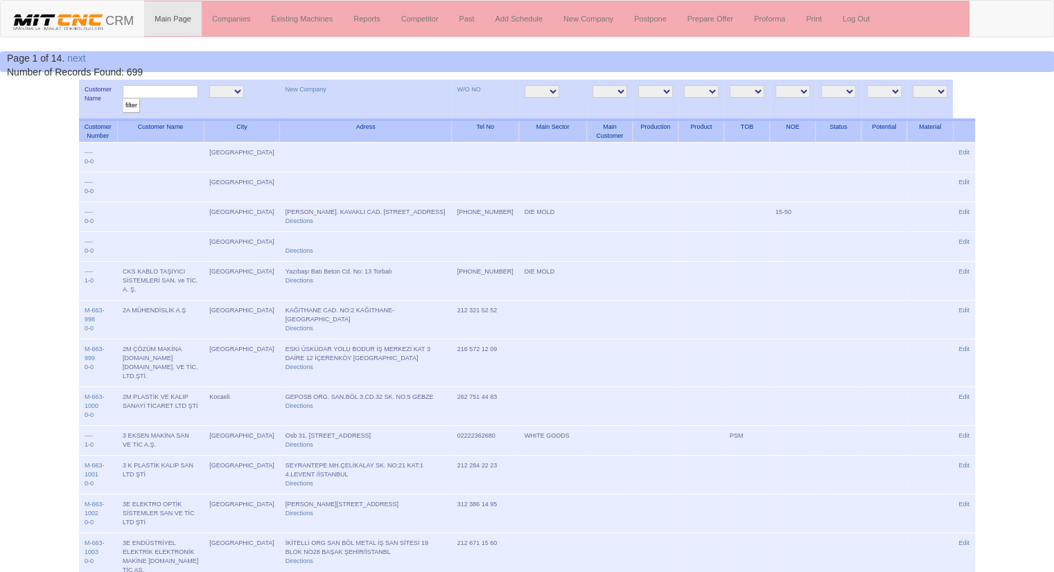
click at [182, 91] on input "text" at bounding box center [161, 91] width 76 height 13
type input "TORK DOOR"
click at [133, 105] on input "filter" at bounding box center [131, 105] width 17 height 15
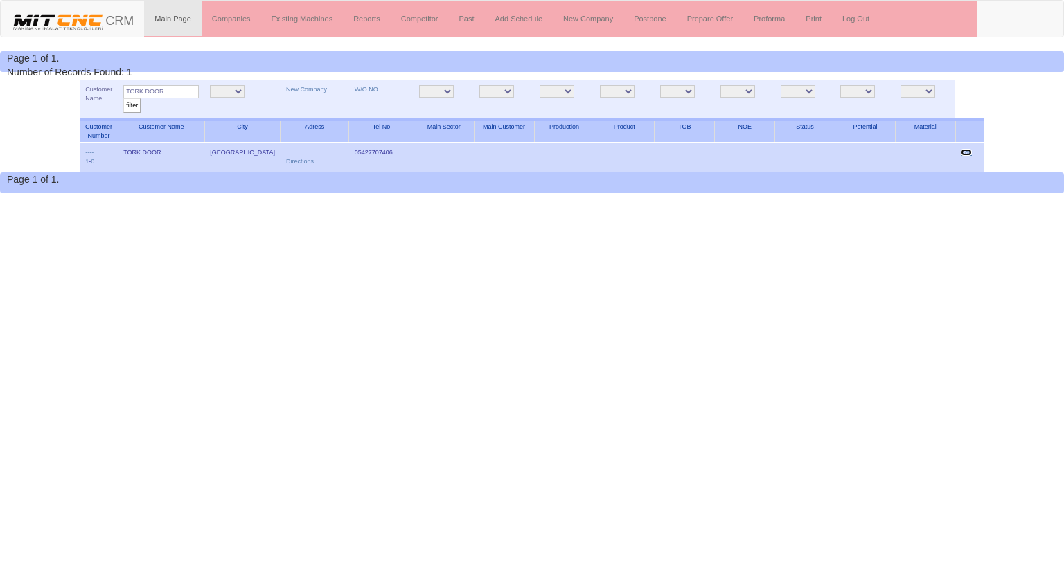
click at [966, 150] on link "Edit" at bounding box center [966, 152] width 11 height 7
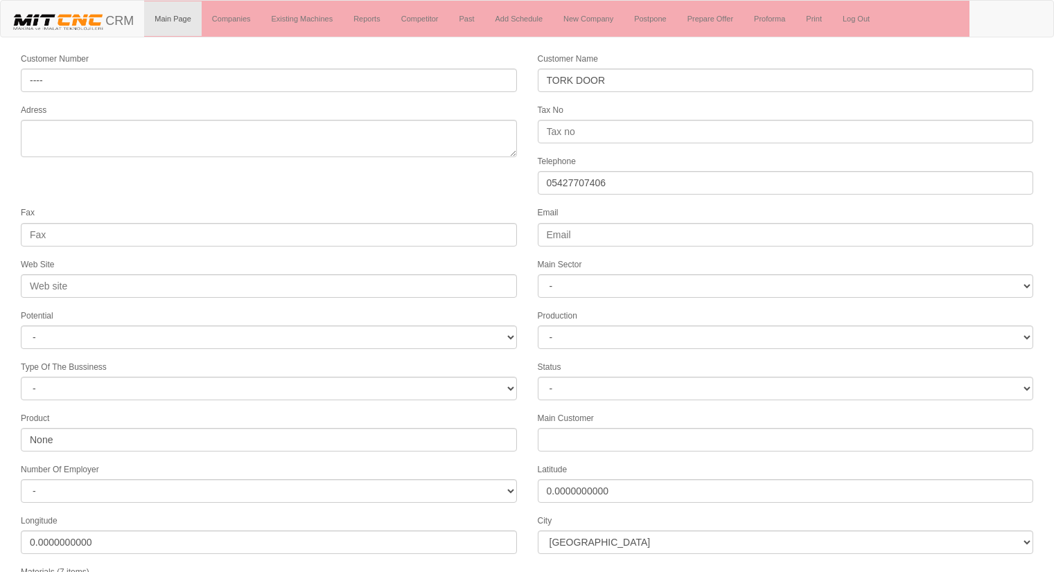
select select "1232"
select select
click at [430, 175] on form "Customer Number ---- Customer Name TORK DOOR Adress Tax No Telephone 0542770740…" at bounding box center [527, 405] width 1054 height 708
click at [488, 167] on form "Customer Number ---- Customer Name TORK DOOR Adress Tax No Telephone 0542770740…" at bounding box center [527, 405] width 1054 height 708
click at [243, 21] on link "Companies" at bounding box center [232, 18] width 60 height 35
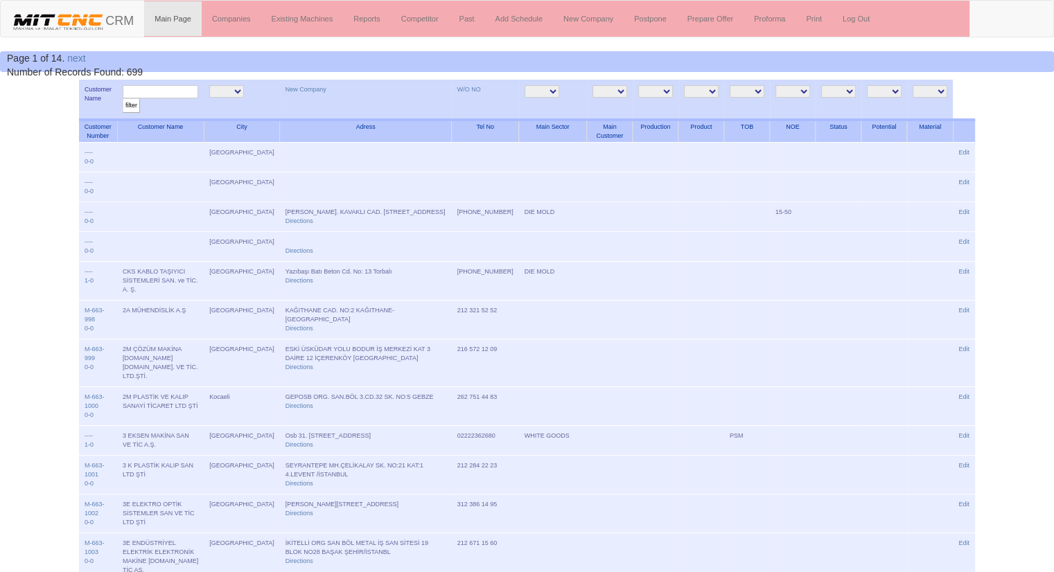
click at [143, 95] on input "text" at bounding box center [161, 91] width 76 height 13
type input "SACENKA"
click at [123, 98] on input "filter" at bounding box center [131, 105] width 17 height 15
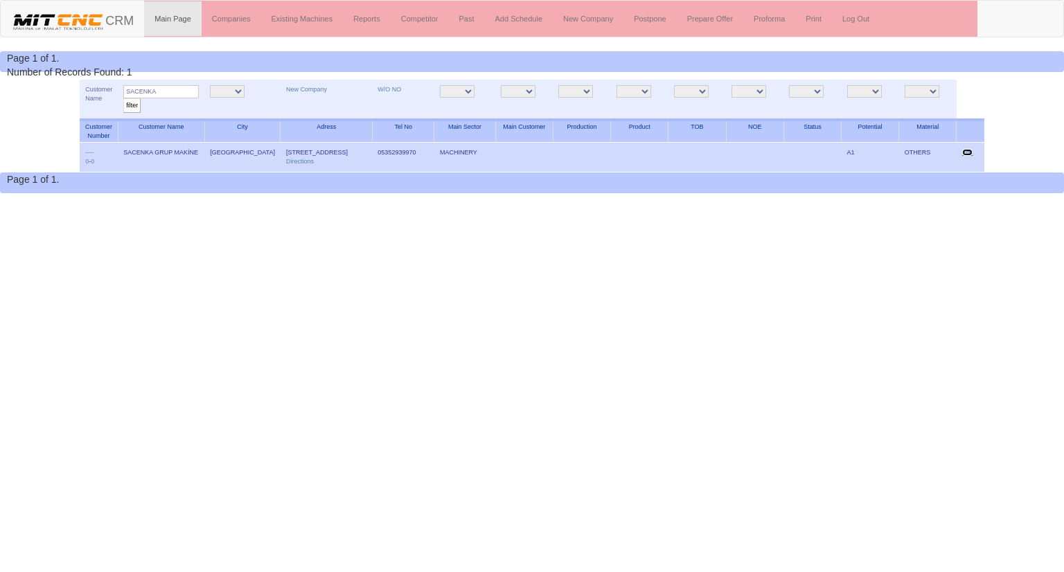
click at [974, 150] on link "Edit" at bounding box center [967, 152] width 11 height 7
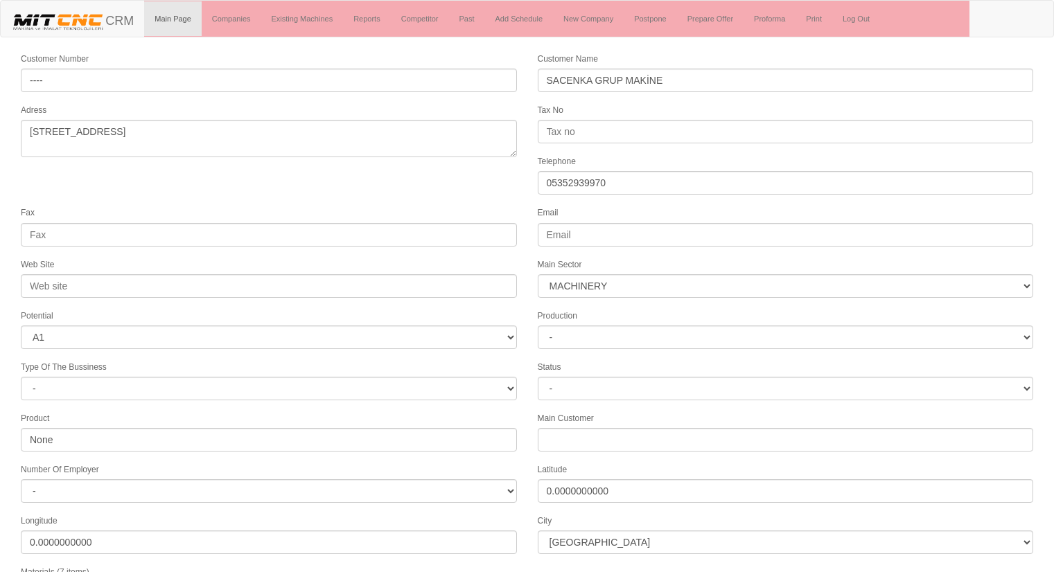
select select "363"
select select "1"
select select "1197"
click at [372, 190] on form "Customer Number ---- Customer Name SACENKA GRUP MAKİNE [GEOGRAPHIC_DATA] [GEOGR…" at bounding box center [527, 422] width 1054 height 742
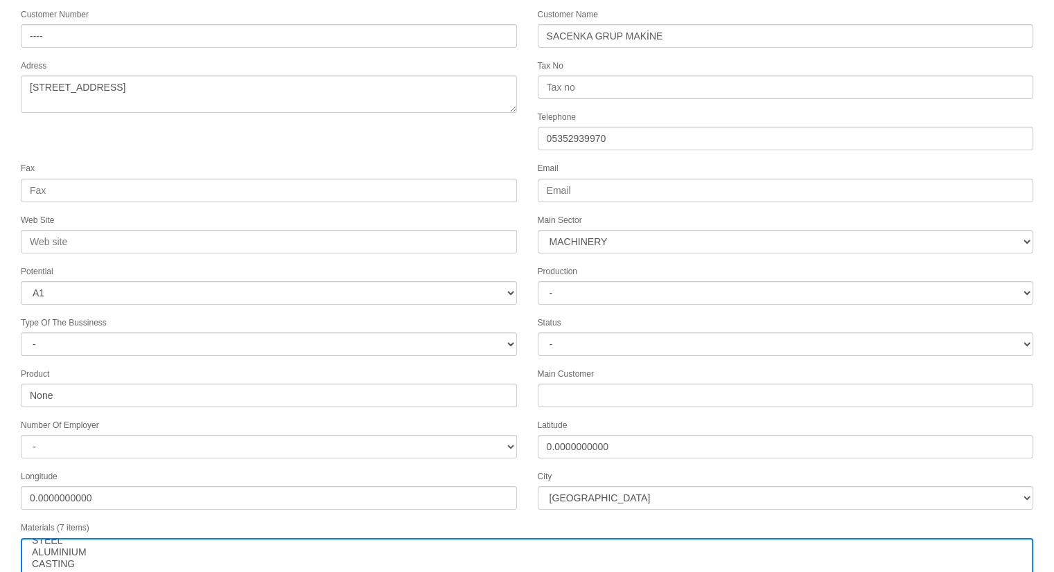
scroll to position [0, 0]
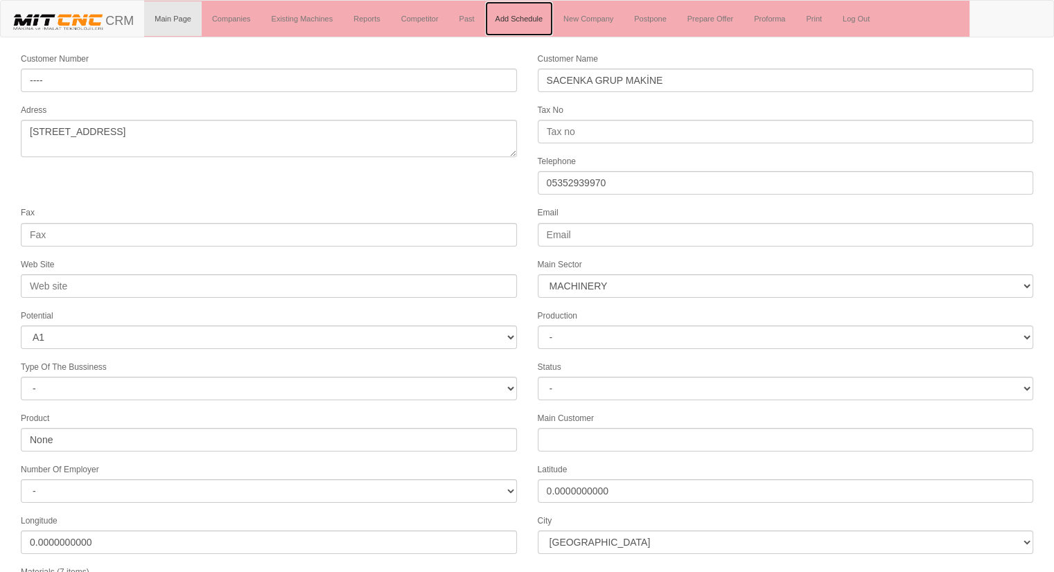
click at [518, 20] on link "Add Schedule" at bounding box center [519, 18] width 69 height 35
select select "363"
select select "1"
select select "1197"
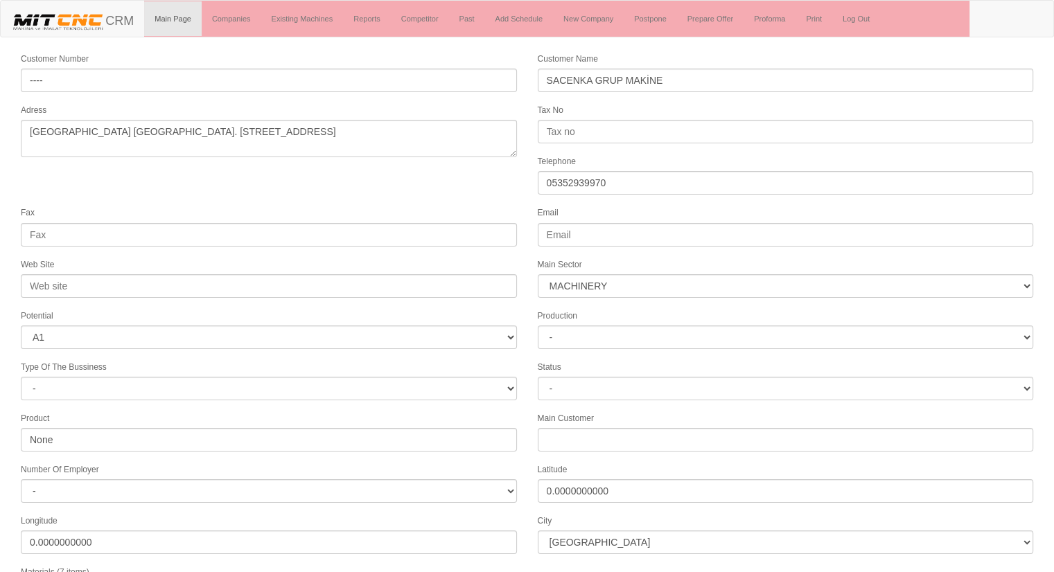
click at [442, 176] on form "Customer Number ---- Customer Name SACENKA GRUP MAKİNE [GEOGRAPHIC_DATA] [GEOGR…" at bounding box center [527, 422] width 1054 height 742
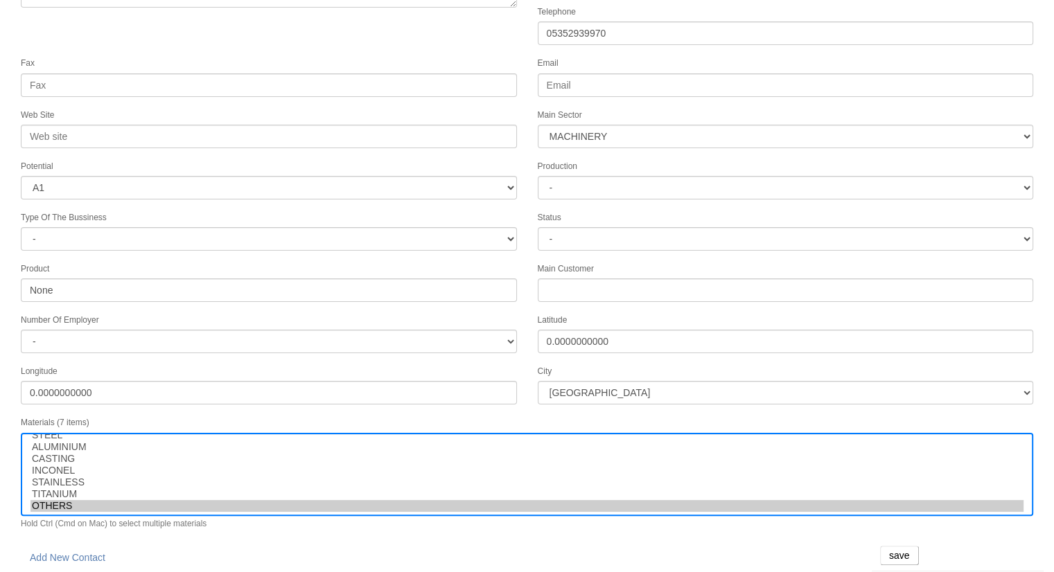
scroll to position [209, 0]
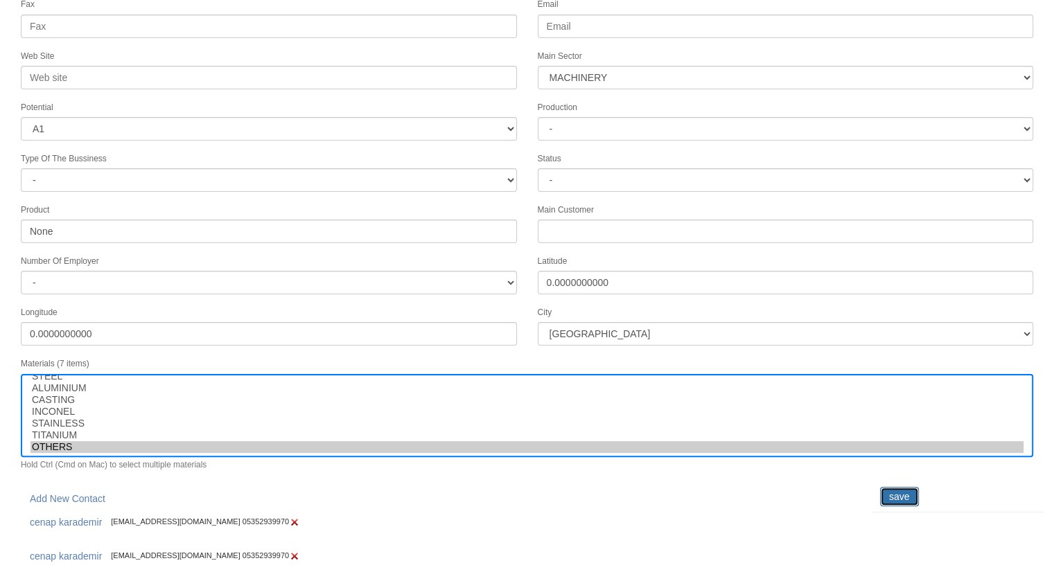
click at [894, 487] on input "save" at bounding box center [899, 496] width 39 height 19
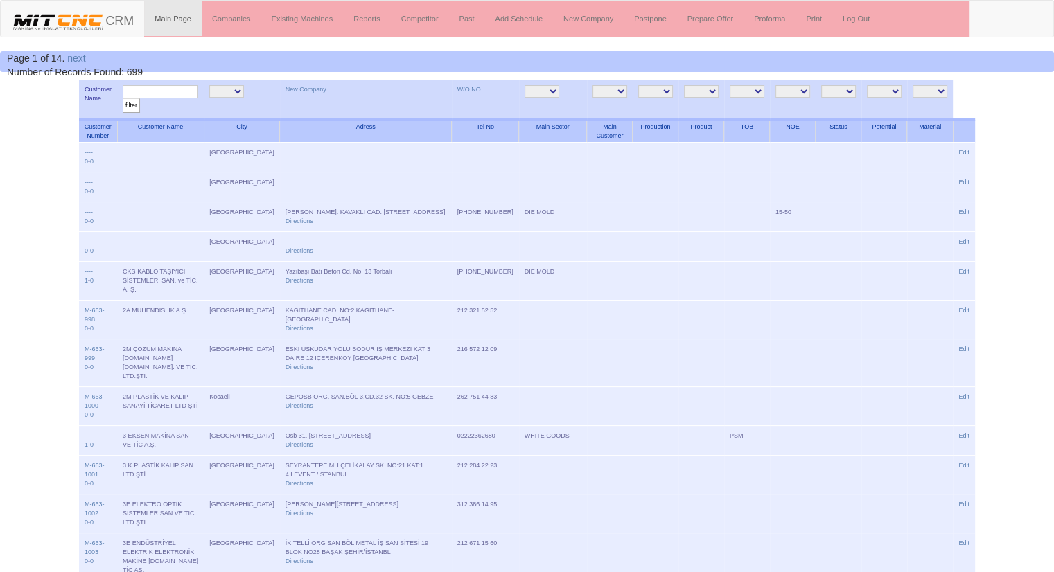
click at [159, 91] on input "text" at bounding box center [161, 91] width 76 height 13
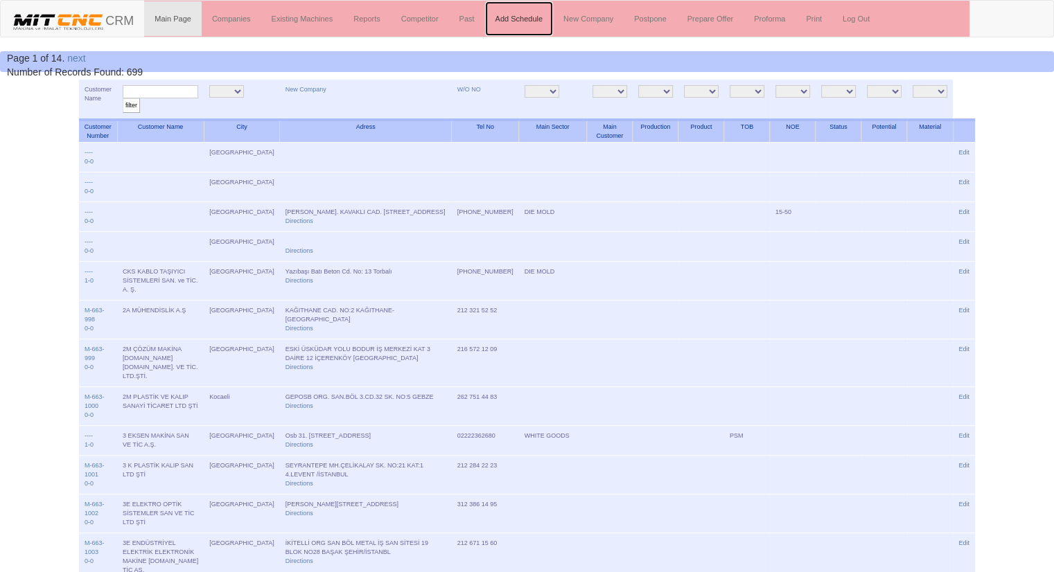
click at [518, 12] on link "Add Schedule" at bounding box center [519, 18] width 69 height 35
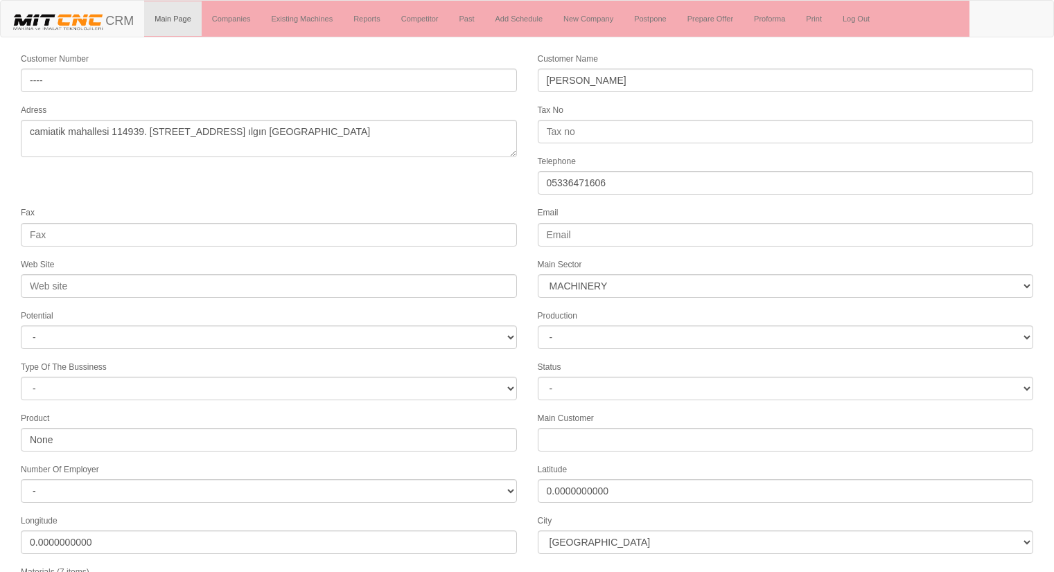
select select "363"
select select "1232"
select select
click at [424, 182] on form "Customer Number ---- Customer Name [PERSON_NAME] [GEOGRAPHIC_DATA] 114939. [STR…" at bounding box center [527, 405] width 1054 height 708
click at [462, 18] on link "Past" at bounding box center [466, 18] width 36 height 35
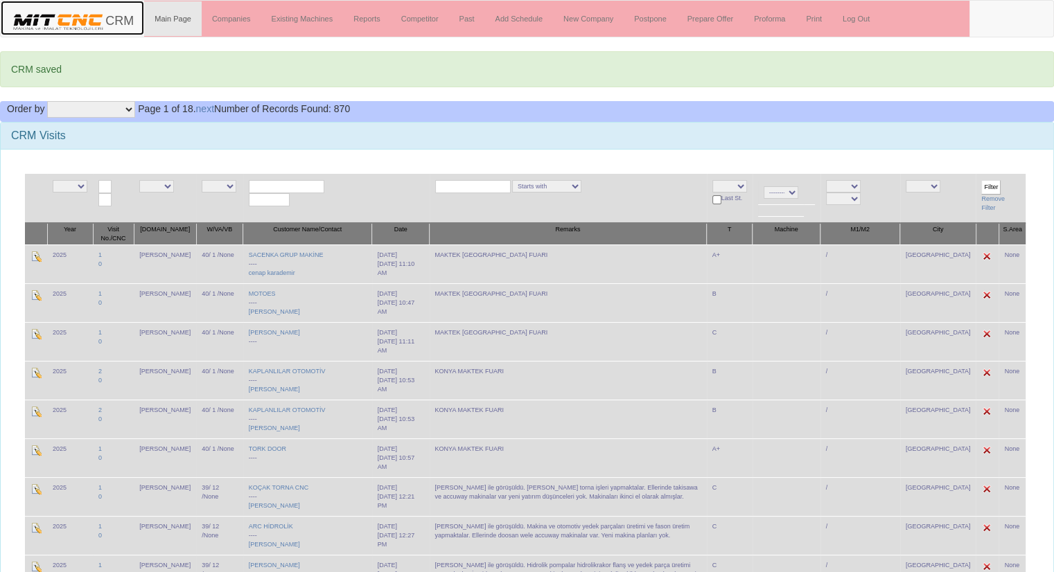
click at [50, 23] on img at bounding box center [58, 21] width 94 height 21
click at [577, 18] on link "New Company" at bounding box center [588, 18] width 71 height 35
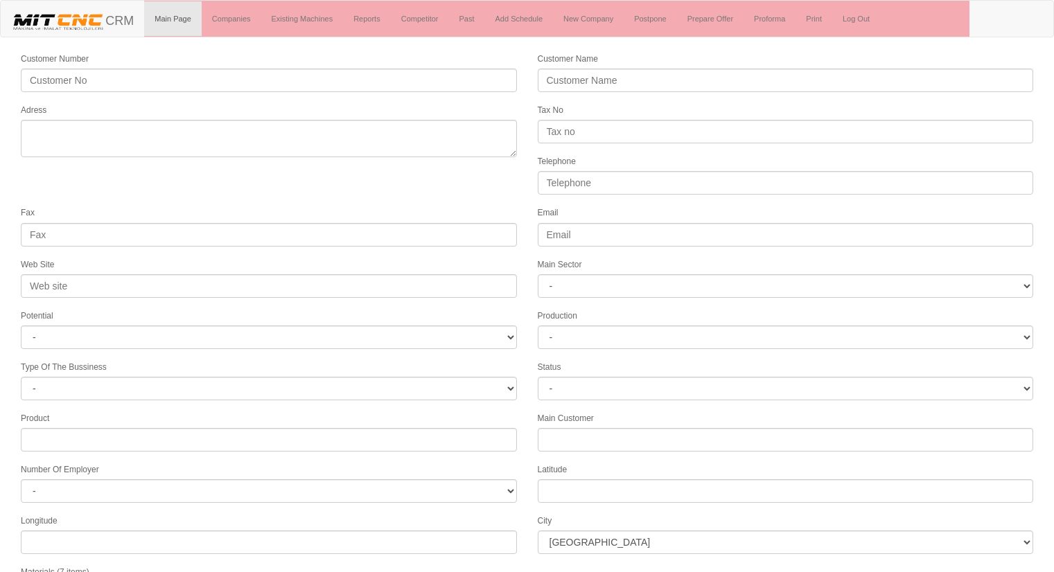
select select
click at [583, 22] on link "New Company" at bounding box center [588, 18] width 71 height 35
select select
click at [583, 22] on link "New Company" at bounding box center [588, 18] width 71 height 35
select select
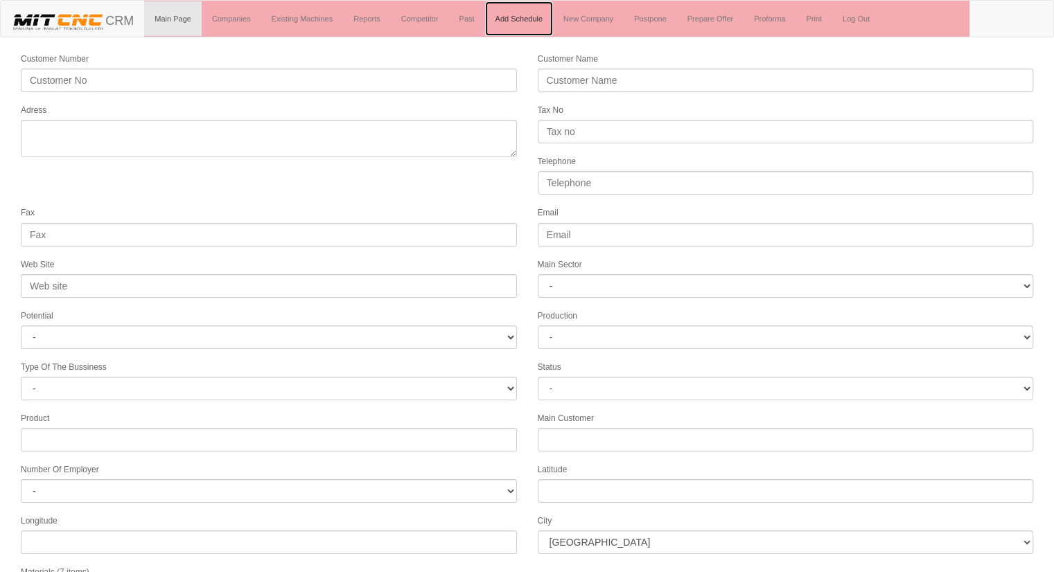
click at [518, 17] on link "Add Schedule" at bounding box center [519, 18] width 69 height 35
